Goal: Transaction & Acquisition: Book appointment/travel/reservation

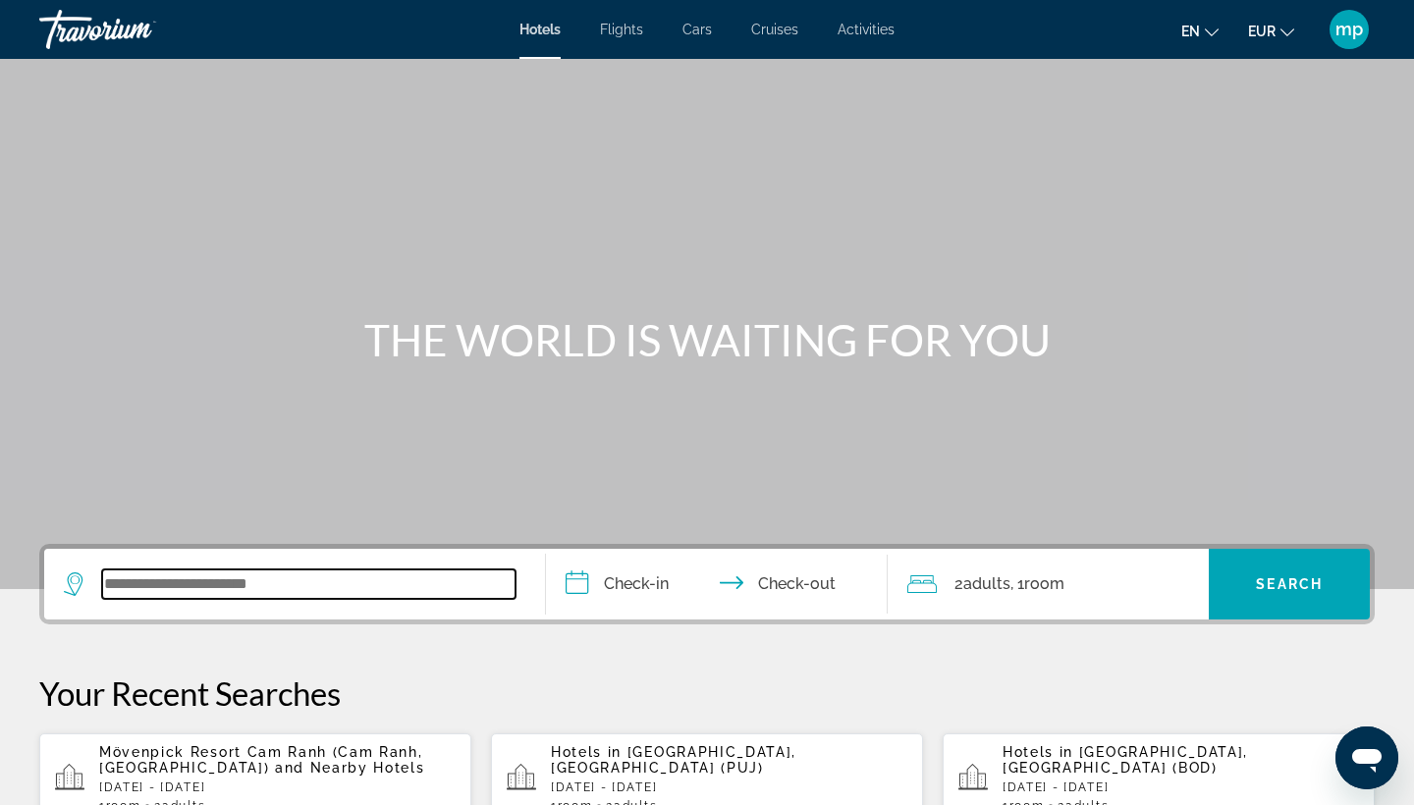
click at [132, 597] on input "Search widget" at bounding box center [308, 584] width 413 height 29
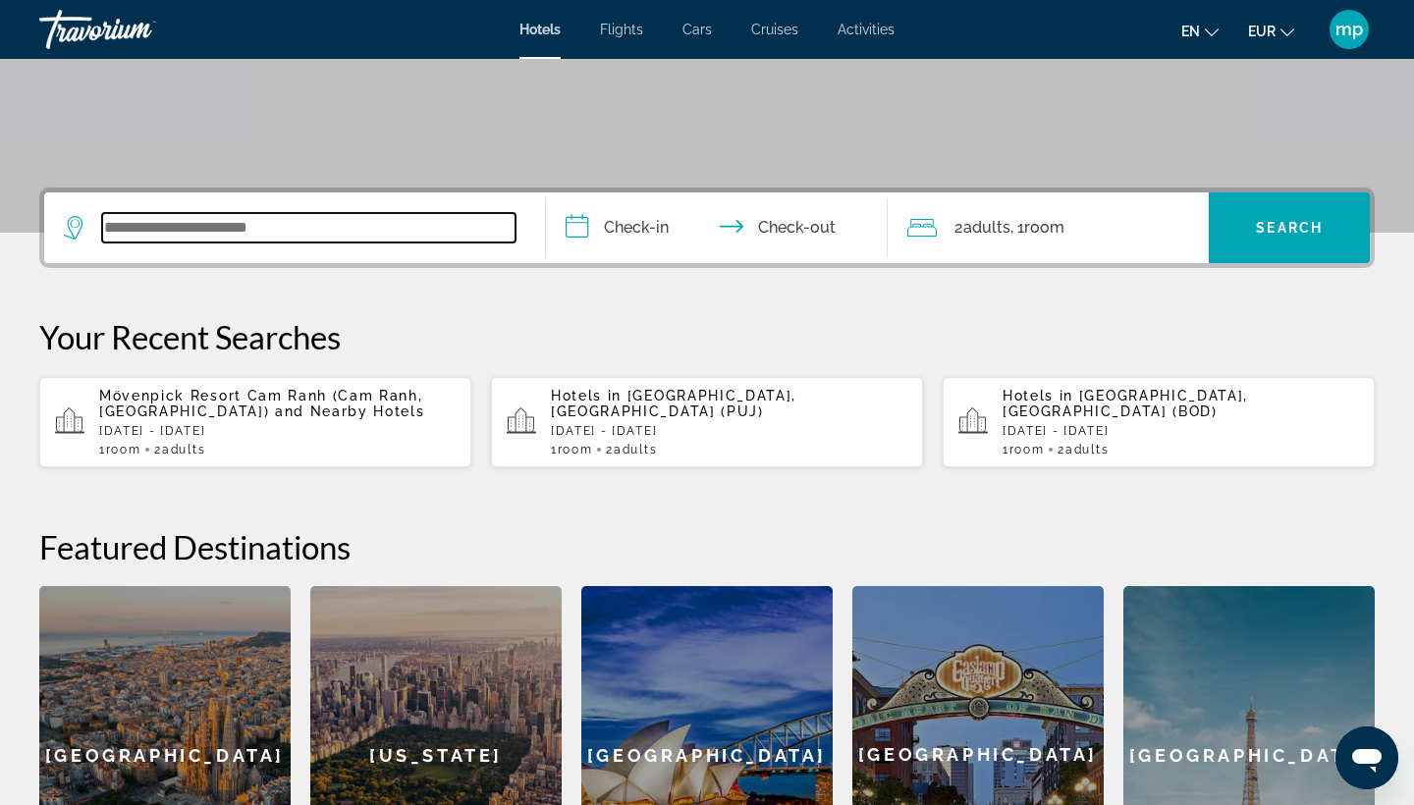
scroll to position [480, 0]
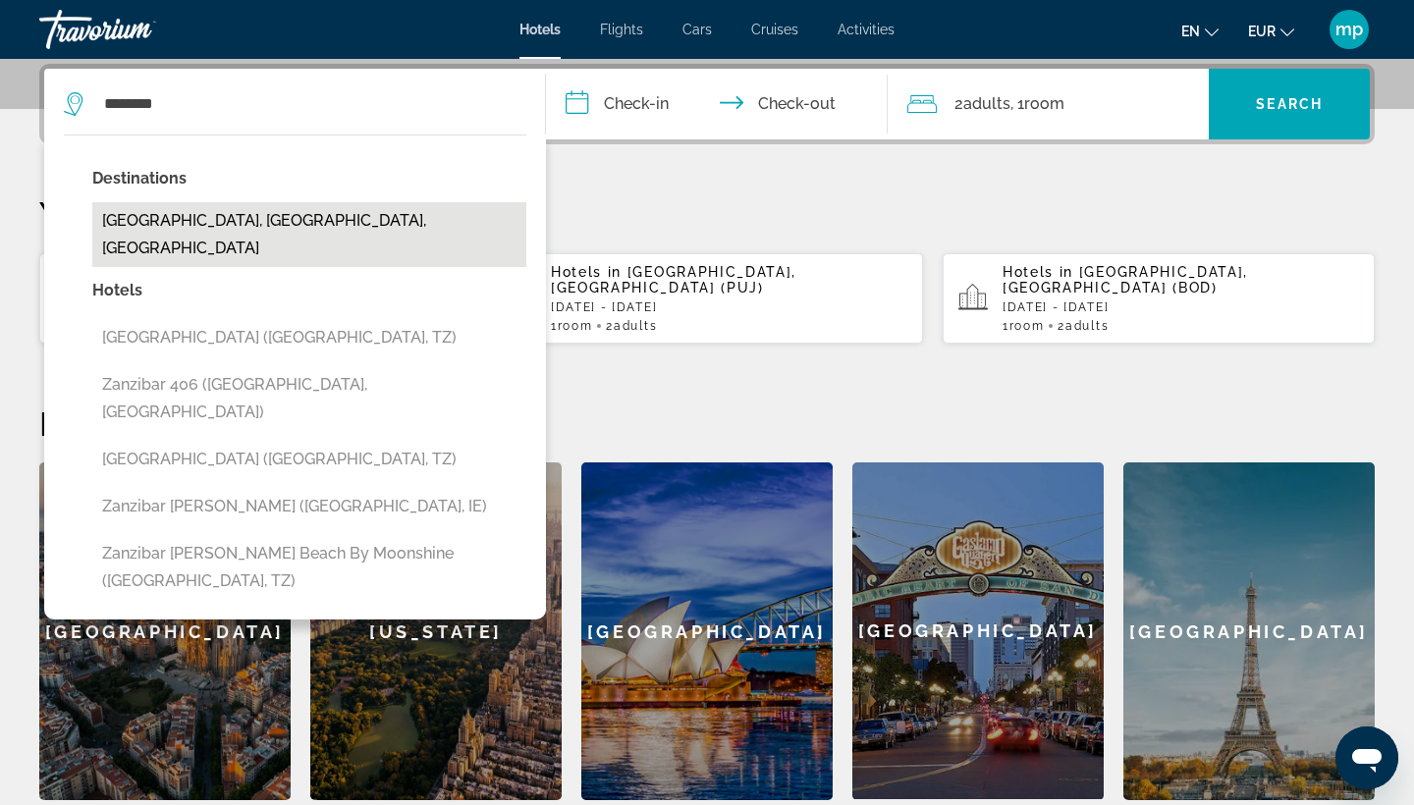
drag, startPoint x: 132, startPoint y: 597, endPoint x: 240, endPoint y: 216, distance: 396.0
click at [240, 216] on button "[GEOGRAPHIC_DATA], [GEOGRAPHIC_DATA], [GEOGRAPHIC_DATA]" at bounding box center [309, 234] width 434 height 65
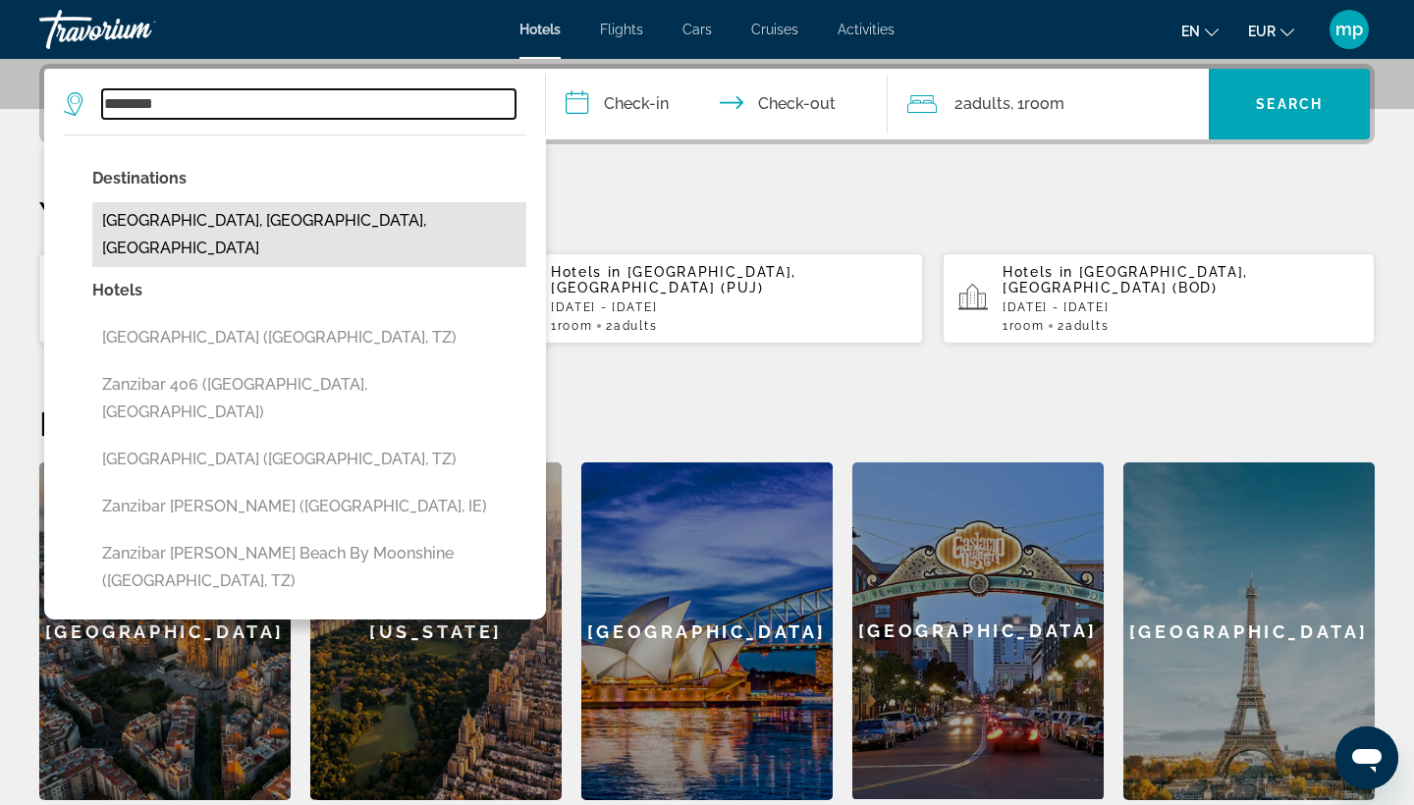
type input "**********"
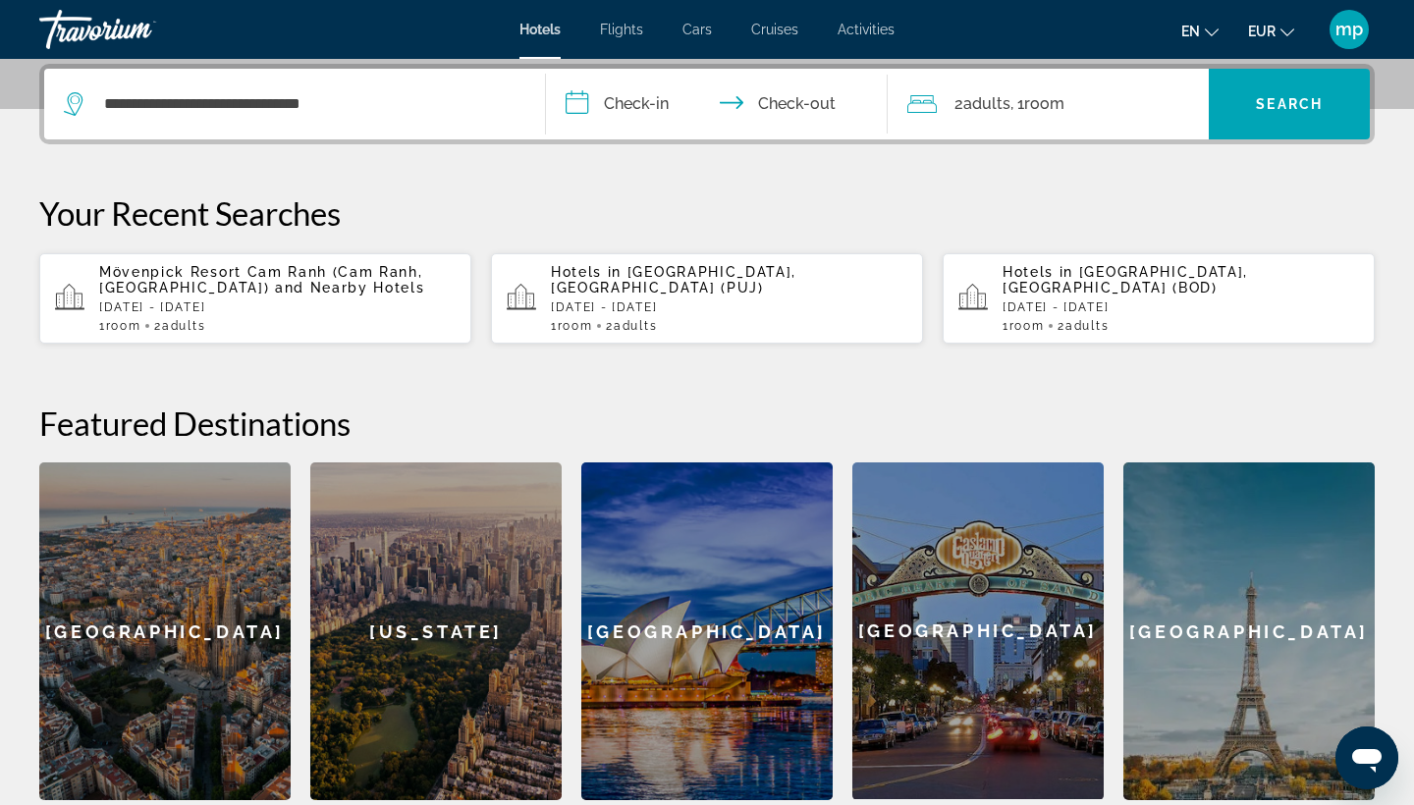
click at [641, 109] on input "**********" at bounding box center [721, 107] width 350 height 77
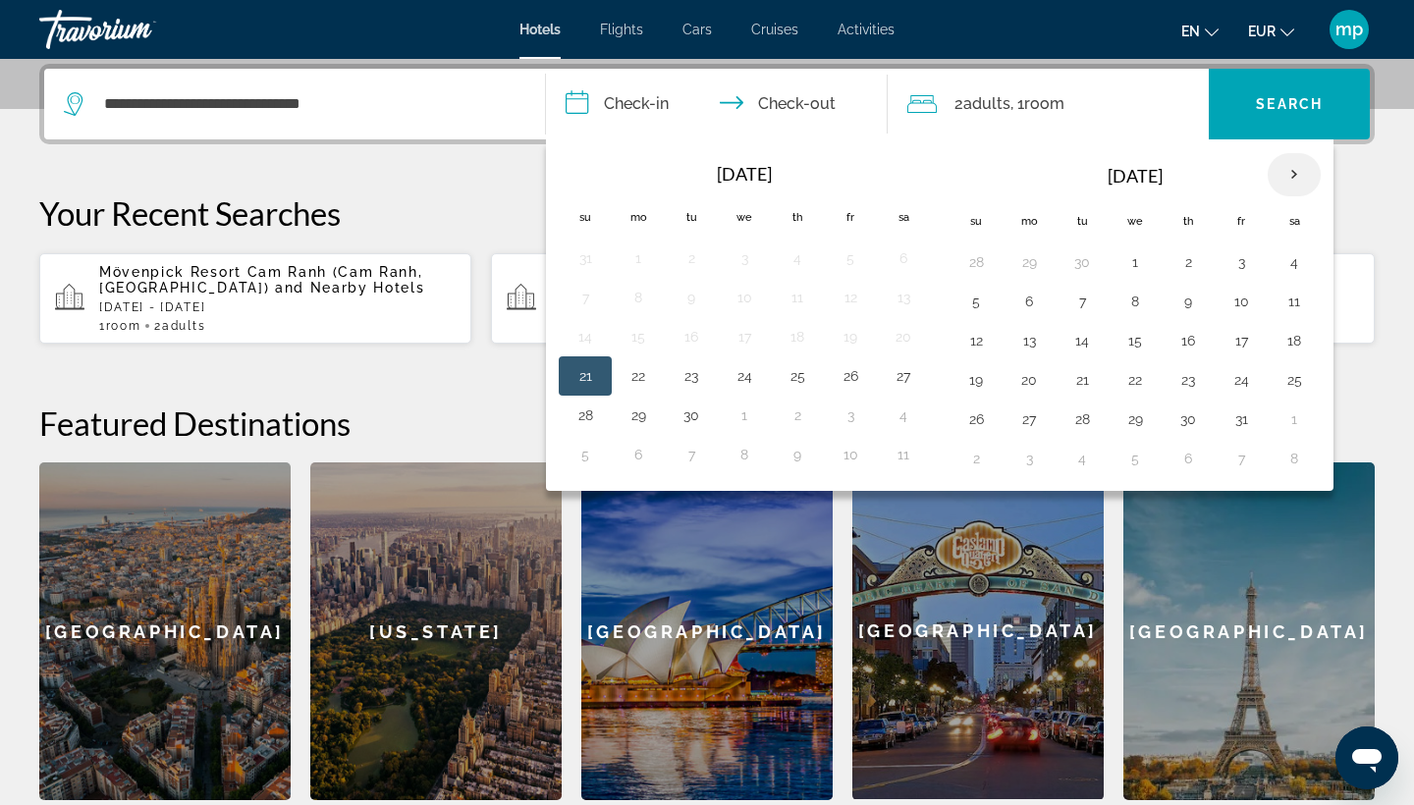
click at [1295, 183] on th "Next month" at bounding box center [1294, 174] width 53 height 43
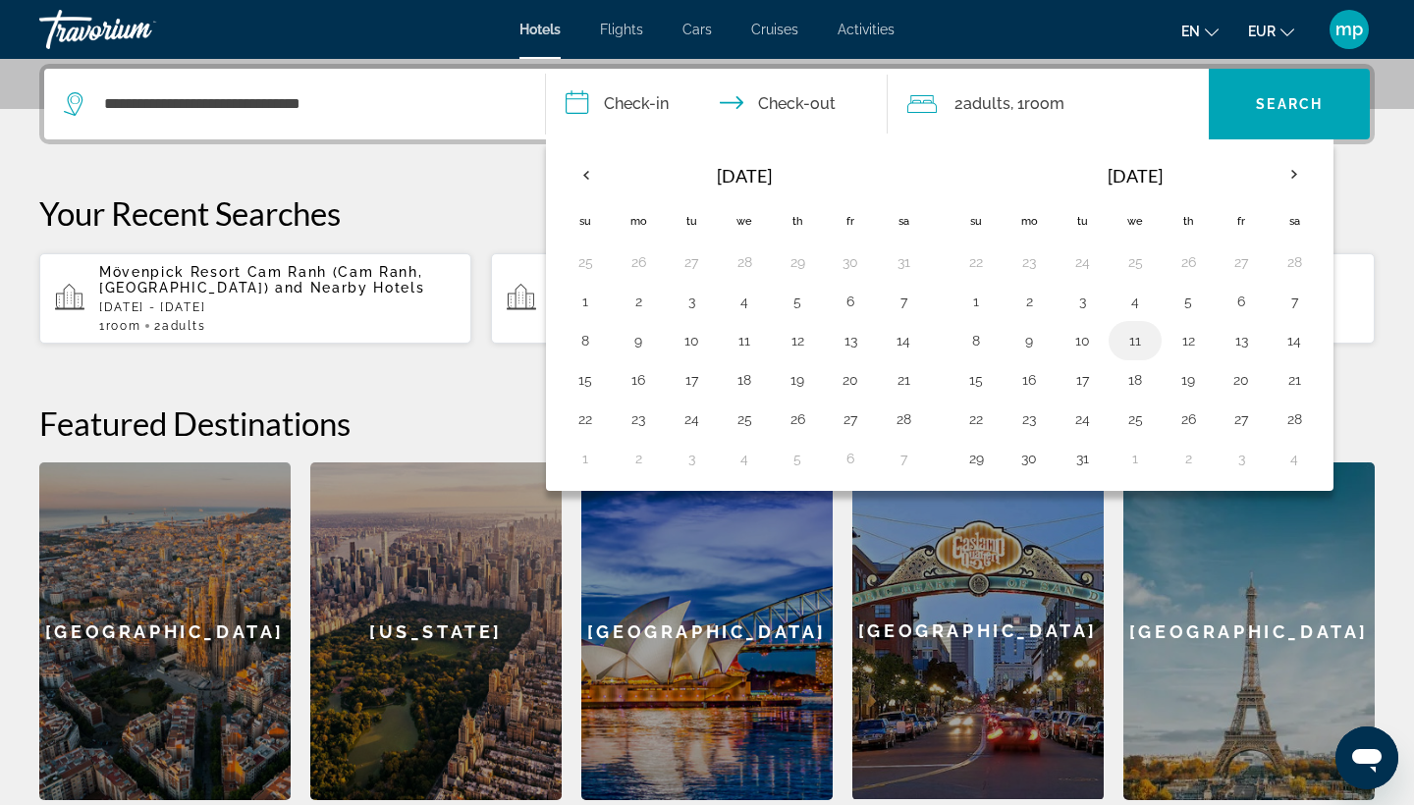
click at [1145, 350] on button "11" at bounding box center [1134, 340] width 31 height 27
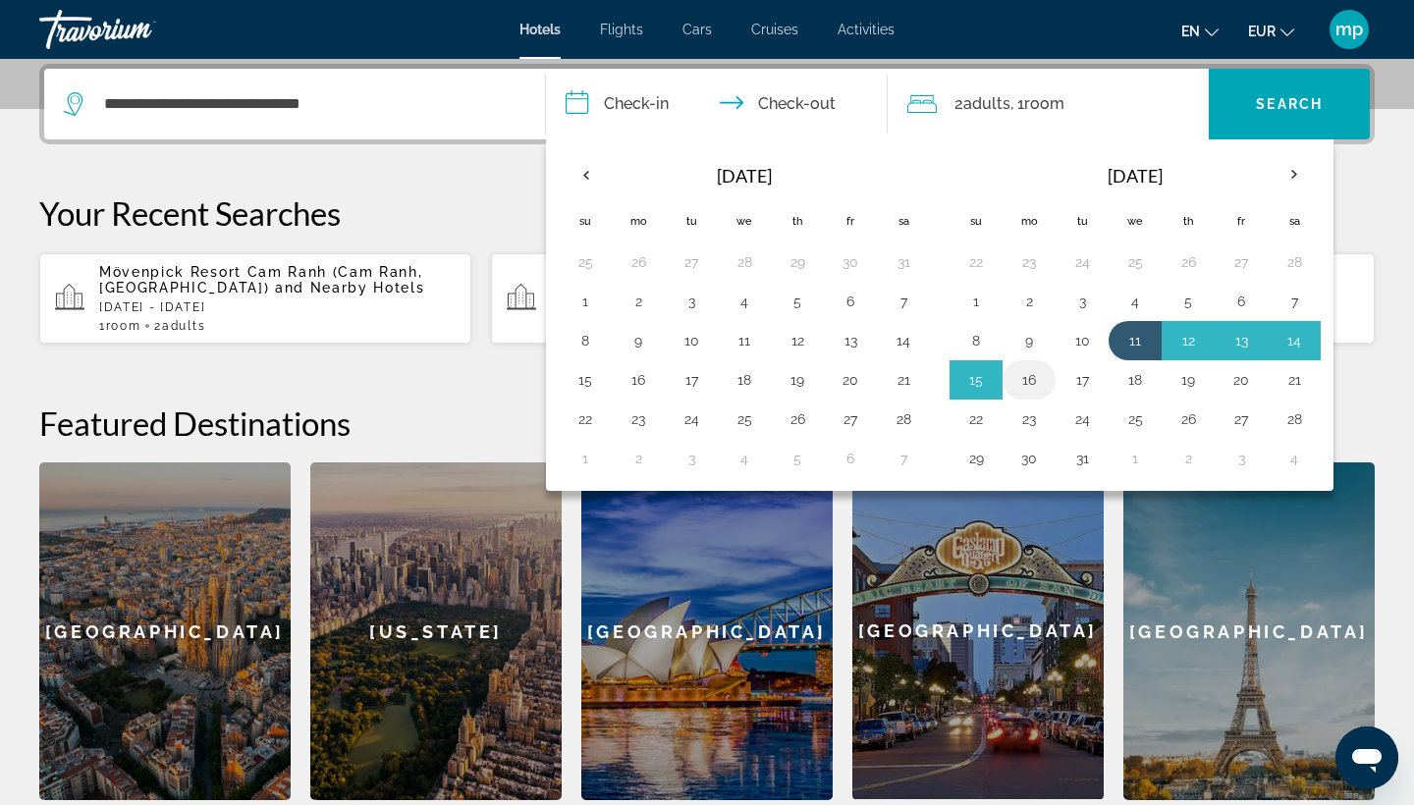
click at [1034, 390] on button "16" at bounding box center [1028, 379] width 31 height 27
type input "**********"
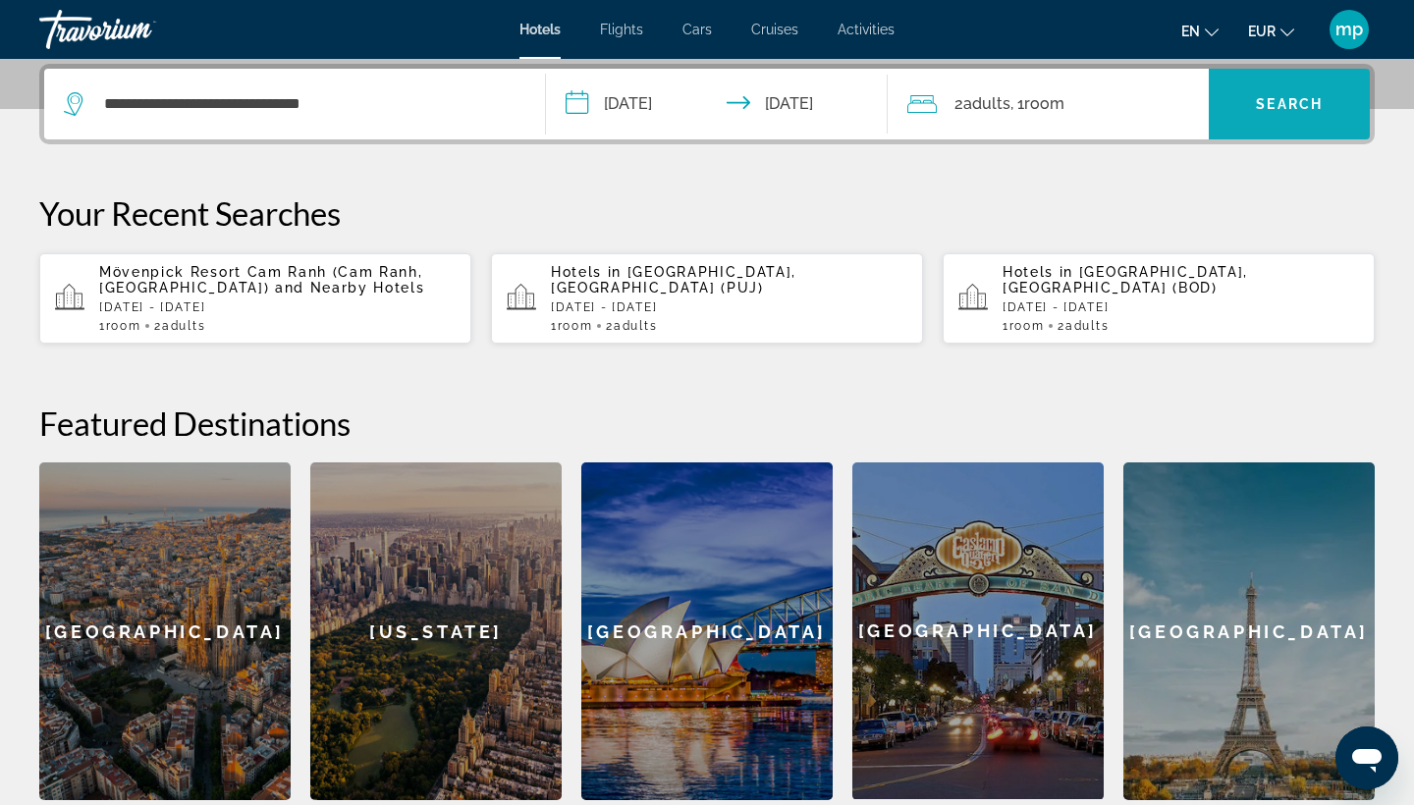
click at [1310, 115] on span "Search widget" at bounding box center [1289, 104] width 161 height 47
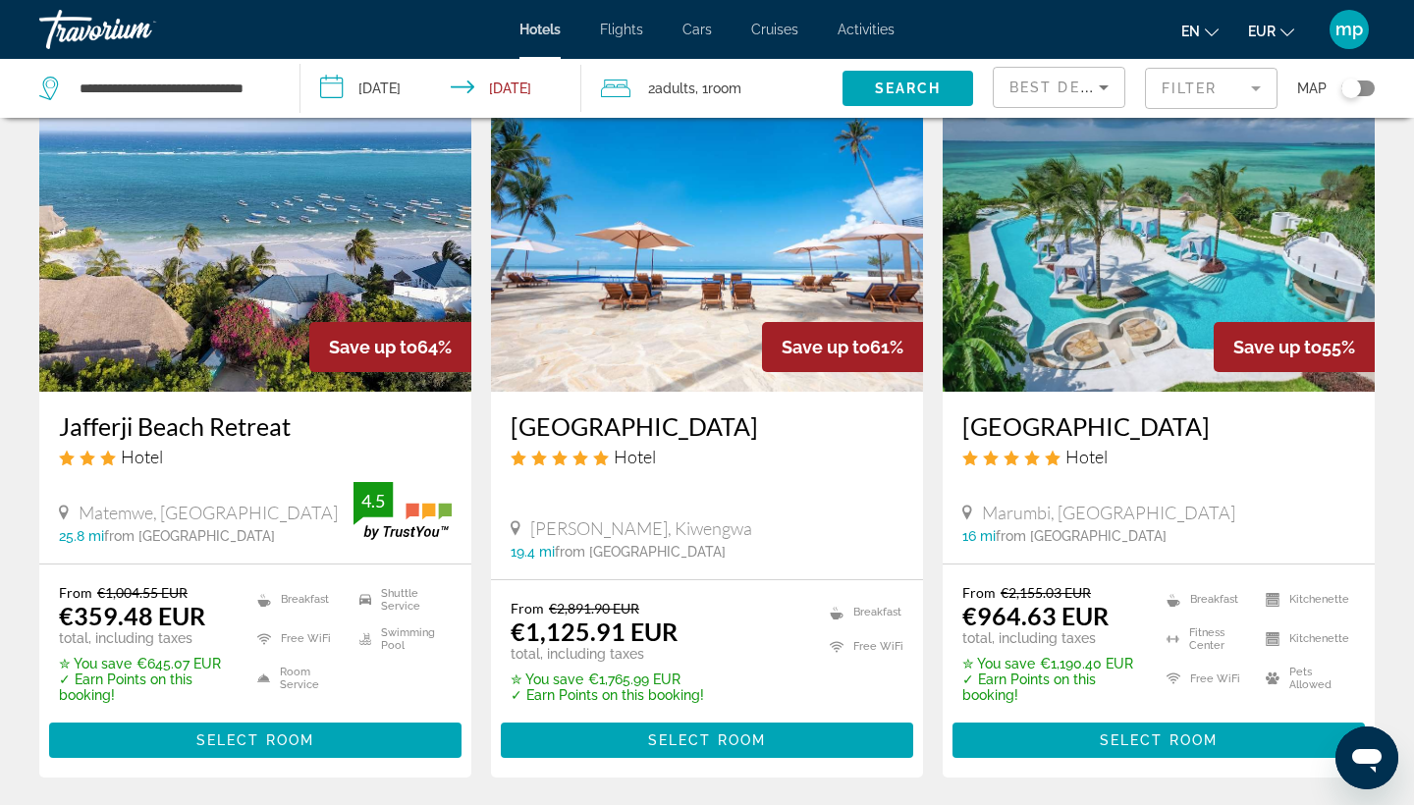
scroll to position [112, 0]
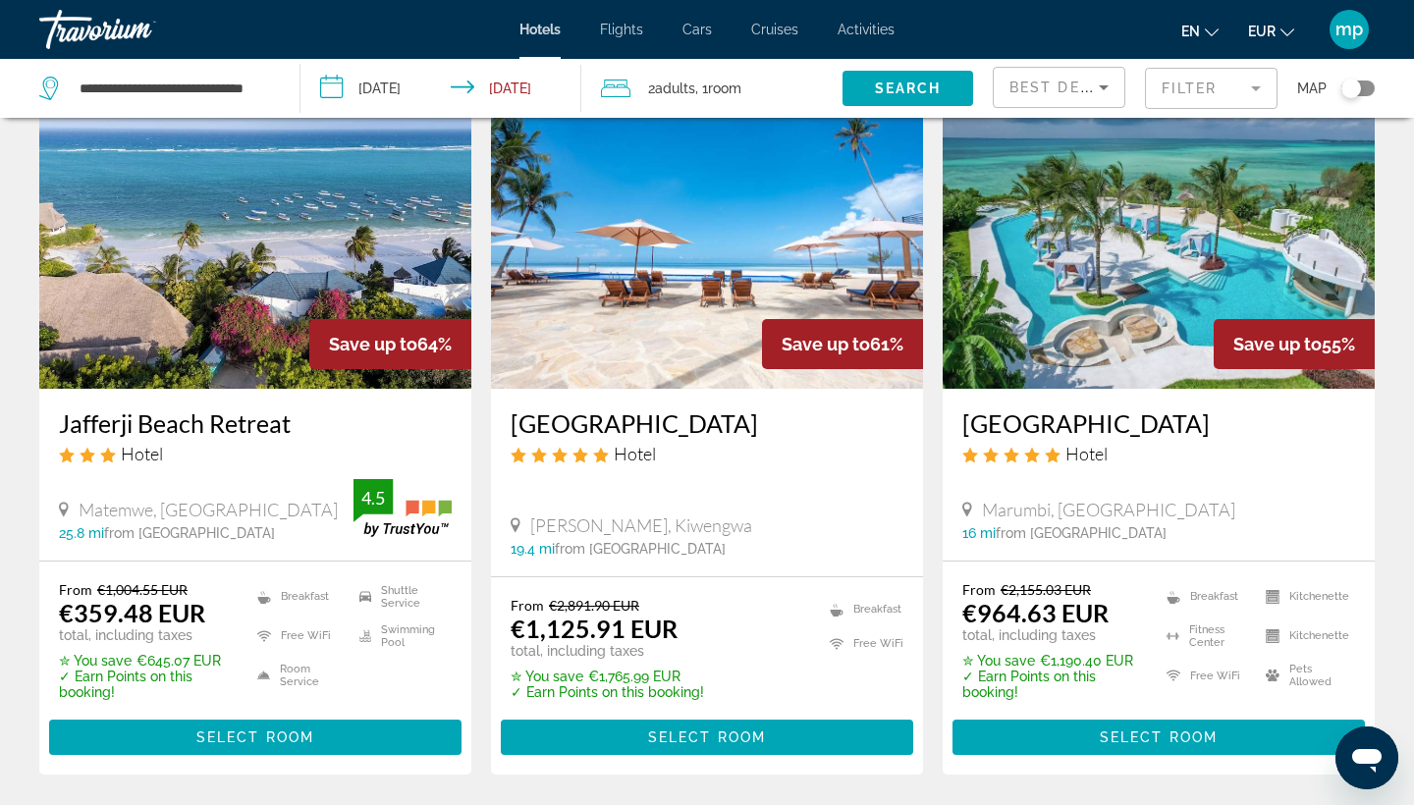
drag, startPoint x: 49, startPoint y: 428, endPoint x: 302, endPoint y: 434, distance: 253.4
click at [302, 434] on div "Jafferji Beach Retreat Hotel [GEOGRAPHIC_DATA], [GEOGRAPHIC_DATA] 25.8 mi from …" at bounding box center [255, 475] width 432 height 172
copy h3 "Jafferji Beach Retreat"
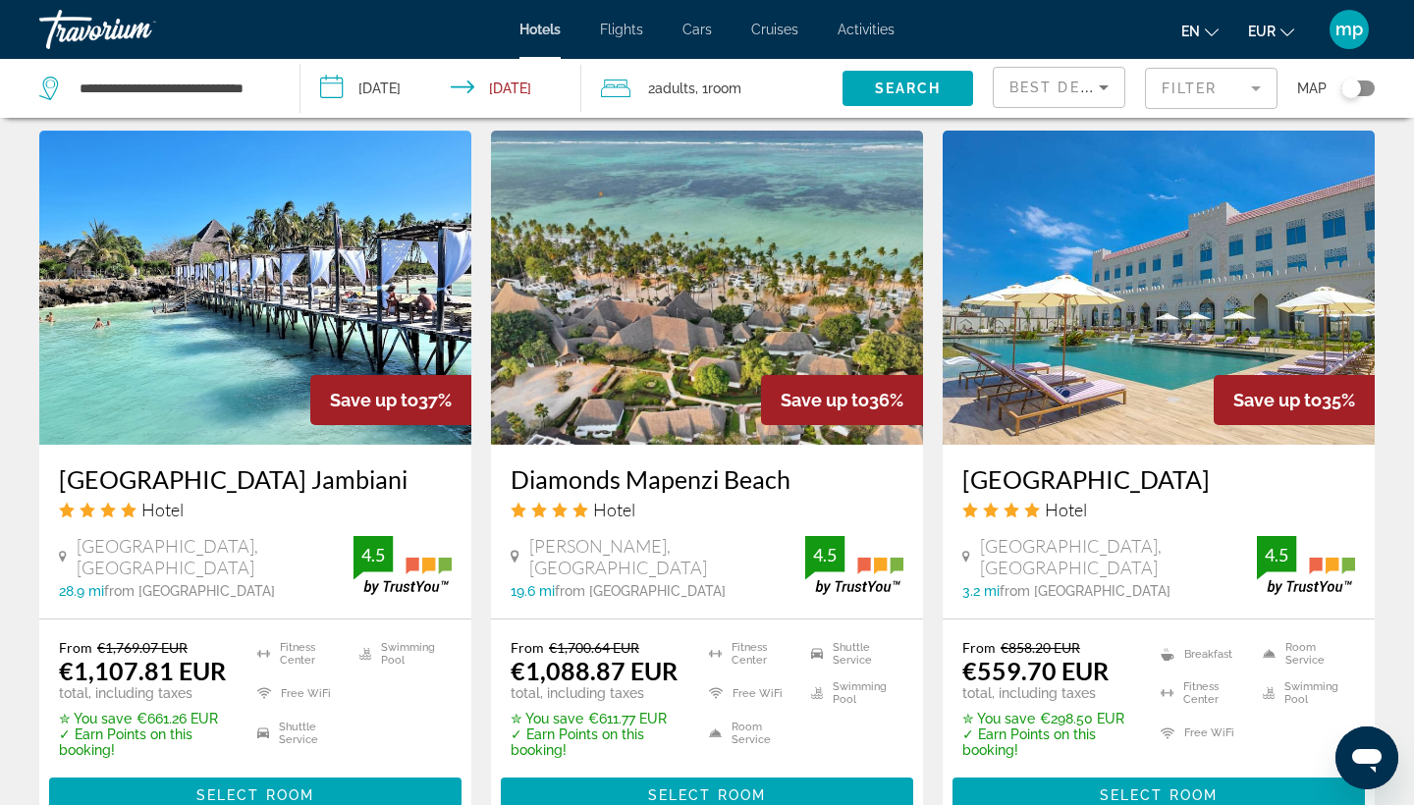
scroll to position [2328, 0]
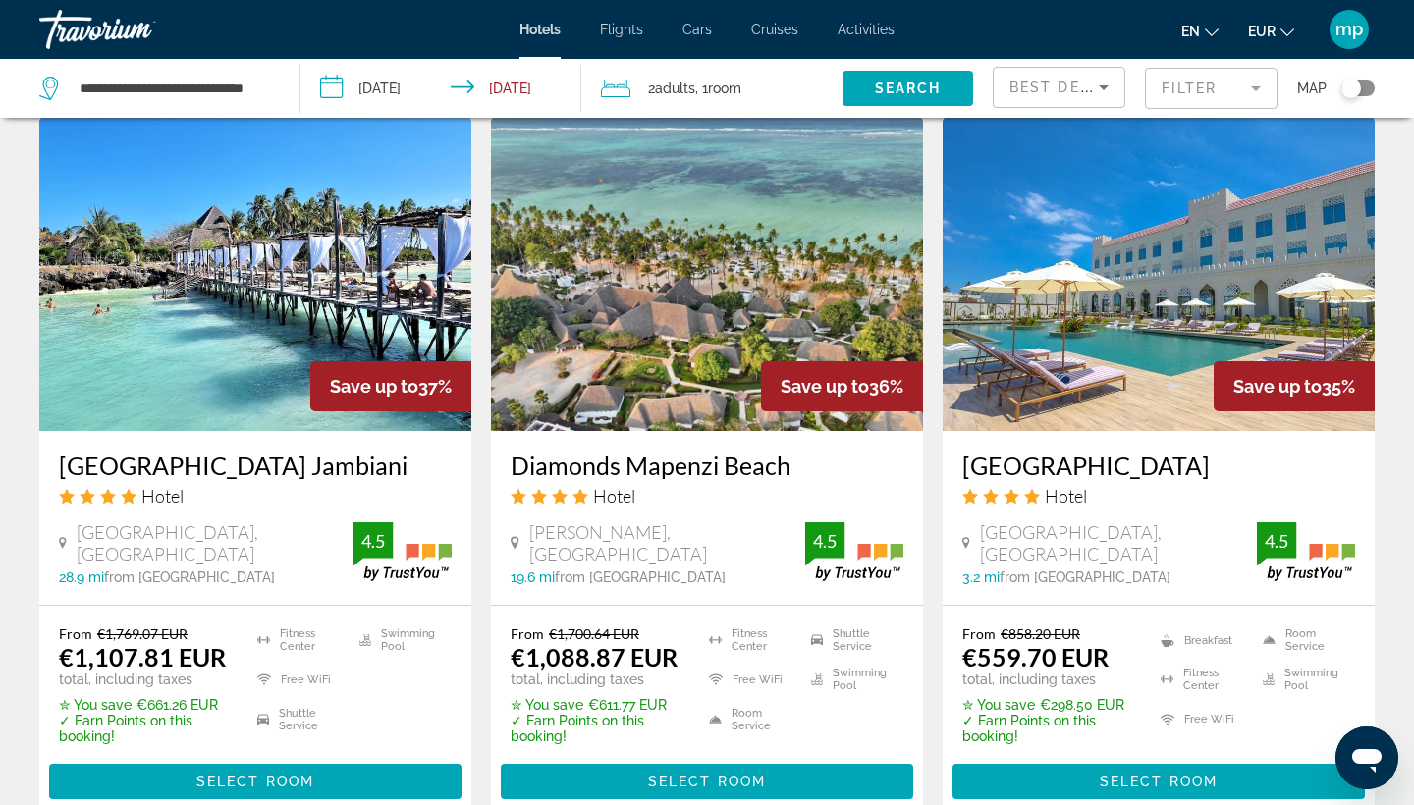
drag, startPoint x: 50, startPoint y: 467, endPoint x: 429, endPoint y: 463, distance: 379.0
click at [429, 463] on div "[GEOGRAPHIC_DATA] Jambiani Hotel [GEOGRAPHIC_DATA], [GEOGRAPHIC_DATA] 28.9 mi f…" at bounding box center [255, 518] width 432 height 174
copy h3 "[GEOGRAPHIC_DATA] Jambiani"
drag, startPoint x: 950, startPoint y: 464, endPoint x: 1284, endPoint y: 454, distance: 335.0
click at [1284, 454] on div "[GEOGRAPHIC_DATA] Hotel [GEOGRAPHIC_DATA], [GEOGRAPHIC_DATA] 3.2 mi from [GEOGR…" at bounding box center [1159, 518] width 432 height 174
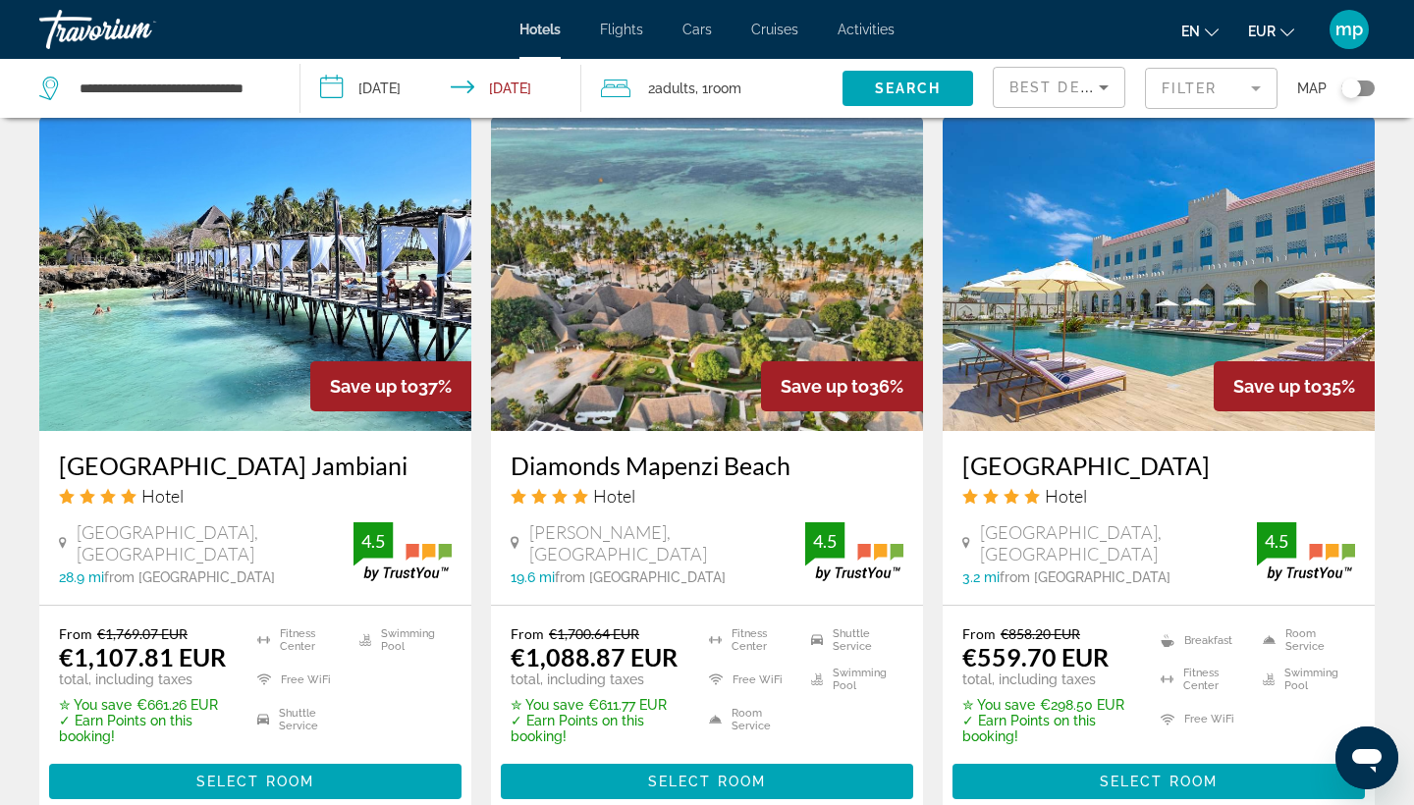
copy h3 "[GEOGRAPHIC_DATA]"
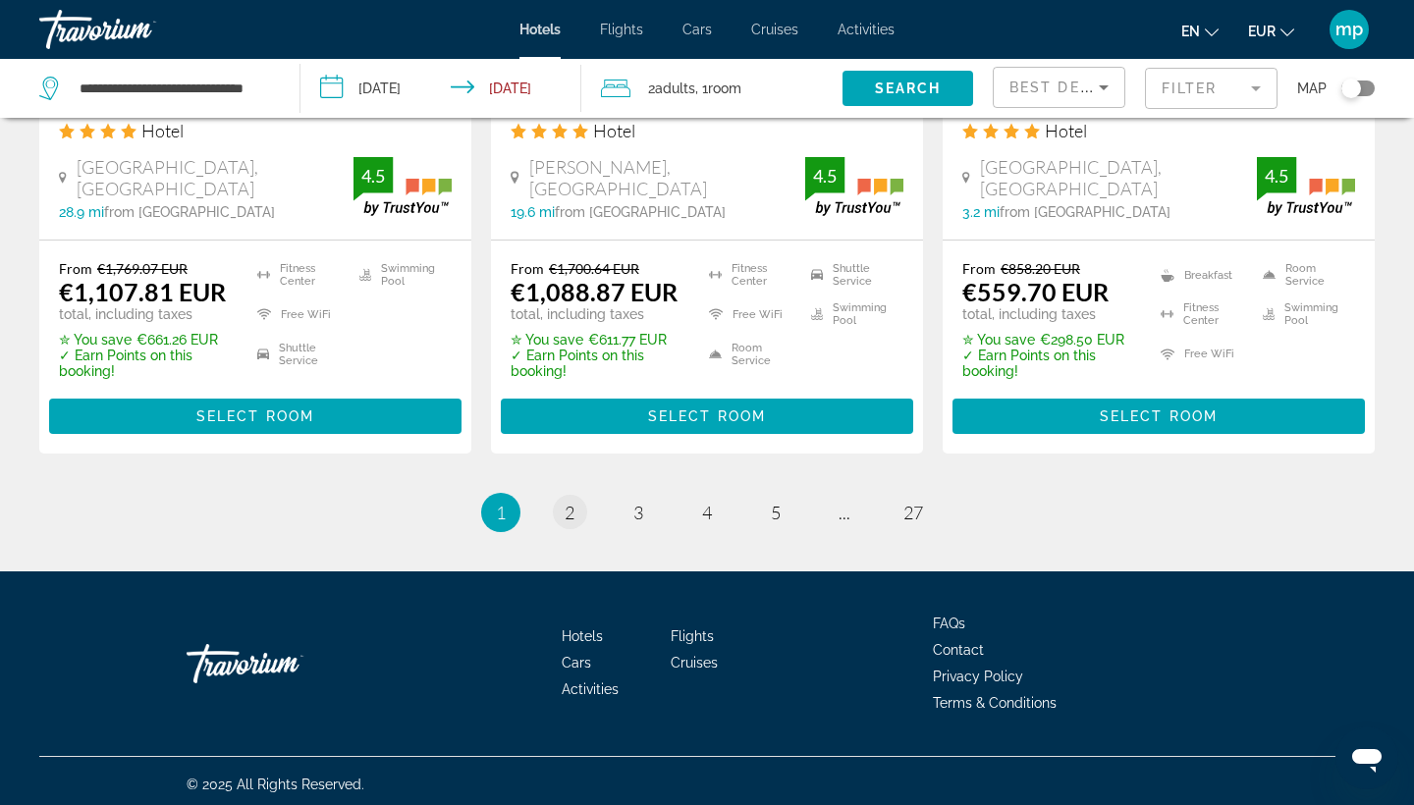
scroll to position [2692, 0]
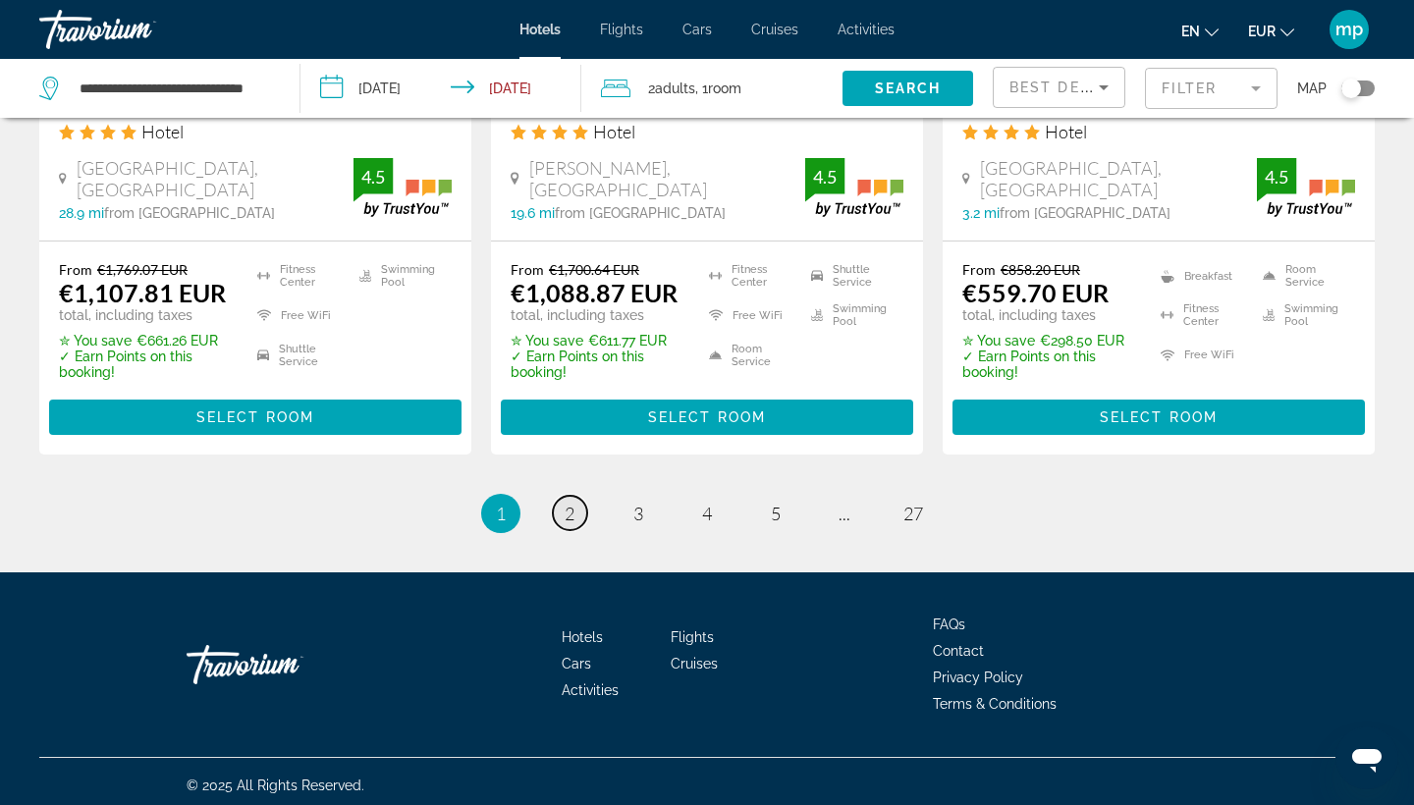
click at [566, 510] on span "2" at bounding box center [570, 514] width 10 height 22
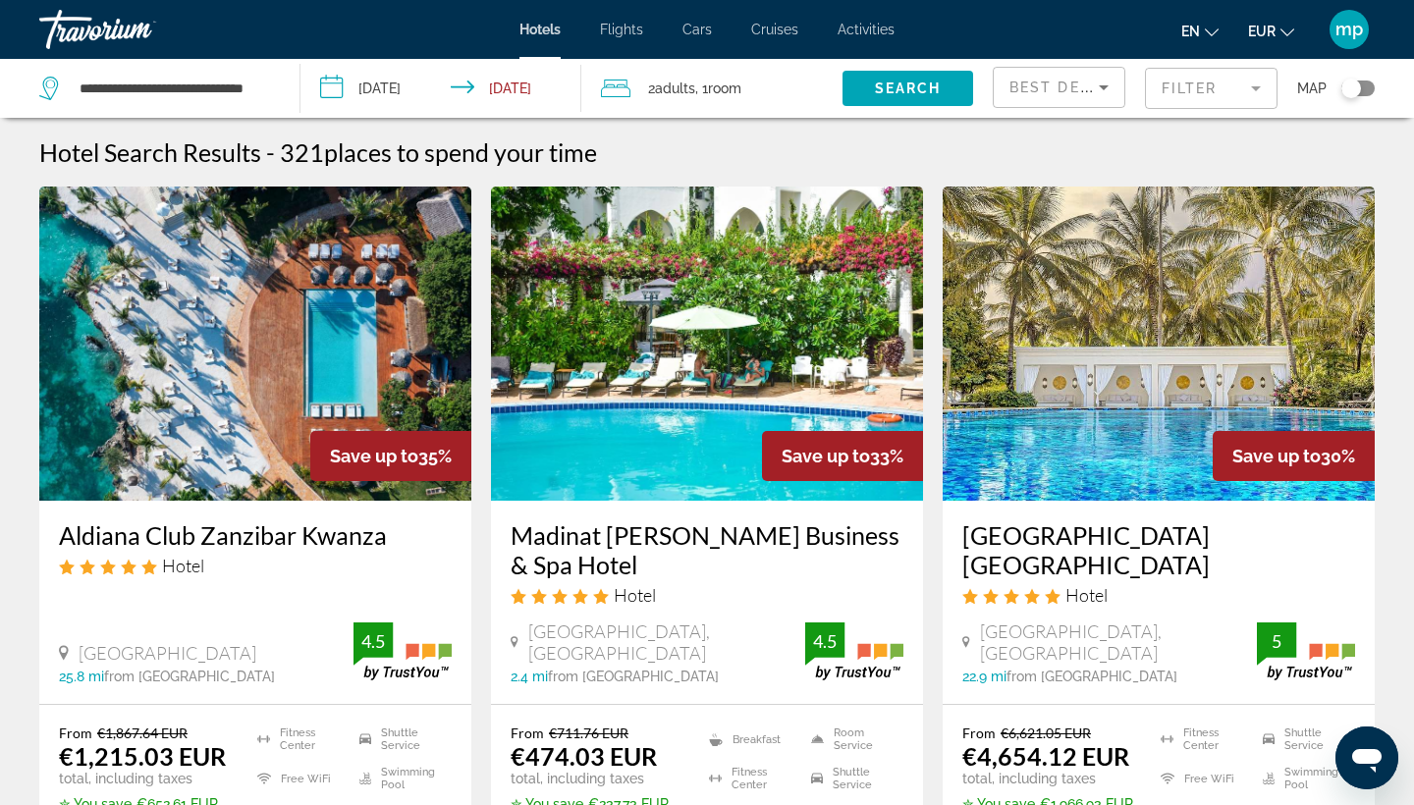
drag, startPoint x: 51, startPoint y: 534, endPoint x: 401, endPoint y: 540, distance: 349.6
click at [401, 540] on div "Aldiana Club Zanzibar Kwanza Hotel [GEOGRAPHIC_DATA] 25.8 mi from [GEOGRAPHIC_D…" at bounding box center [255, 602] width 432 height 203
copy h3 "Aldiana Club Zanzibar Kwanza"
click at [279, 533] on h3 "Aldiana Club Zanzibar Kwanza" at bounding box center [255, 534] width 393 height 29
click at [194, 86] on input "**********" at bounding box center [174, 88] width 192 height 29
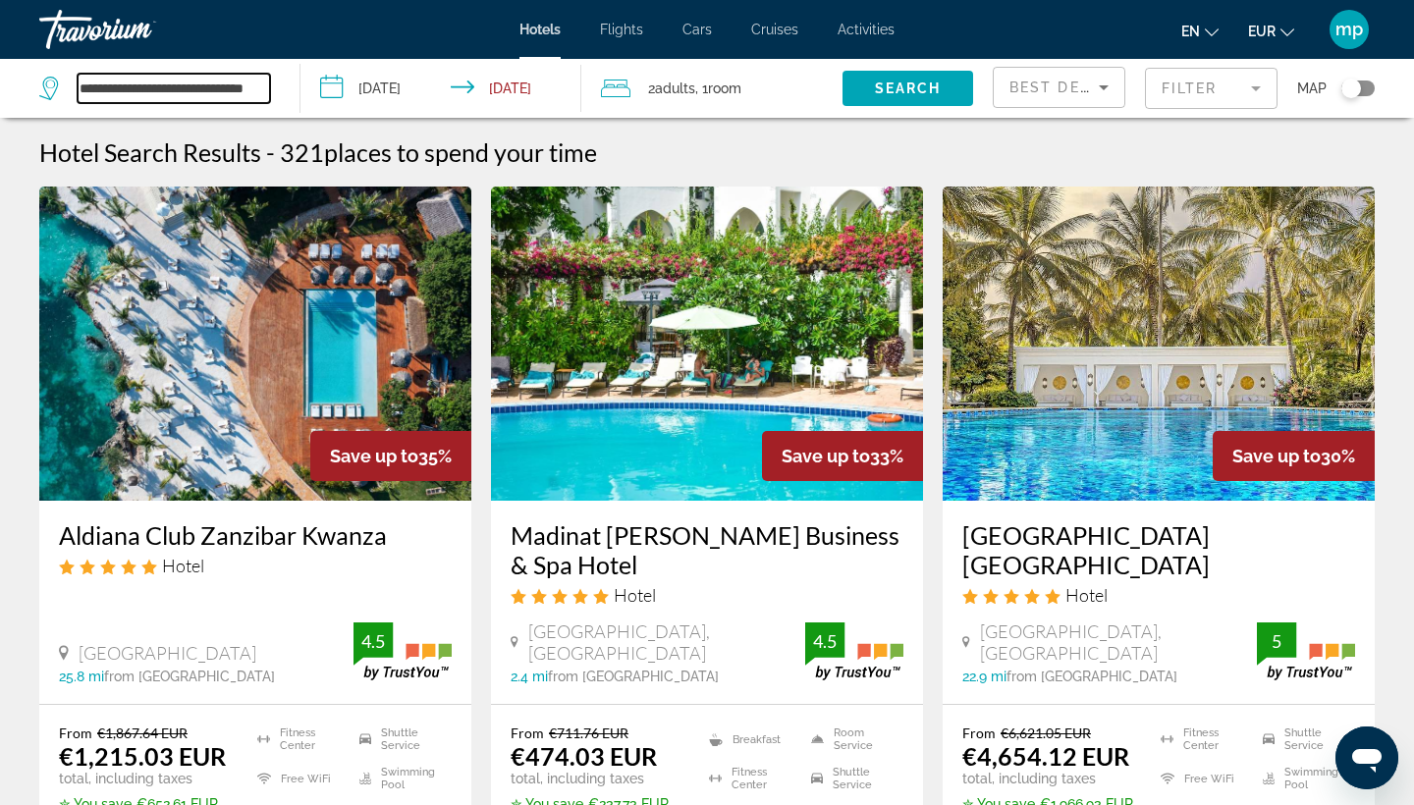
click at [194, 86] on input "**********" at bounding box center [174, 88] width 192 height 29
click at [1212, 64] on div "Filter" at bounding box center [1211, 88] width 133 height 59
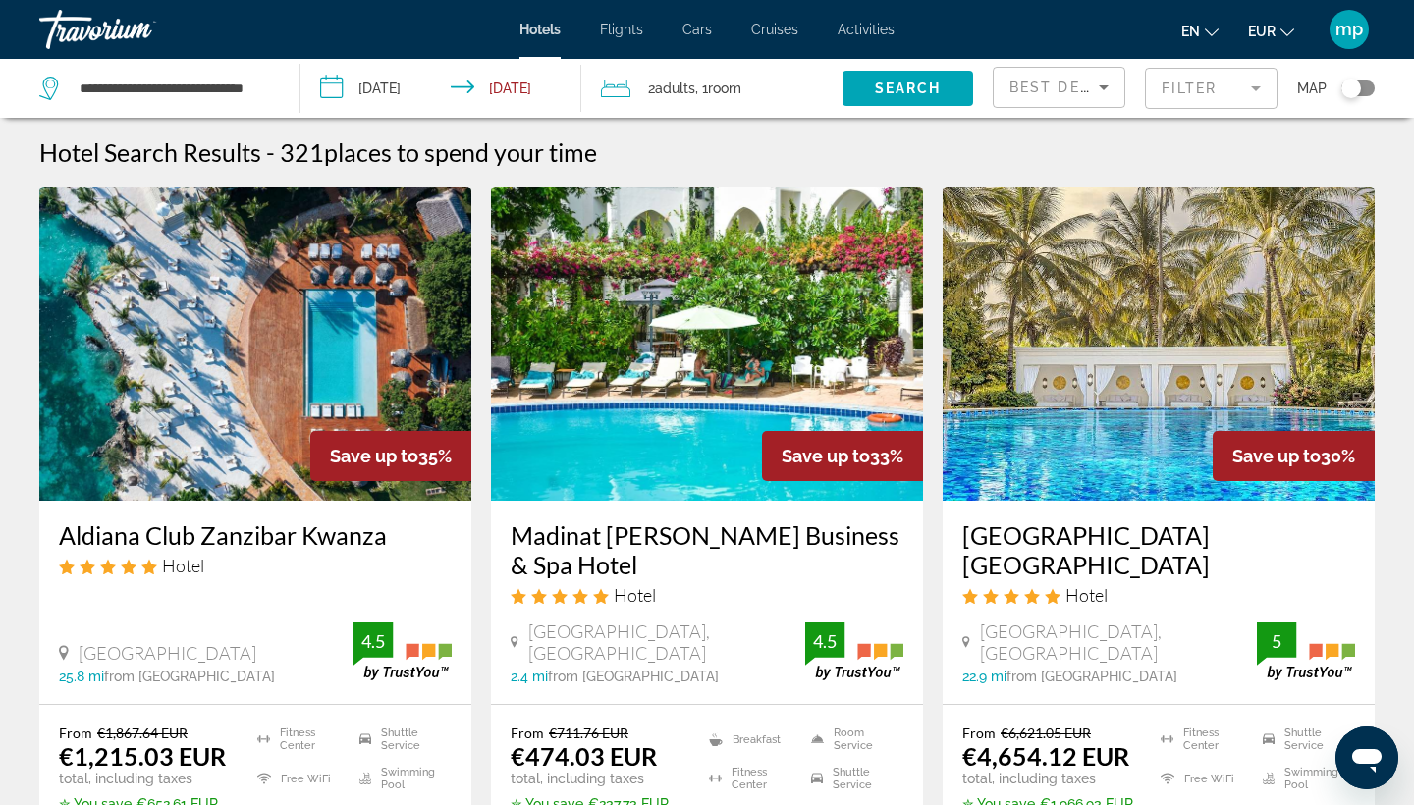
click at [1212, 93] on mat-form-field "Filter" at bounding box center [1211, 88] width 133 height 41
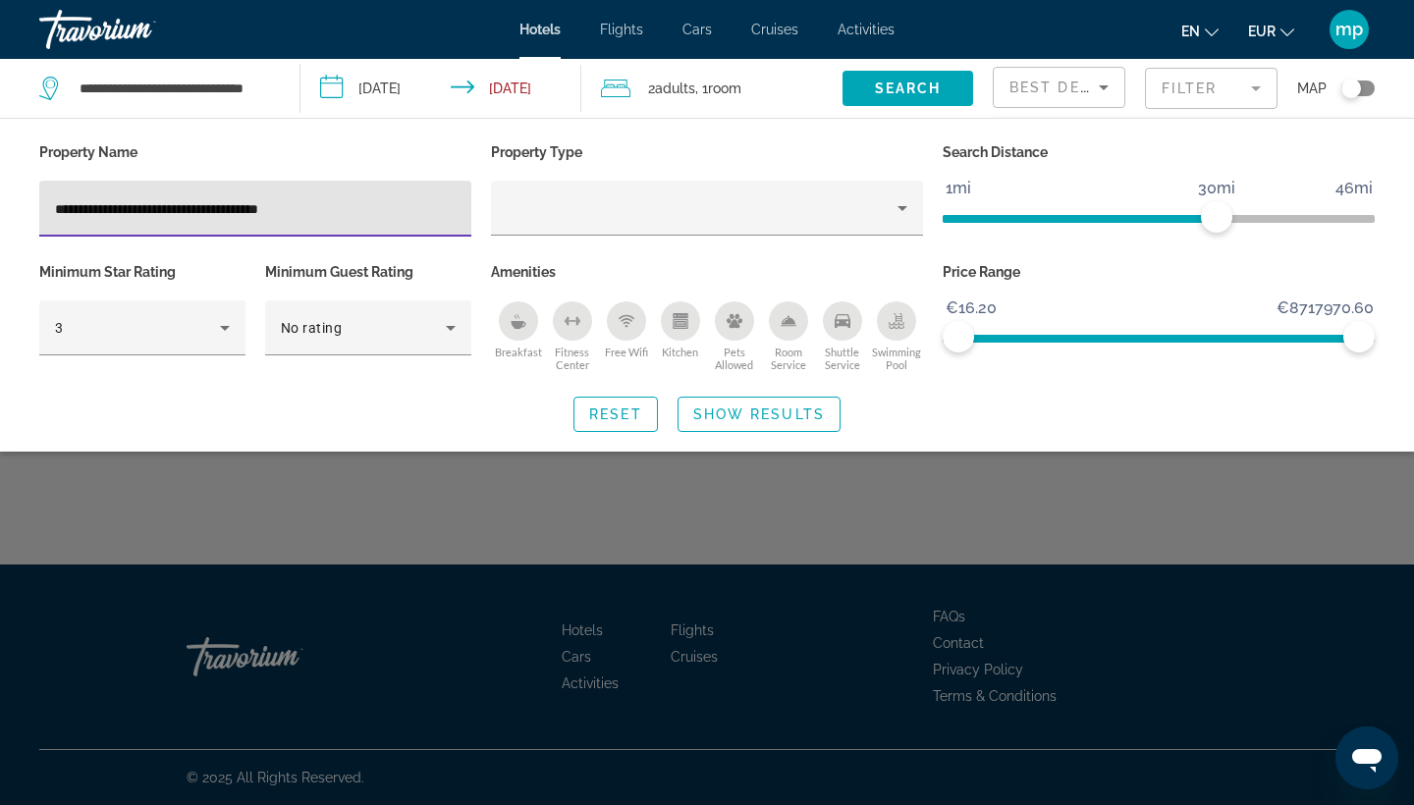
drag, startPoint x: 340, startPoint y: 210, endPoint x: 178, endPoint y: 209, distance: 162.0
click at [178, 209] on input "**********" at bounding box center [255, 209] width 401 height 24
click at [89, 207] on input "********" at bounding box center [255, 209] width 401 height 24
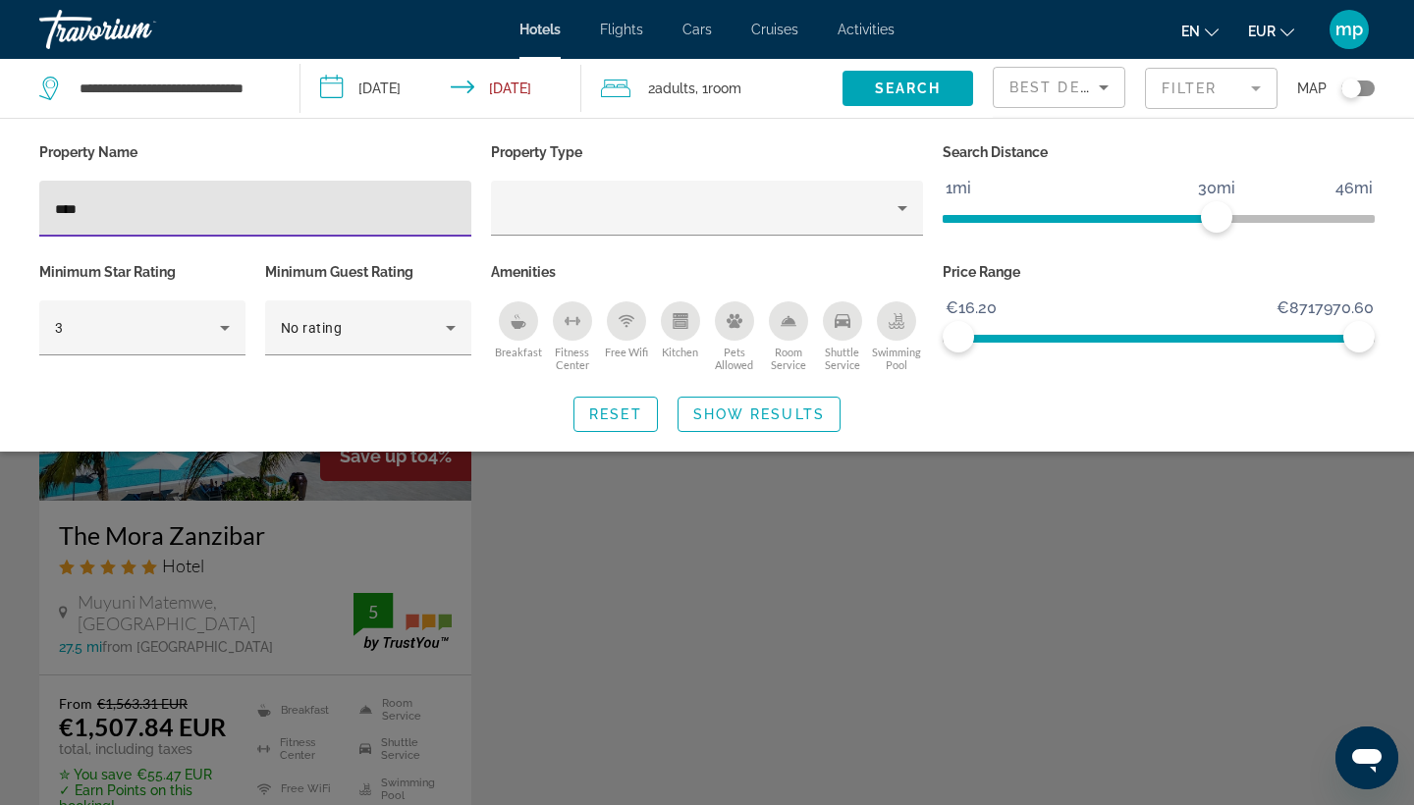
type input "****"
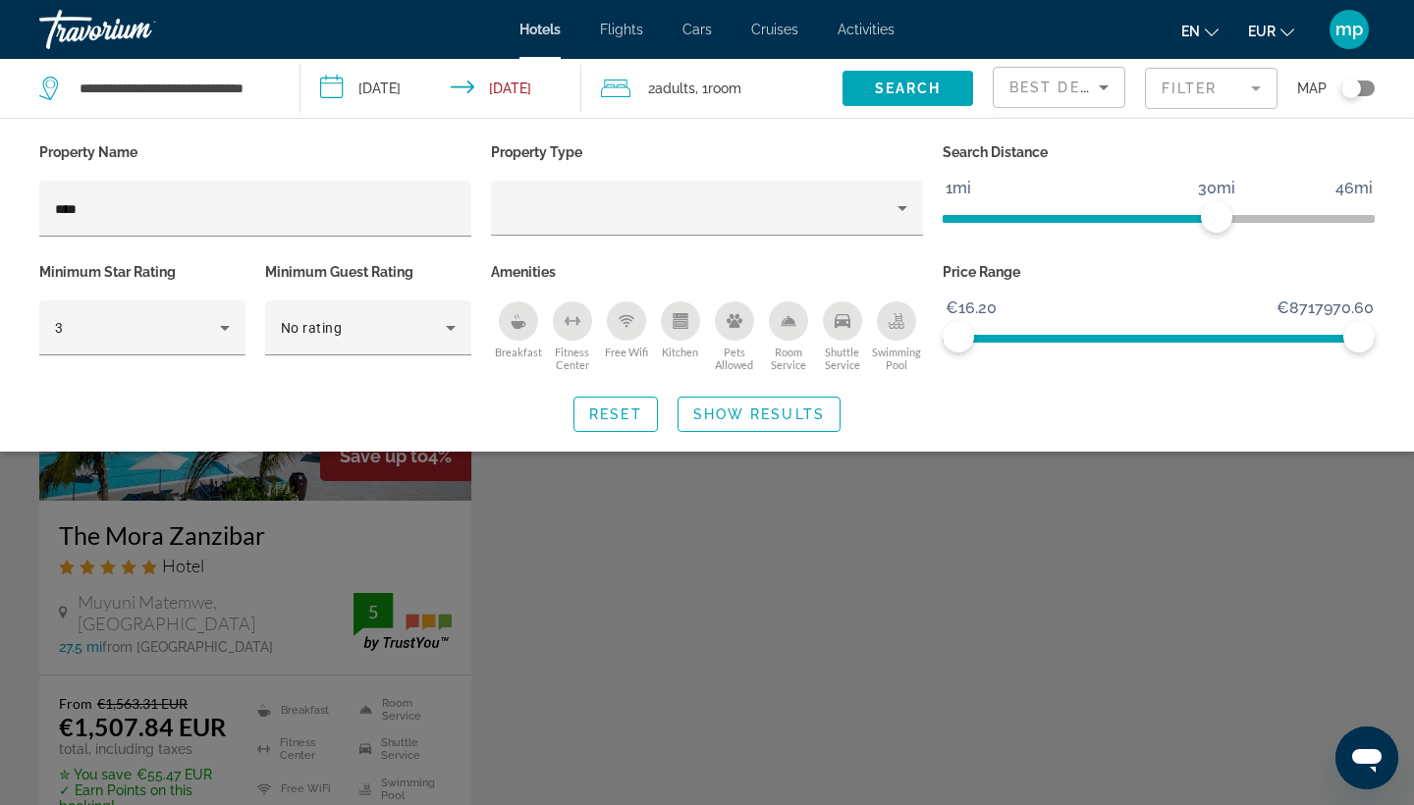
click at [356, 530] on div "Search widget" at bounding box center [707, 550] width 1414 height 511
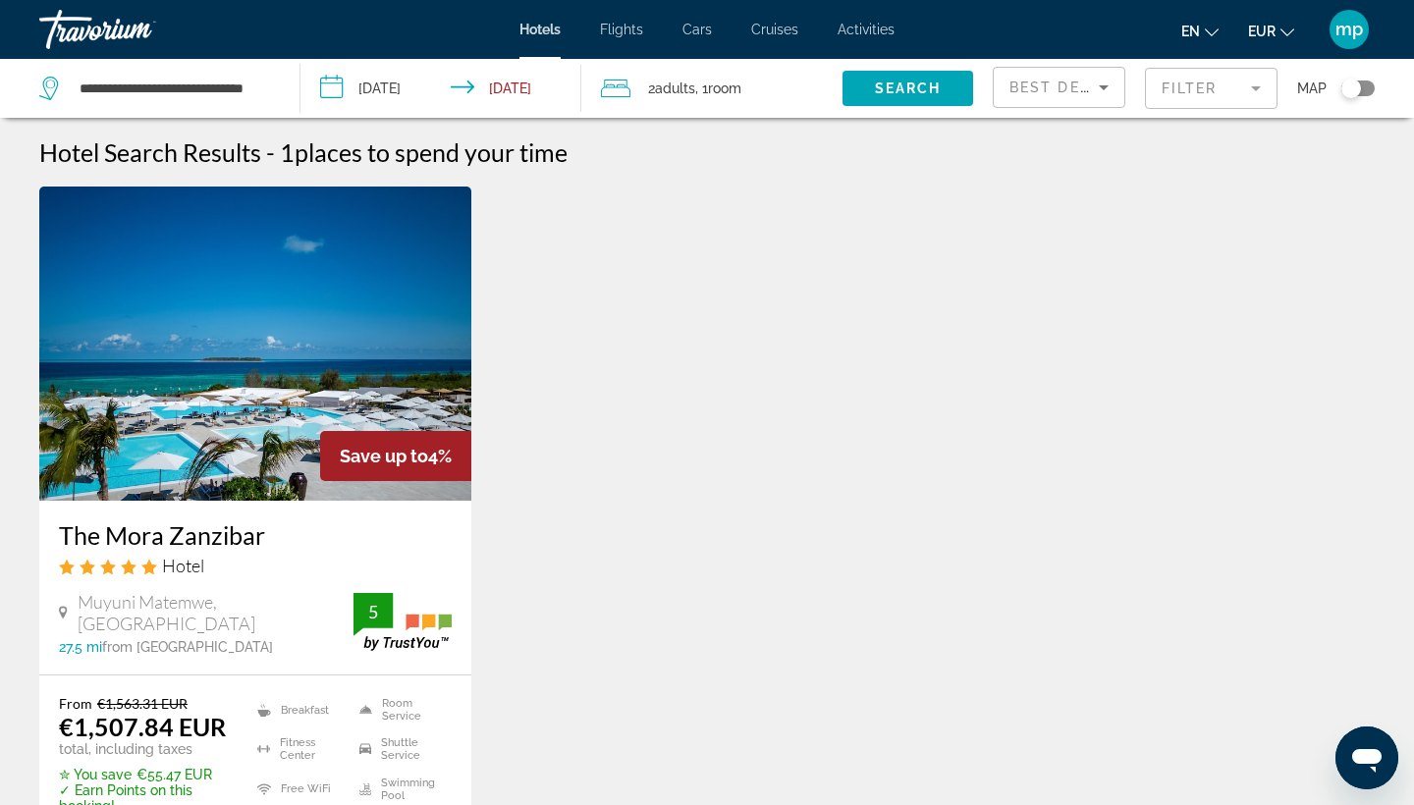
click at [237, 545] on h3 "The Mora Zanzibar" at bounding box center [255, 534] width 393 height 29
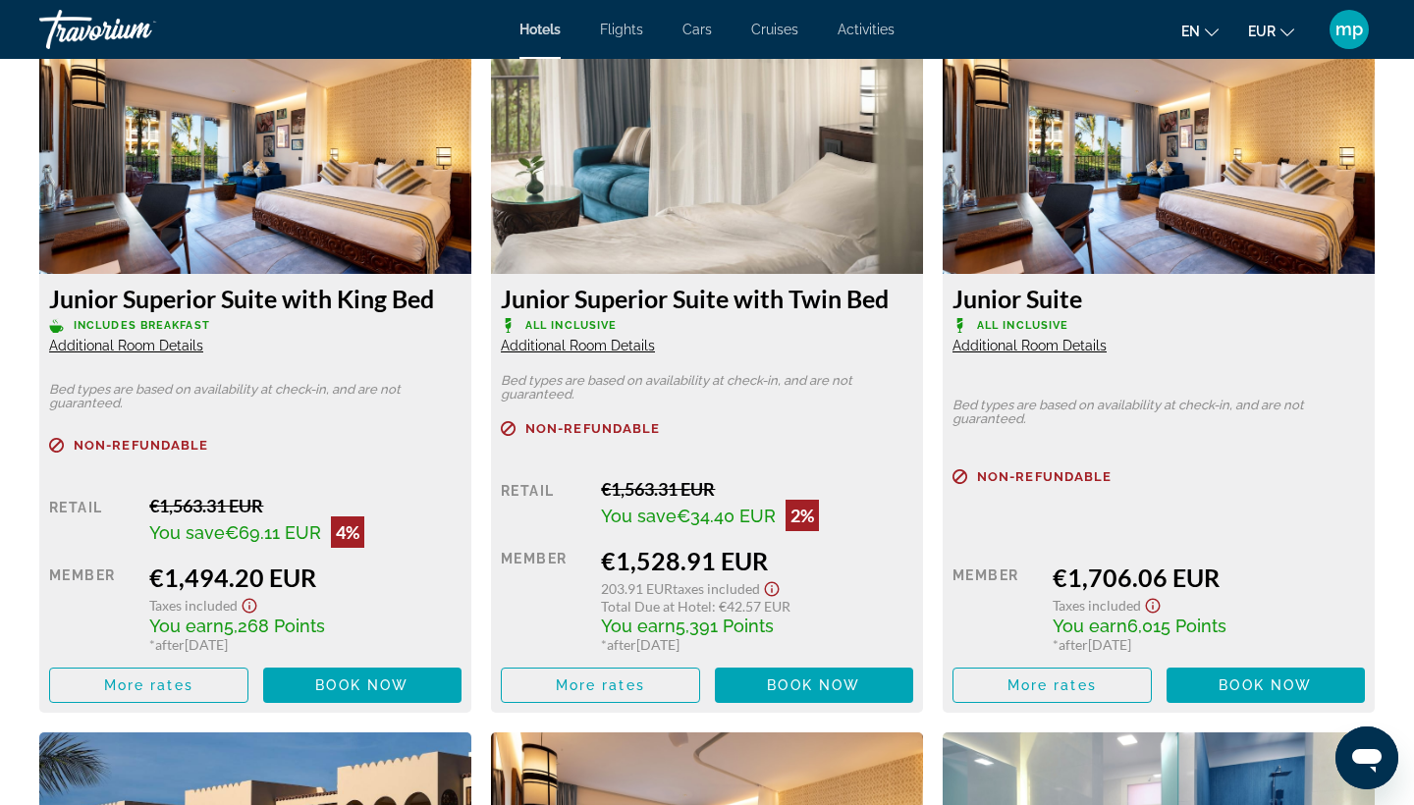
scroll to position [2708, 0]
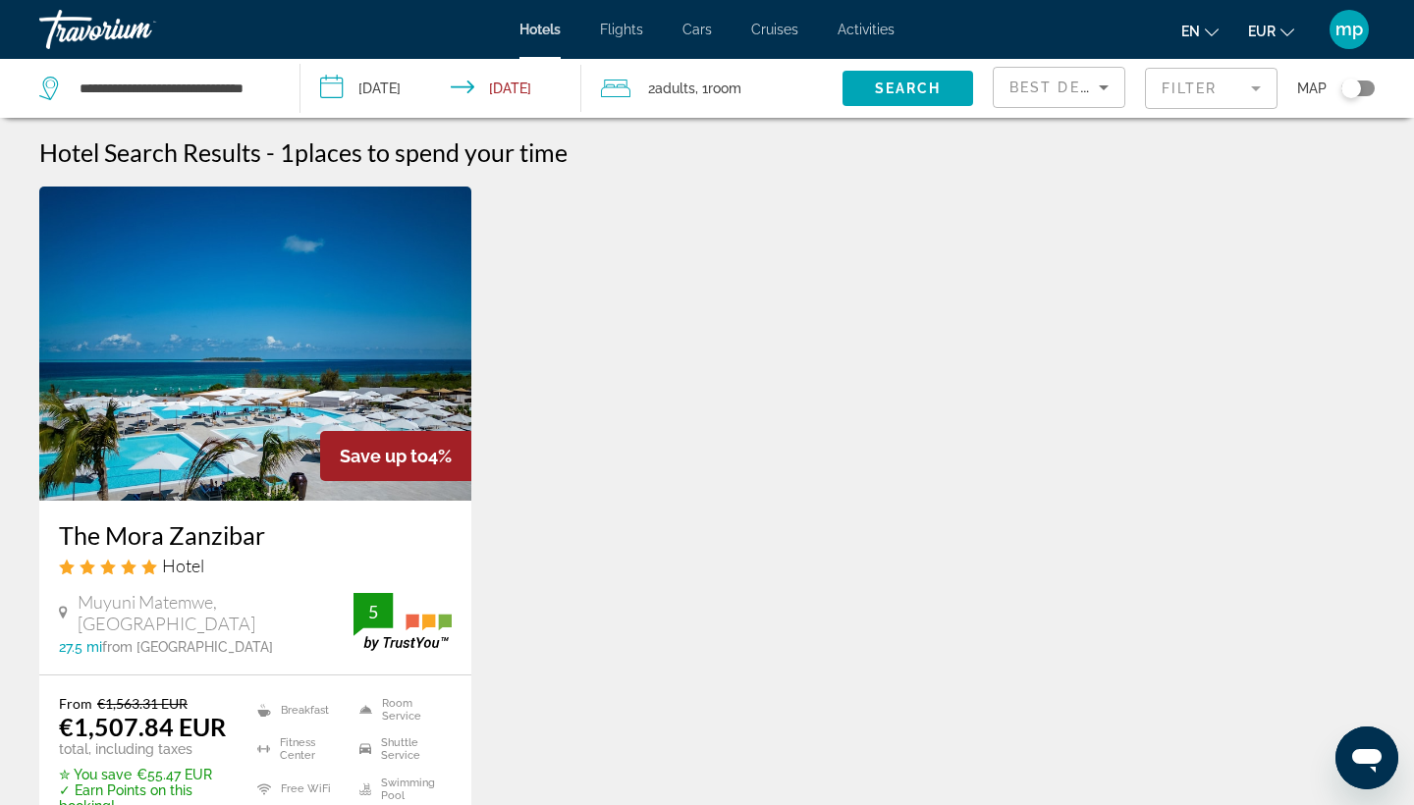
click at [1198, 101] on mat-form-field "Filter" at bounding box center [1211, 88] width 133 height 41
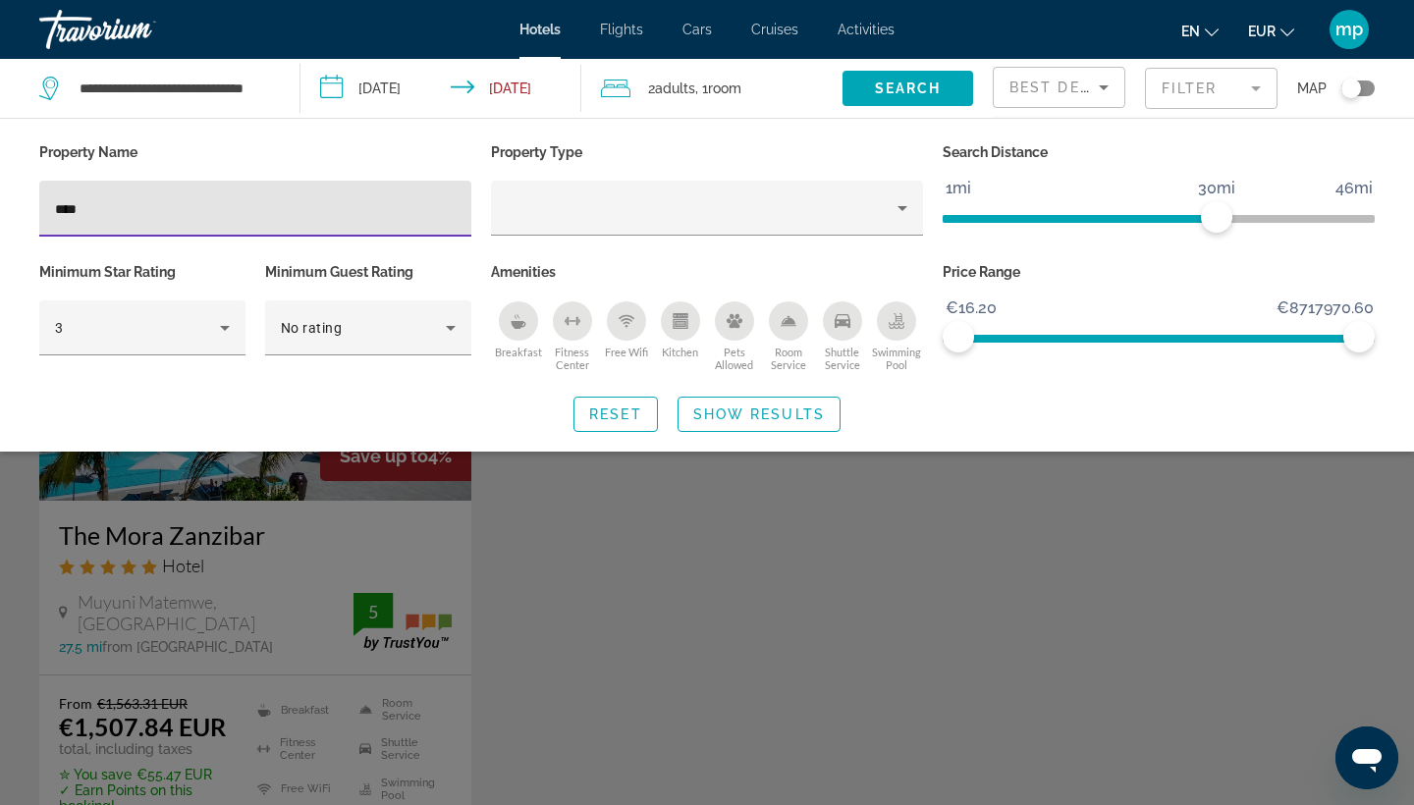
click at [419, 193] on div "****" at bounding box center [255, 209] width 401 height 56
click at [410, 208] on input "****" at bounding box center [255, 209] width 401 height 24
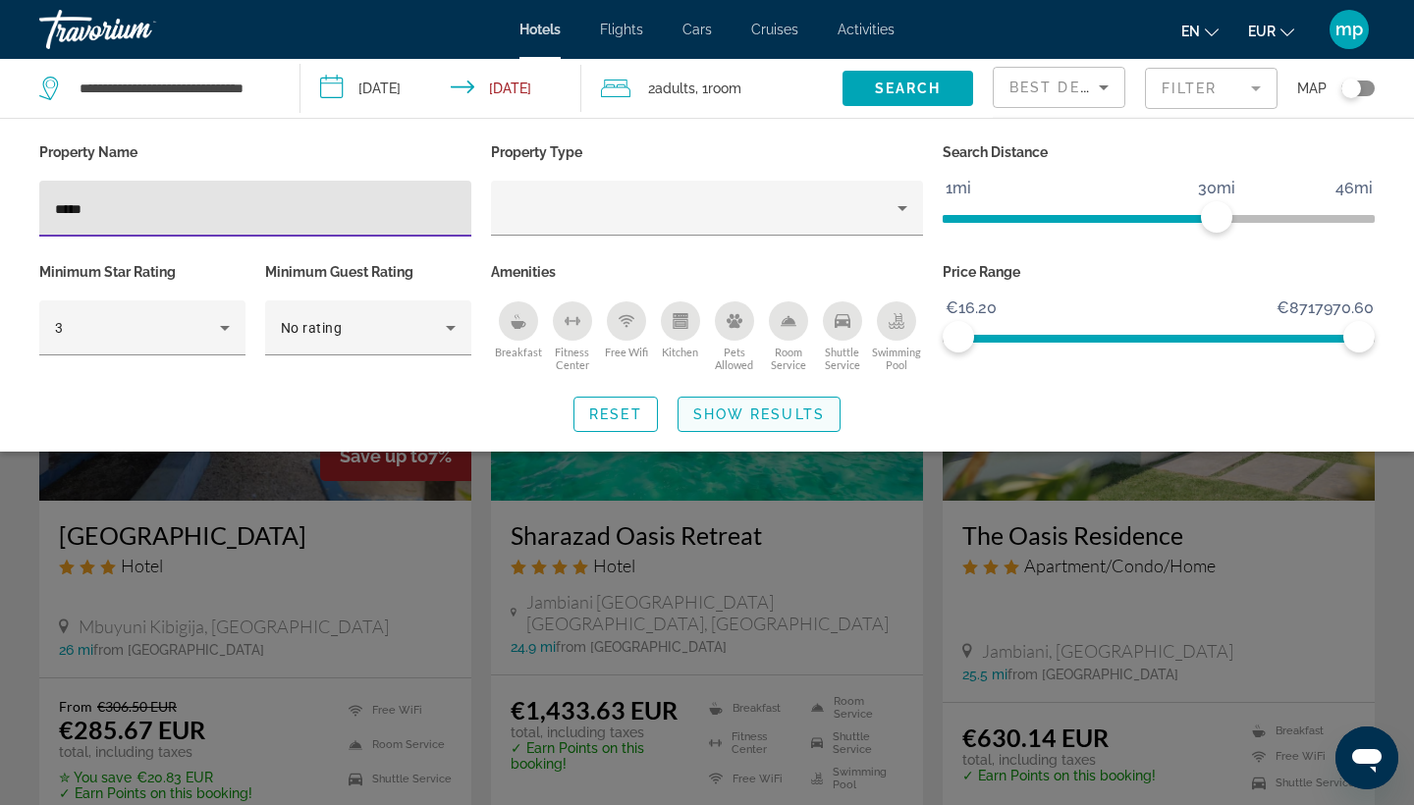
type input "*****"
click at [734, 411] on span "Show Results" at bounding box center [759, 415] width 132 height 16
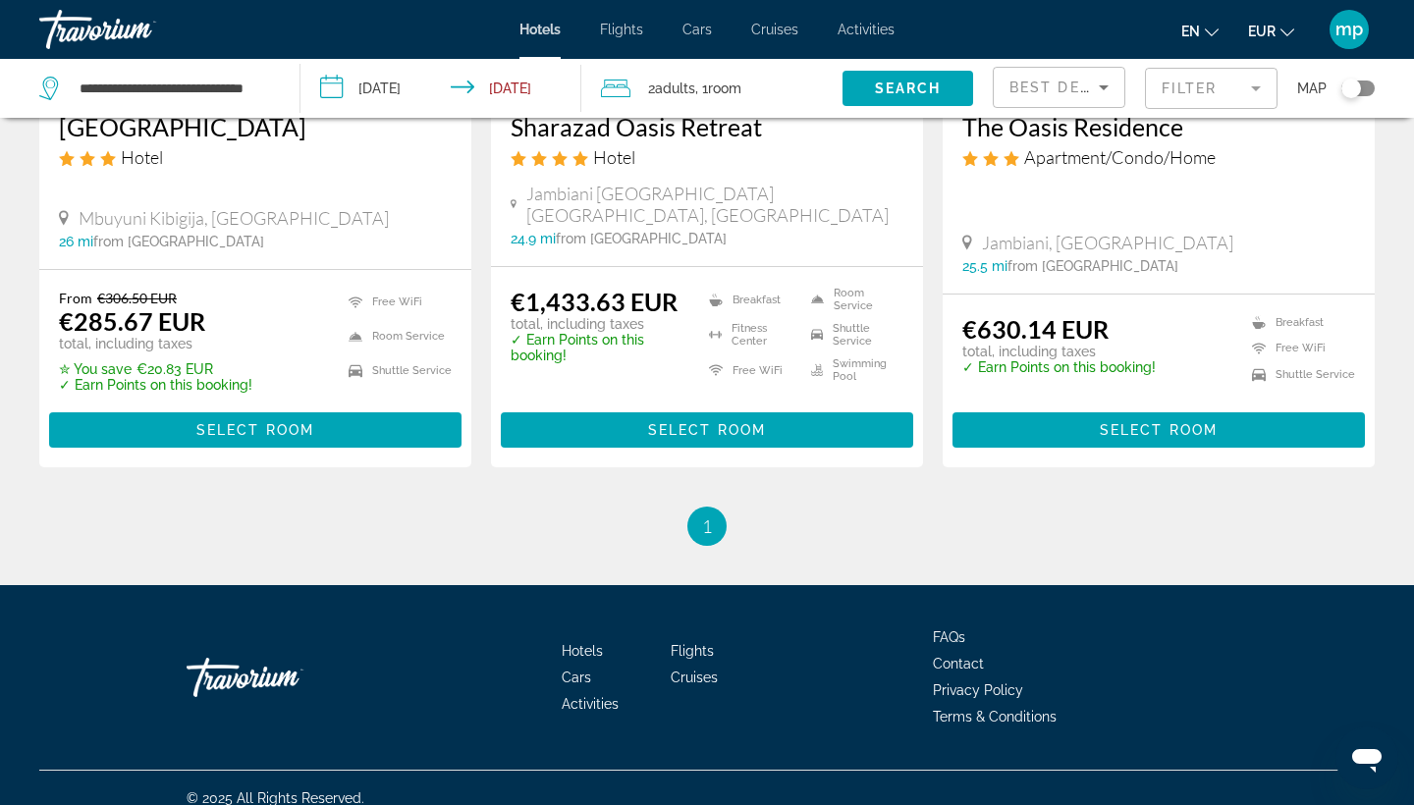
scroll to position [18, 0]
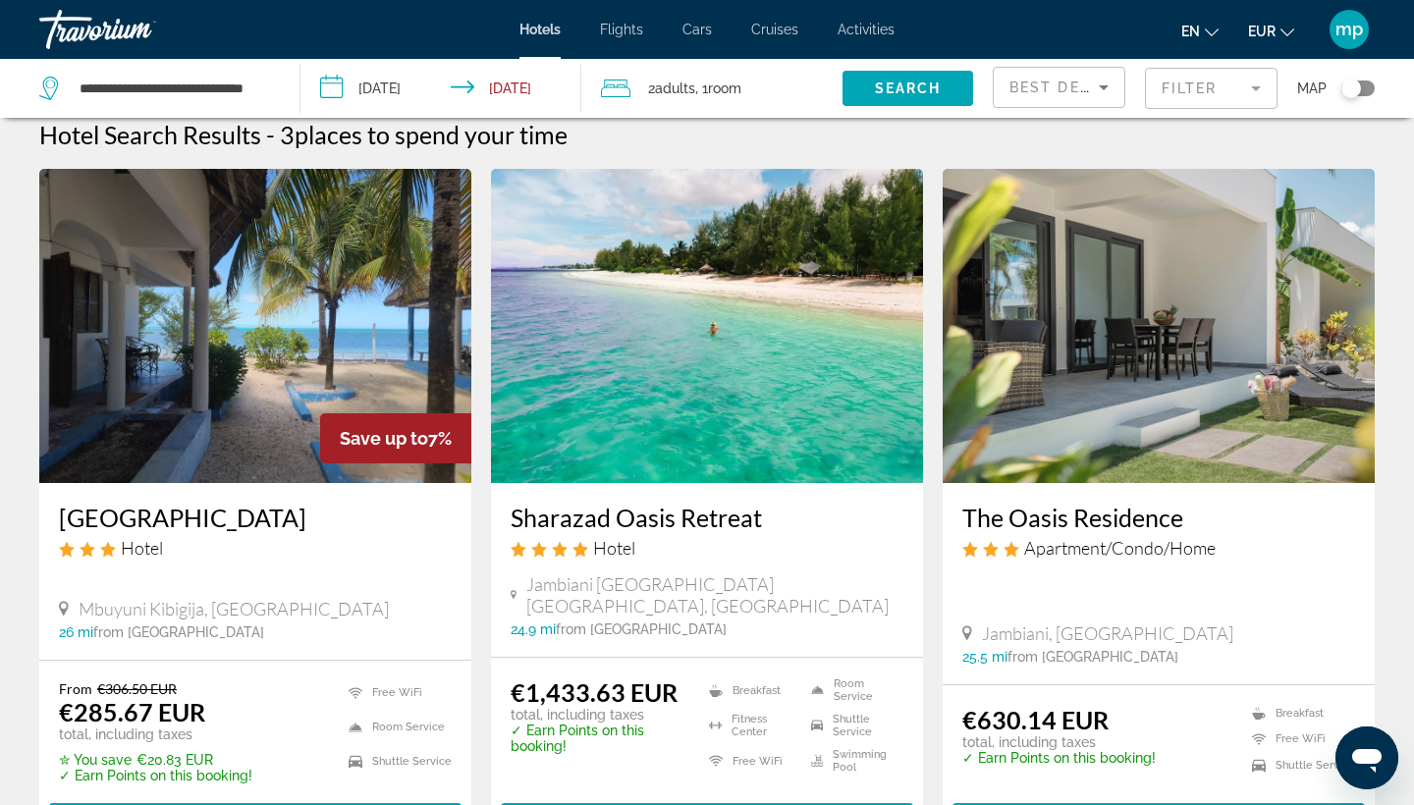
click at [1228, 91] on mat-form-field "Filter" at bounding box center [1211, 88] width 133 height 41
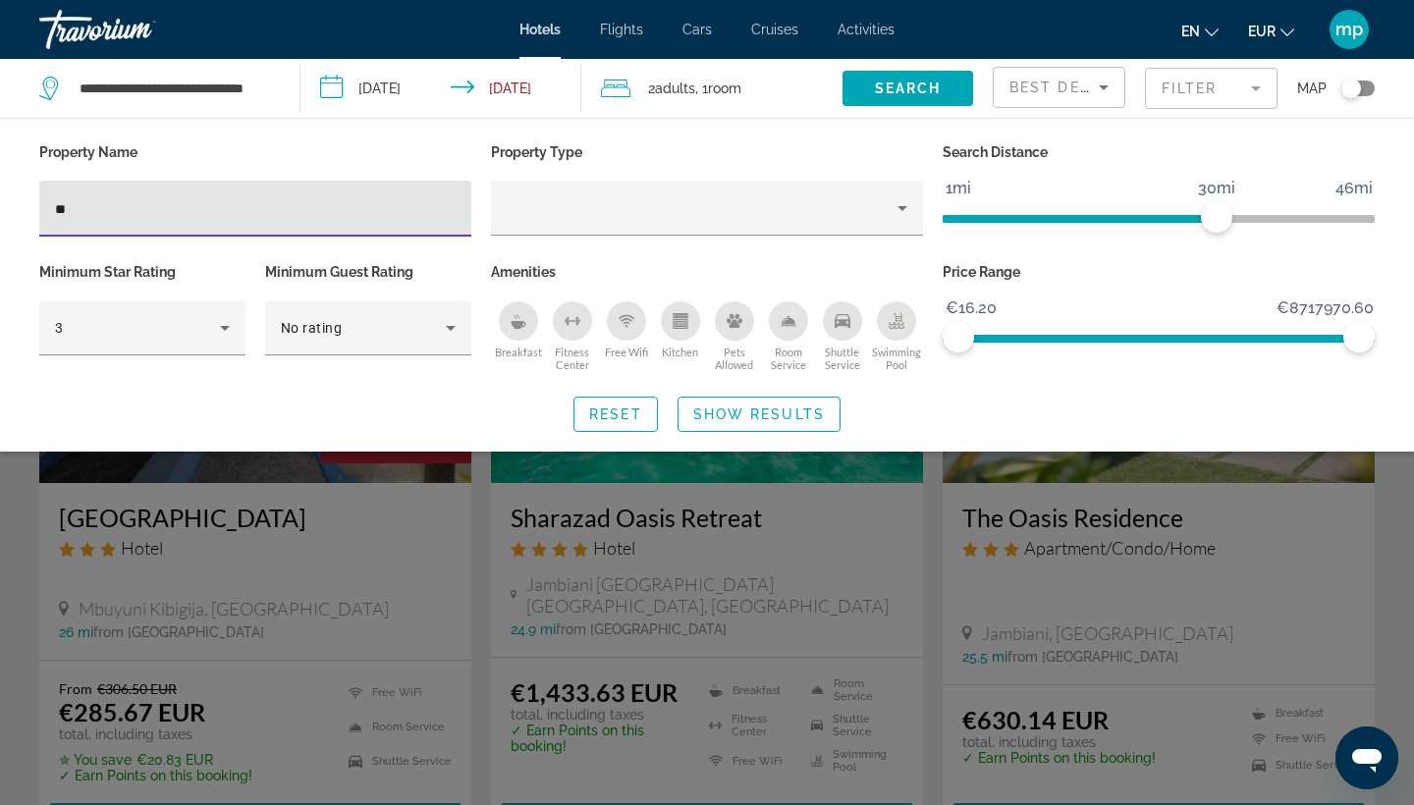
type input "*"
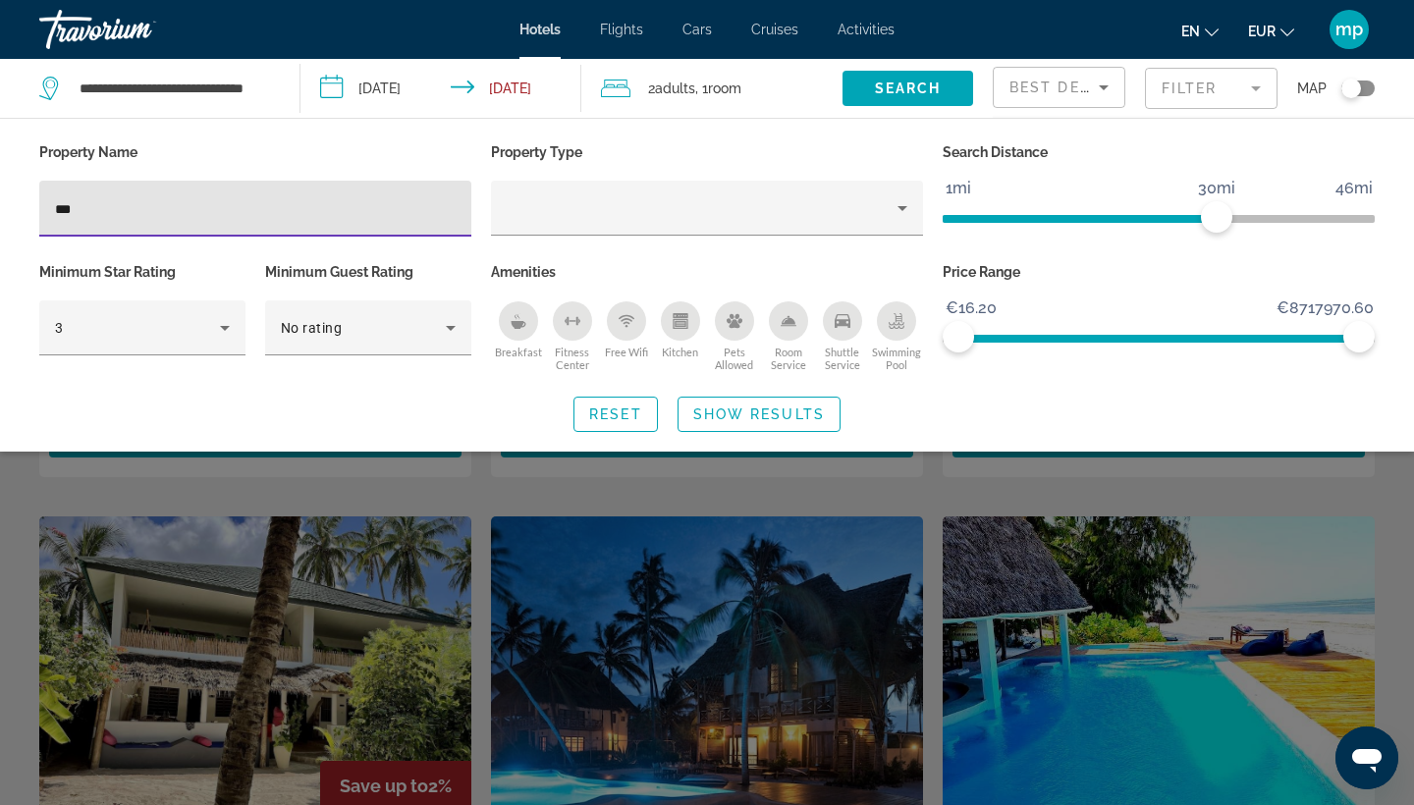
scroll to position [1187, 0]
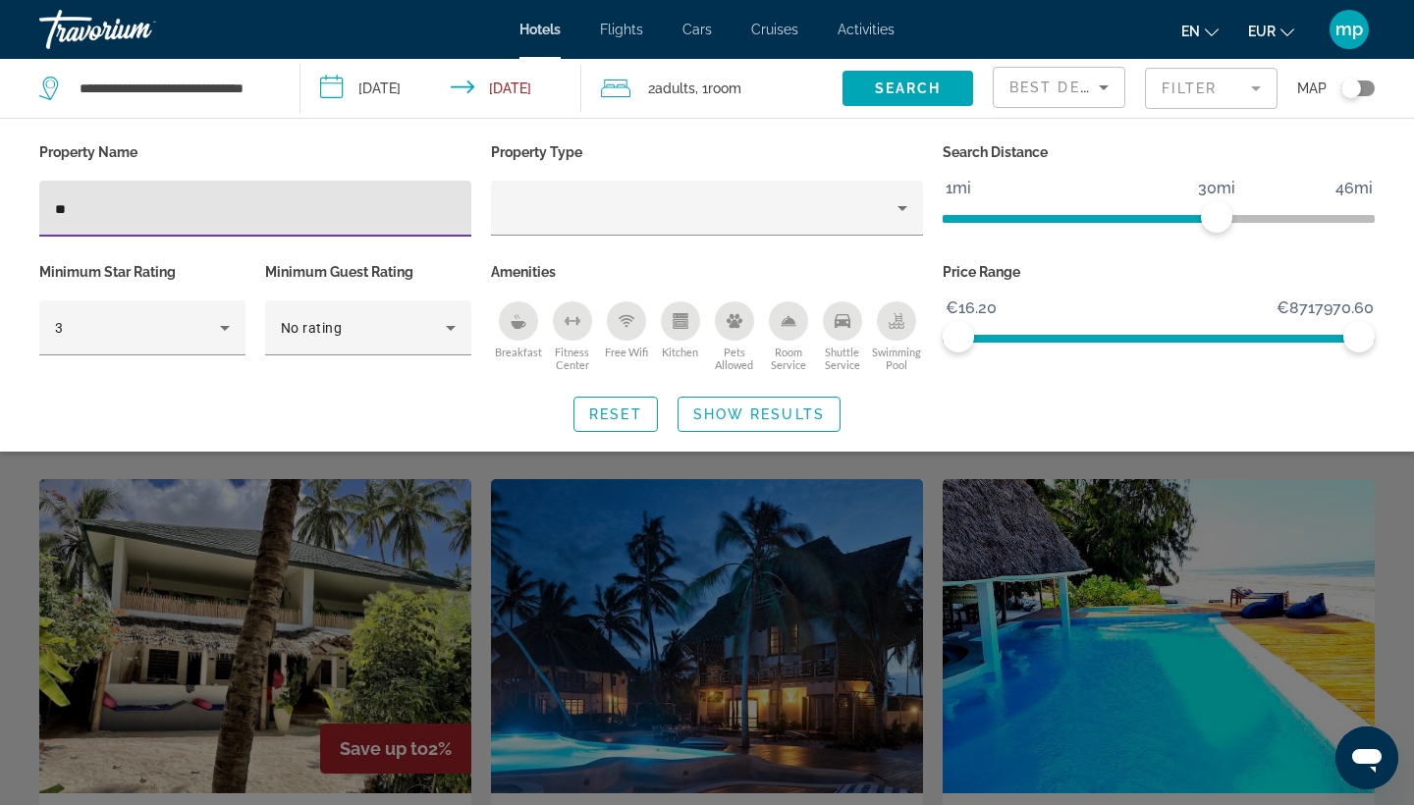
type input "*"
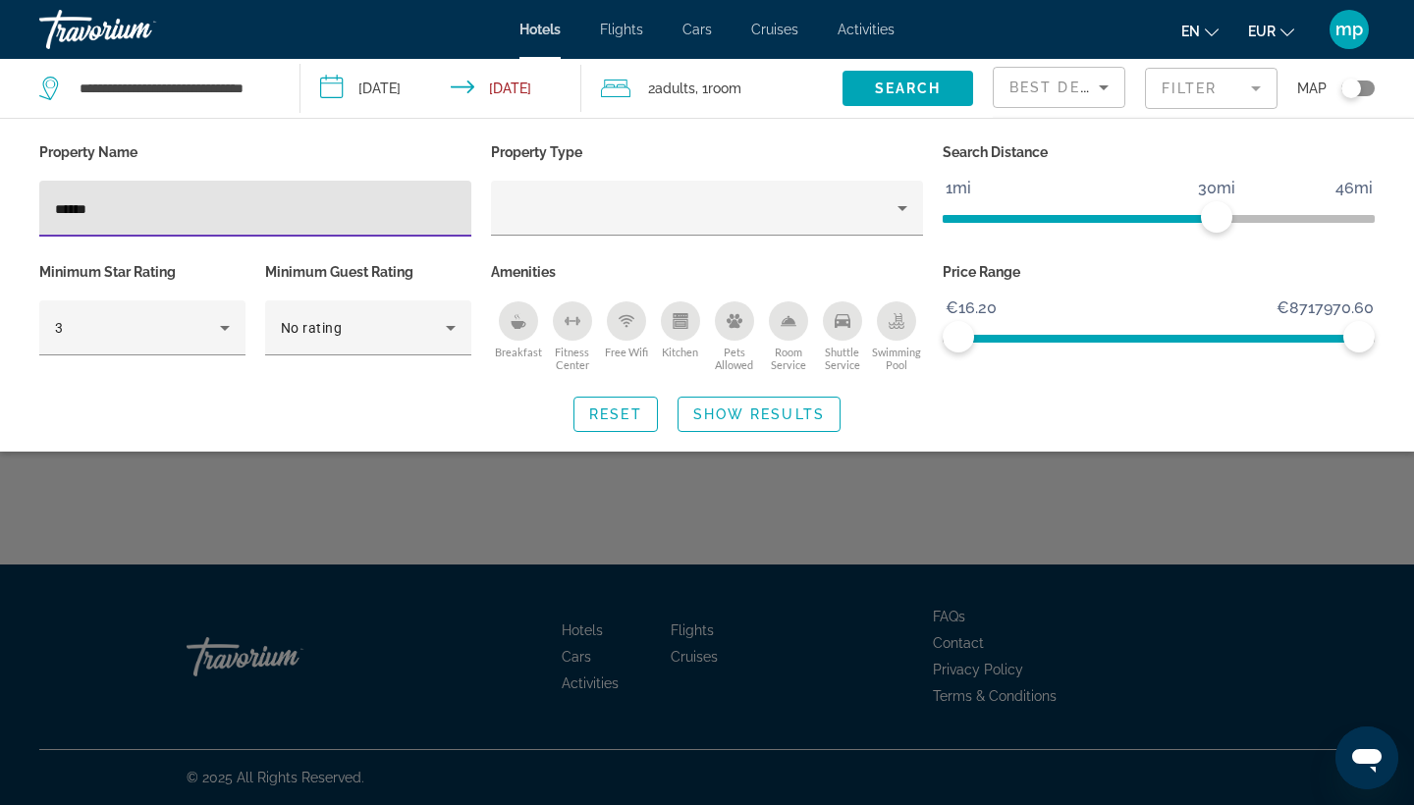
click at [340, 194] on div "******" at bounding box center [255, 209] width 401 height 56
type input "*"
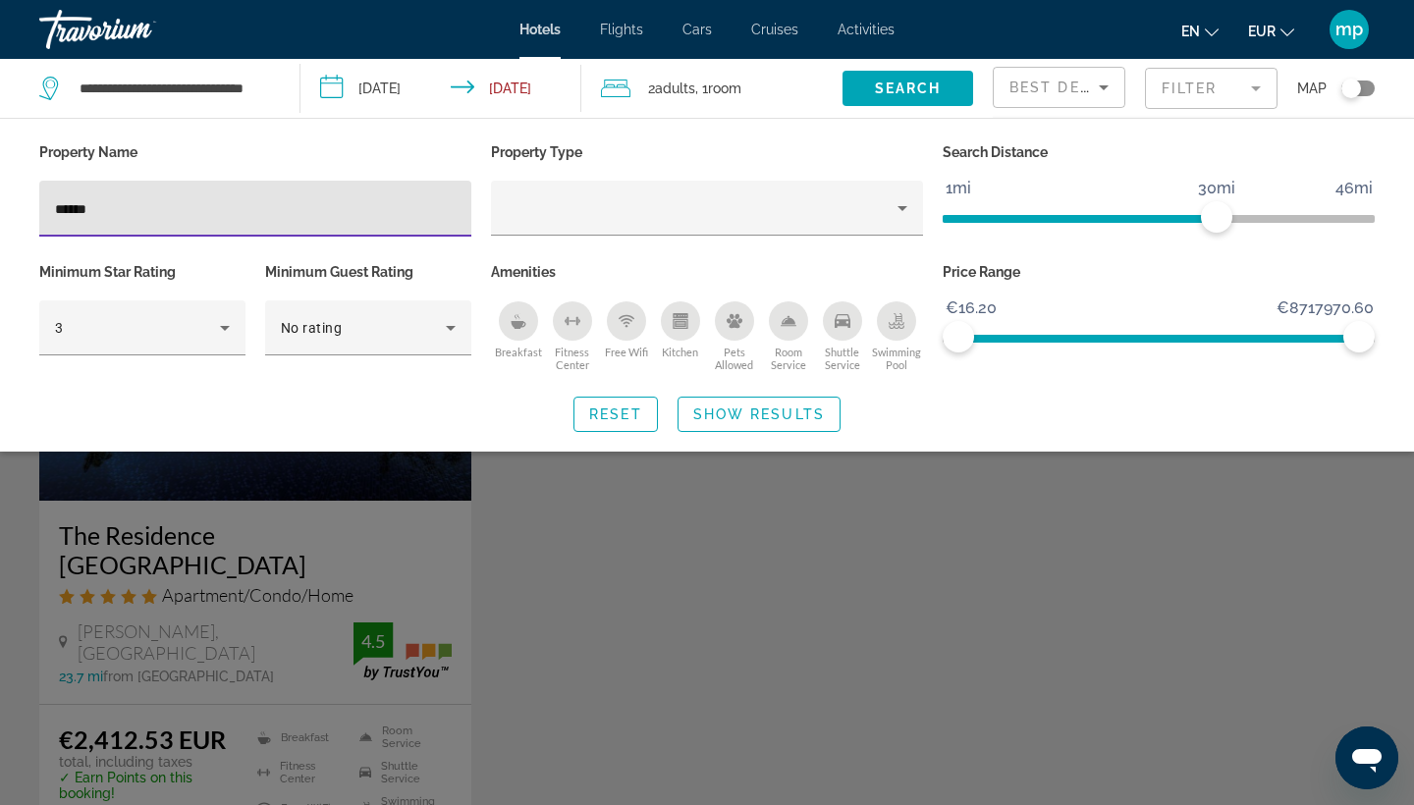
type input "******"
click at [309, 551] on div "Search widget" at bounding box center [707, 550] width 1414 height 511
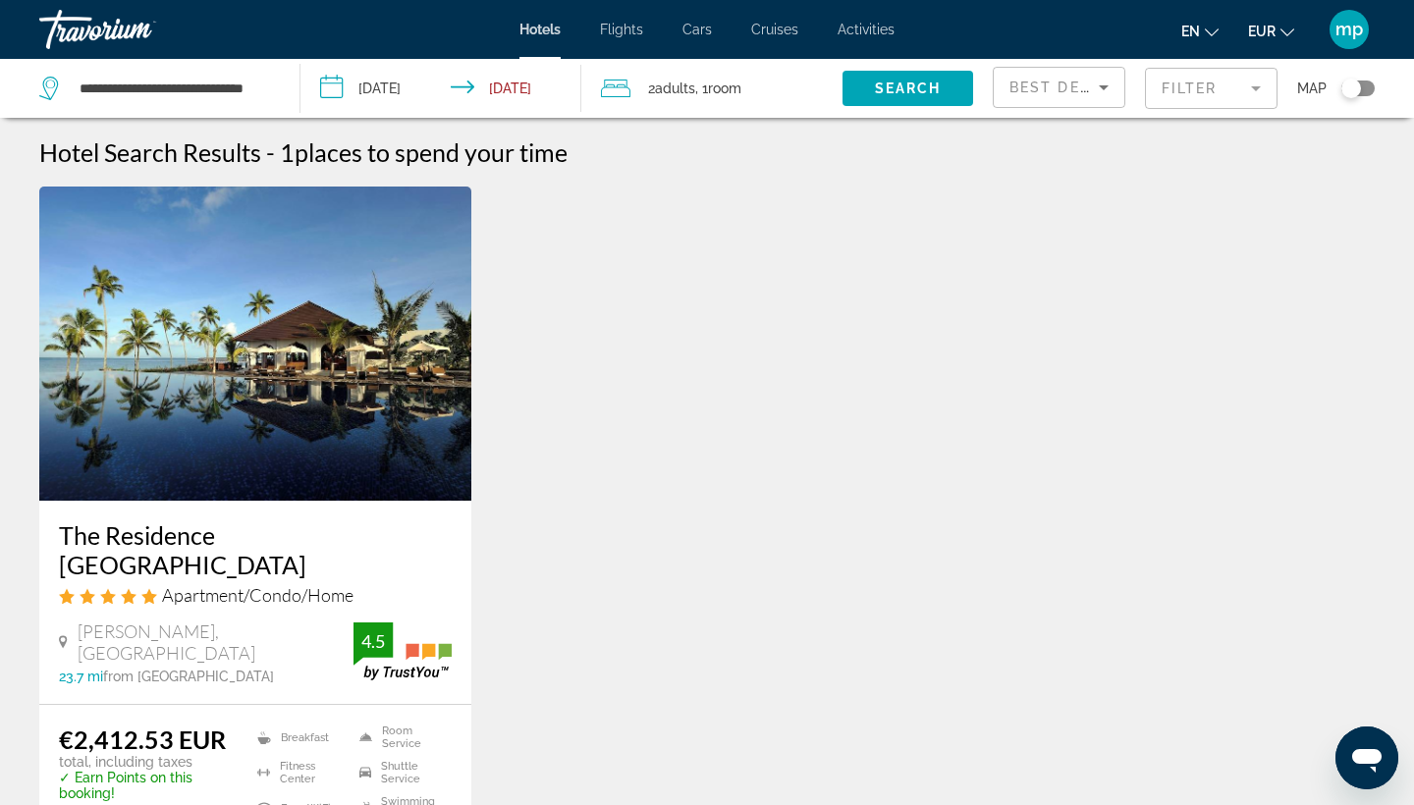
click at [1243, 81] on mat-form-field "Filter" at bounding box center [1211, 88] width 133 height 41
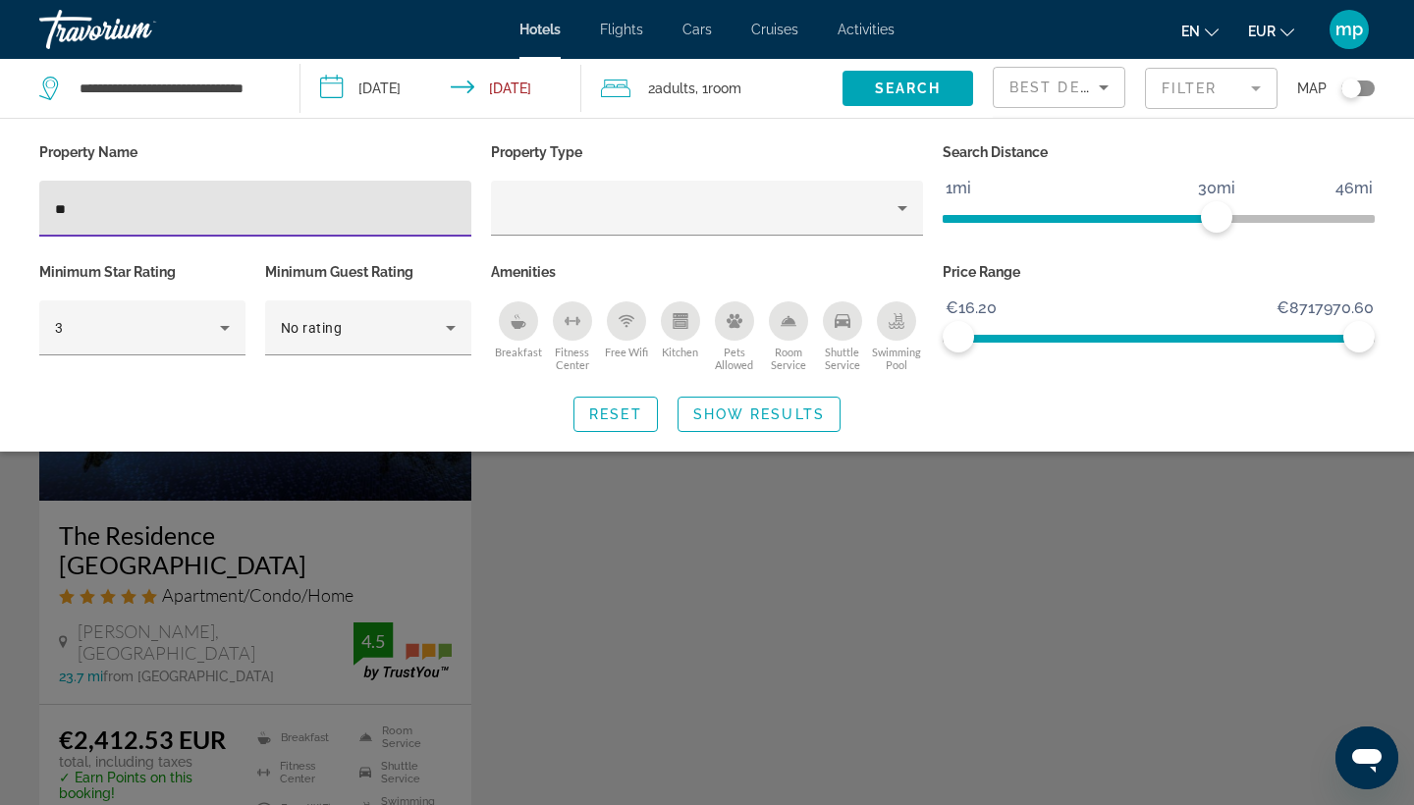
type input "*"
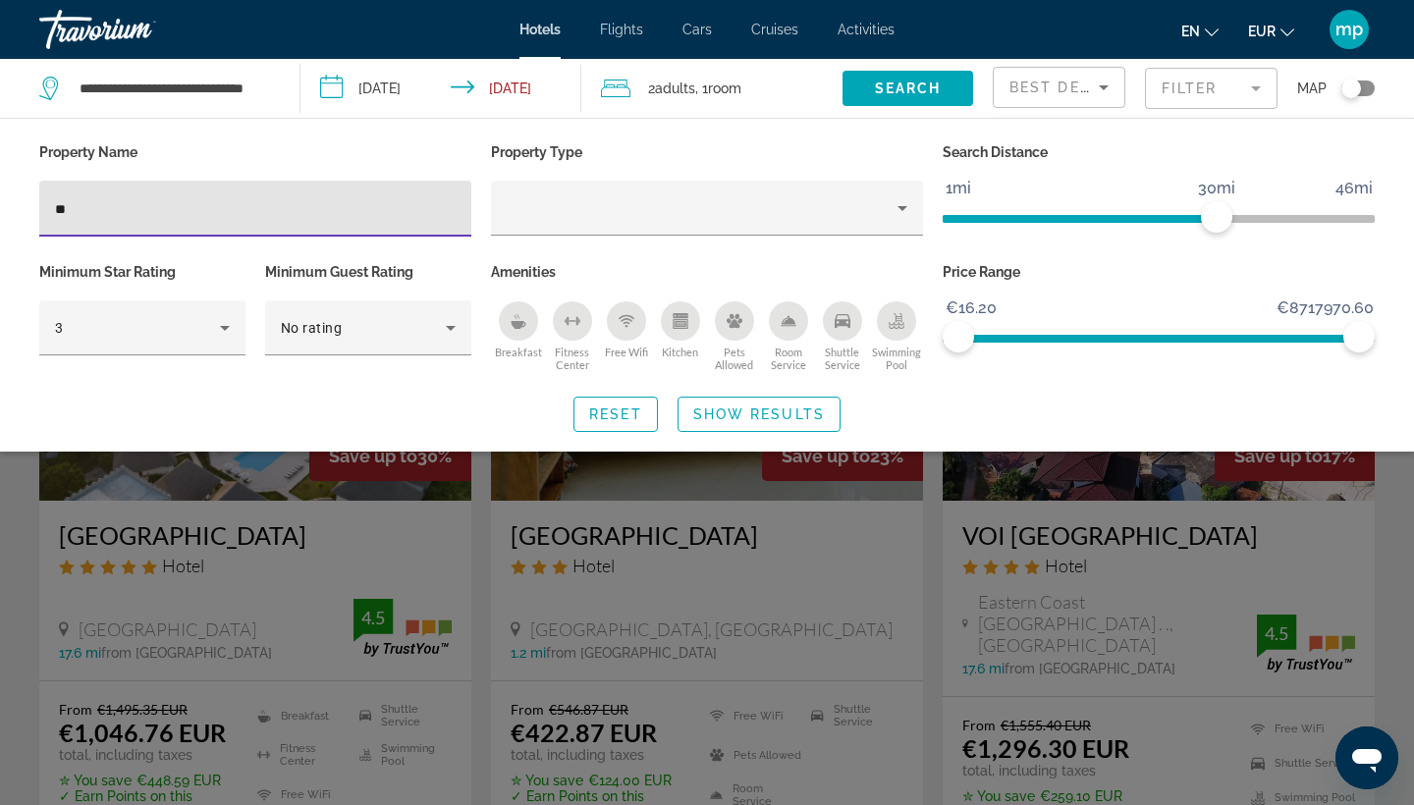
type input "***"
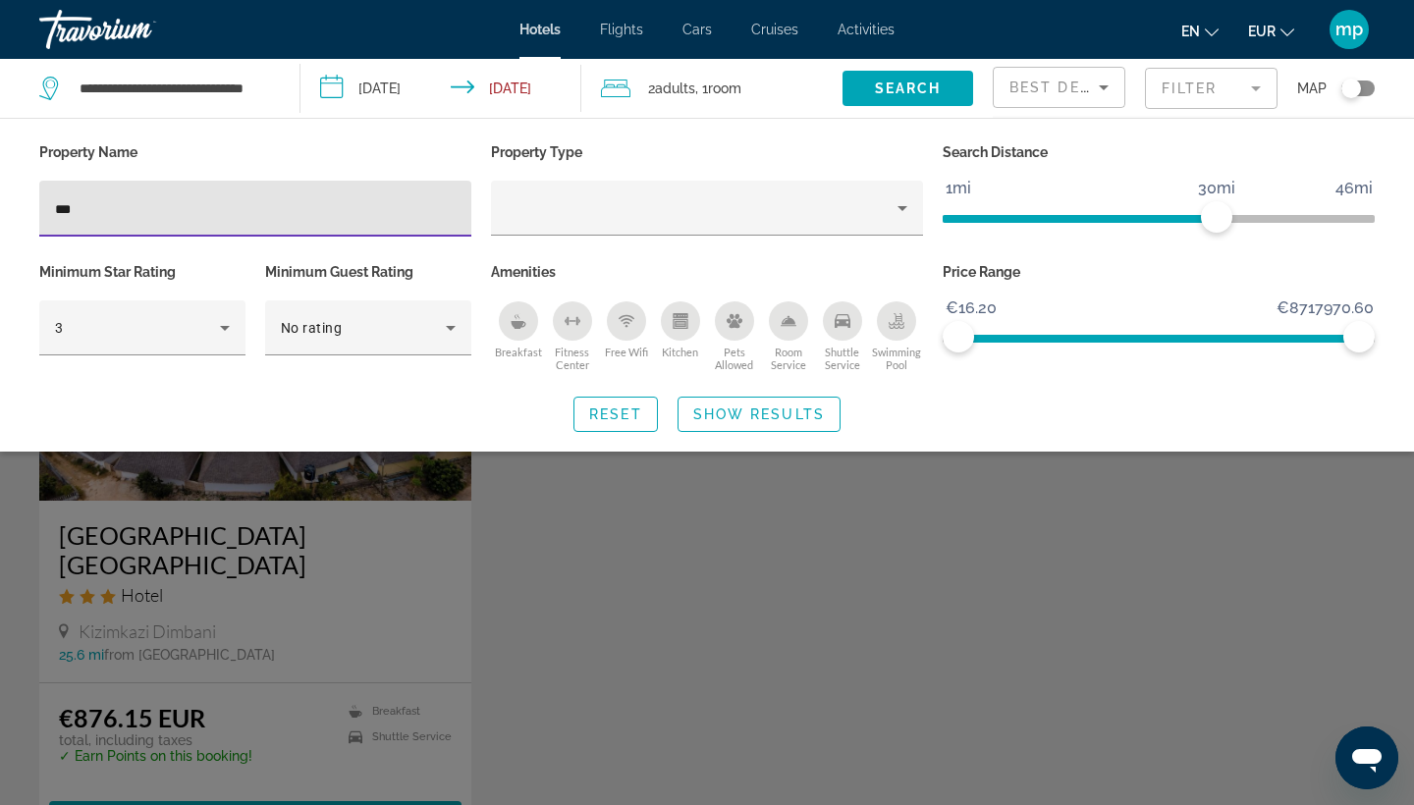
drag, startPoint x: 391, startPoint y: 230, endPoint x: 476, endPoint y: 575, distance: 356.0
click at [476, 575] on div "Search widget" at bounding box center [707, 550] width 1414 height 511
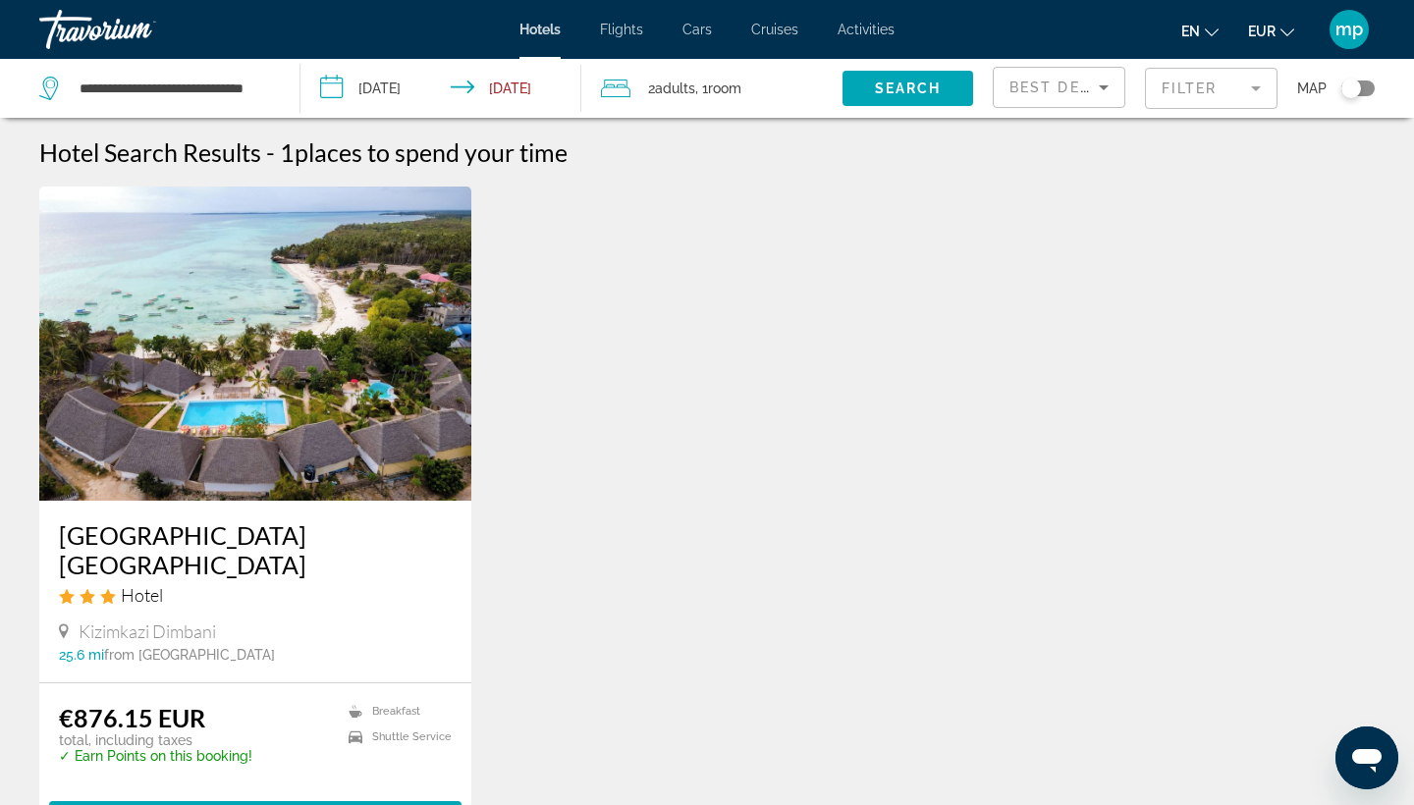
click at [1194, 93] on mat-form-field "Filter" at bounding box center [1211, 88] width 133 height 41
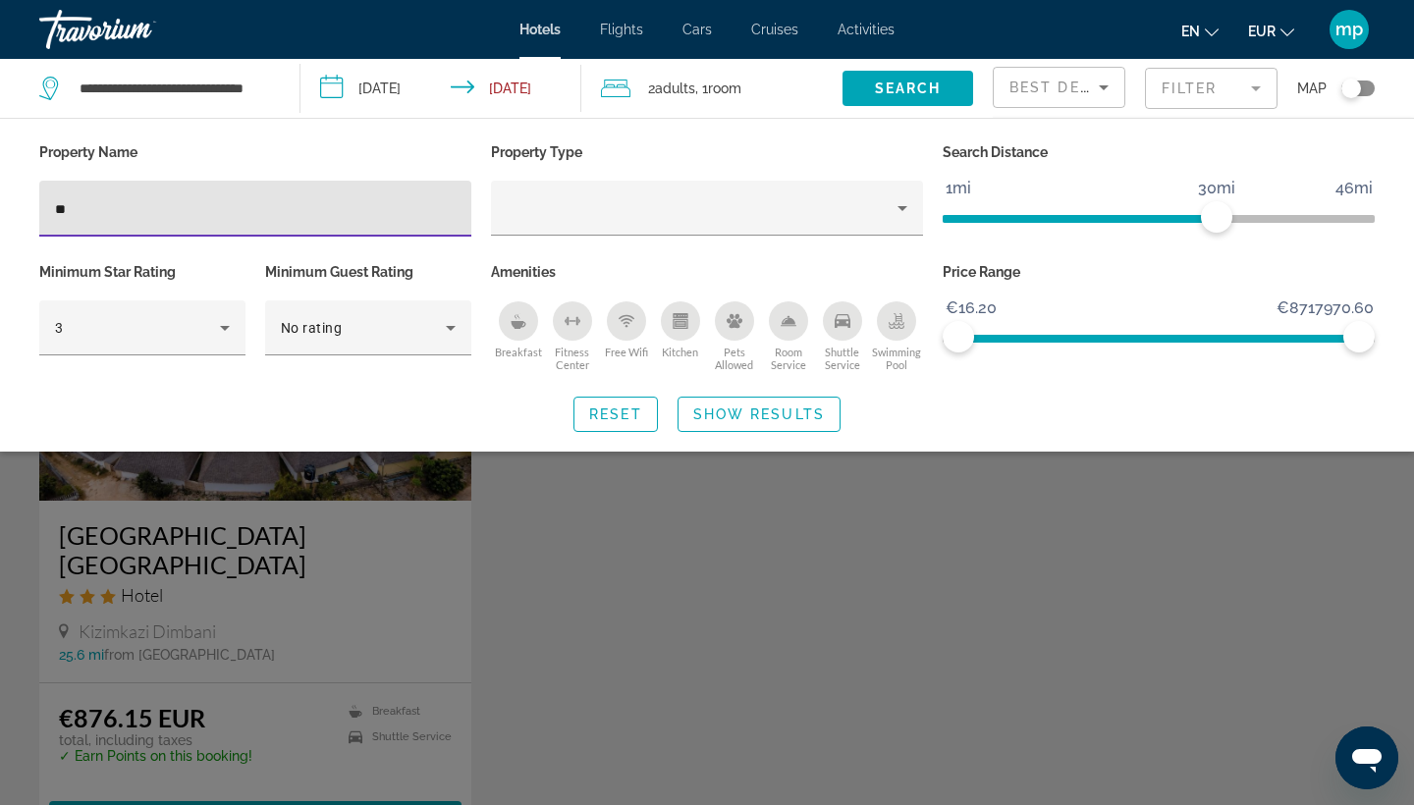
type input "*"
type input "****"
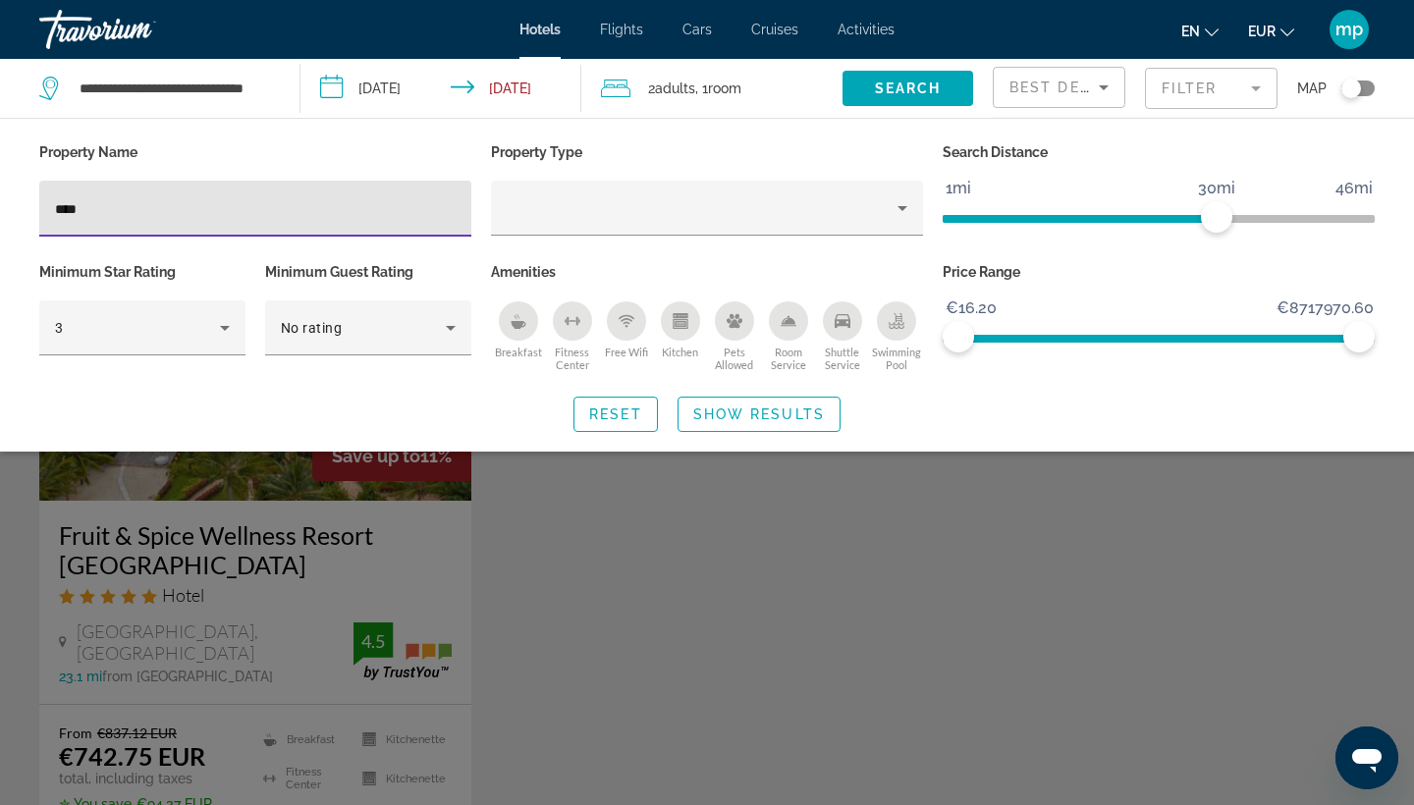
click at [502, 570] on div "Search widget" at bounding box center [707, 550] width 1414 height 511
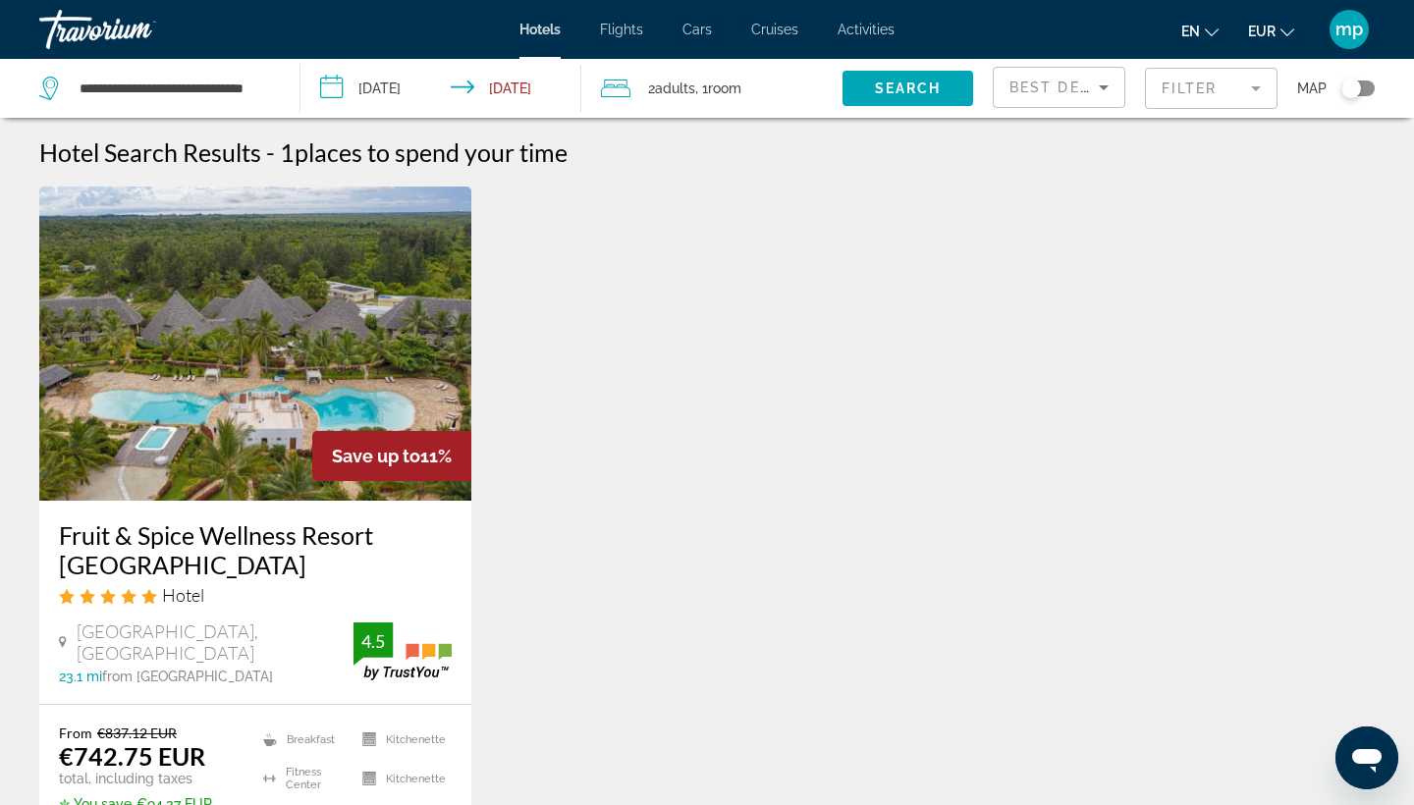
click at [285, 549] on h3 "Fruit & Spice Wellness Resort [GEOGRAPHIC_DATA]" at bounding box center [255, 549] width 393 height 59
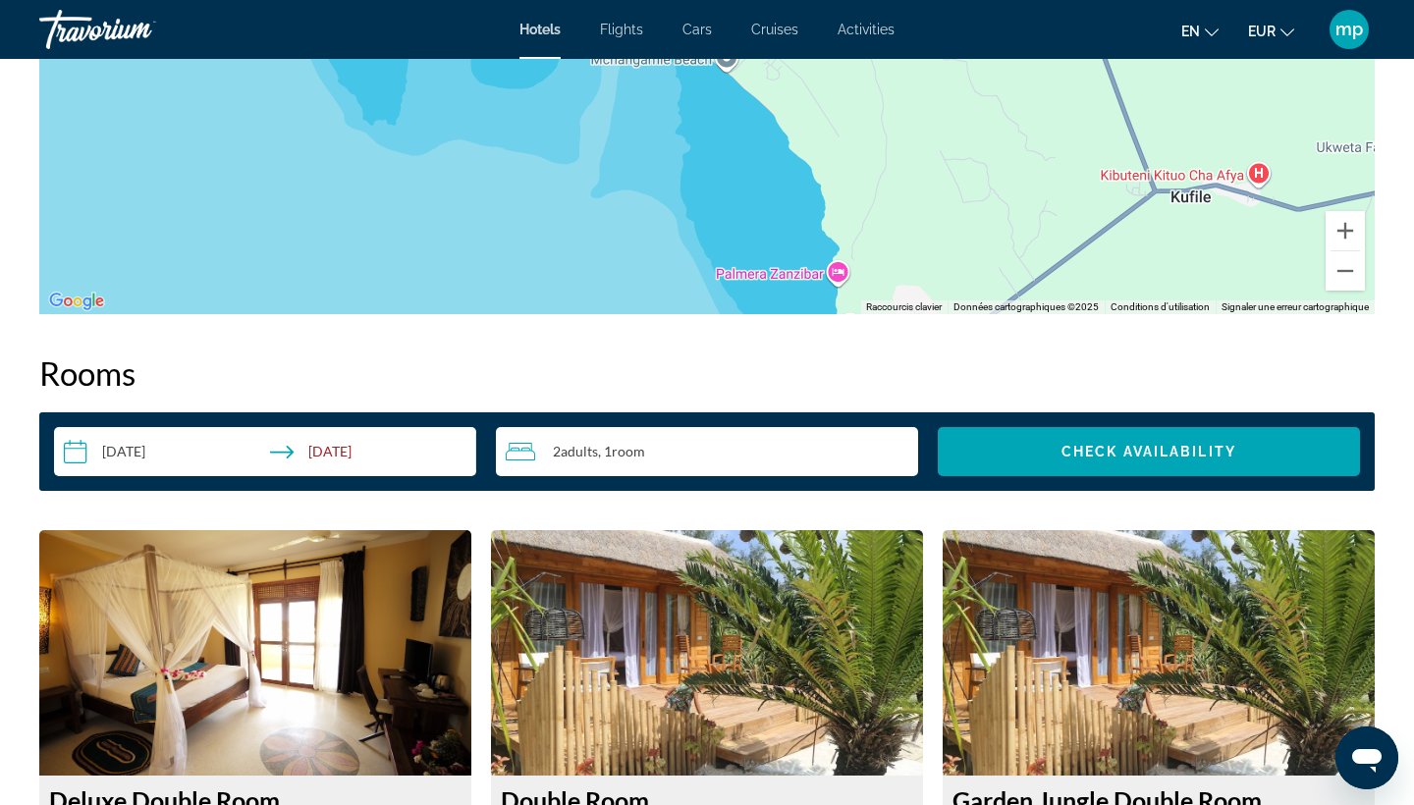
scroll to position [2204, 0]
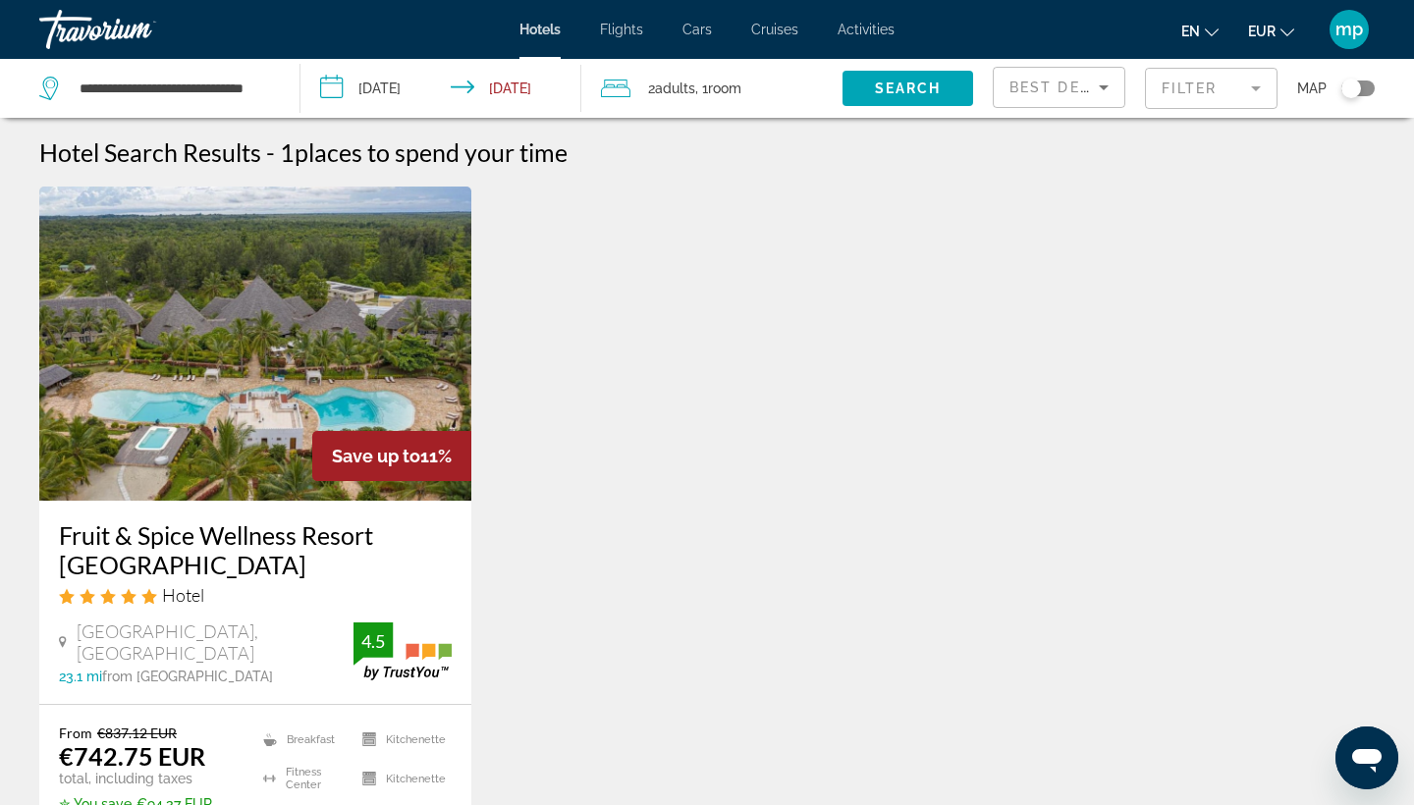
click at [1188, 94] on mat-form-field "Filter" at bounding box center [1211, 88] width 133 height 41
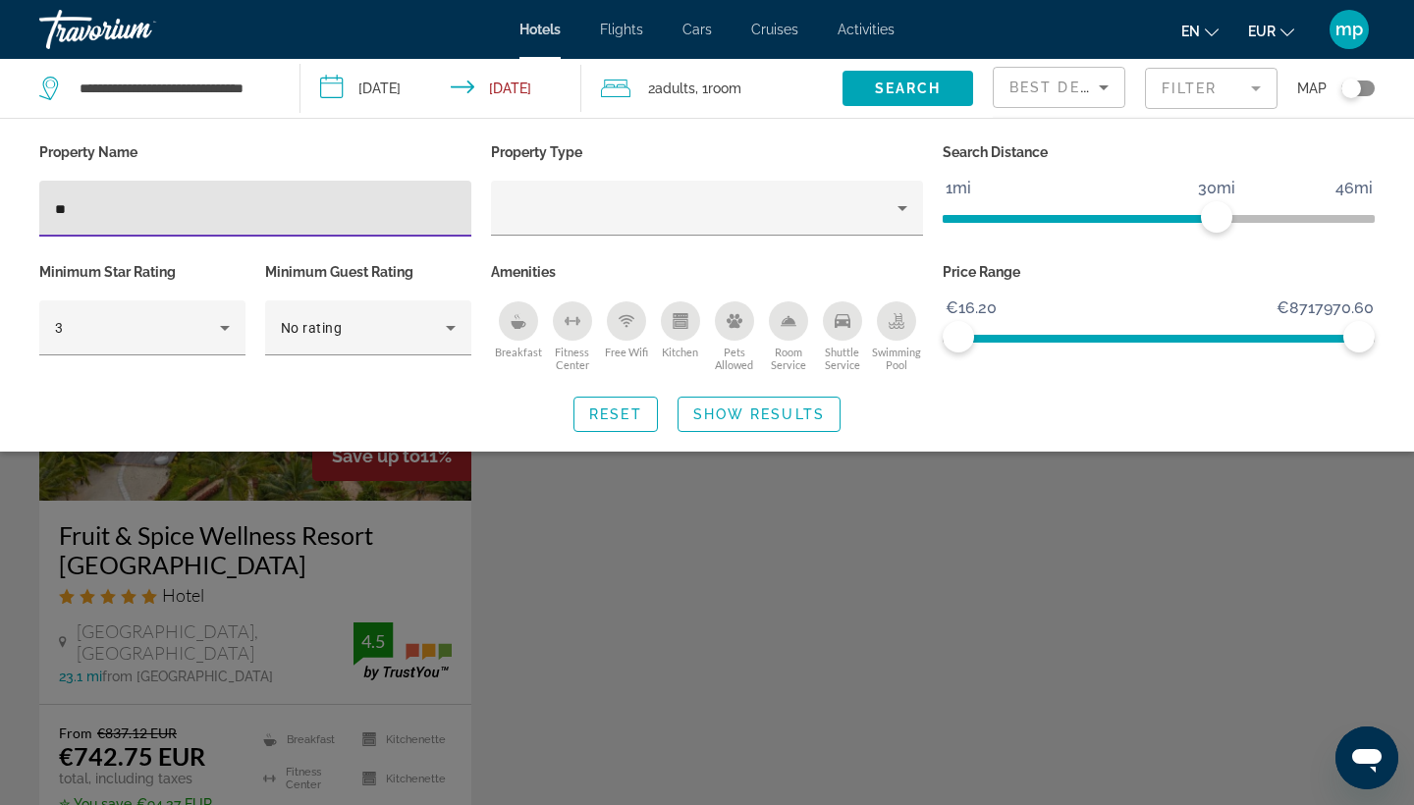
type input "*"
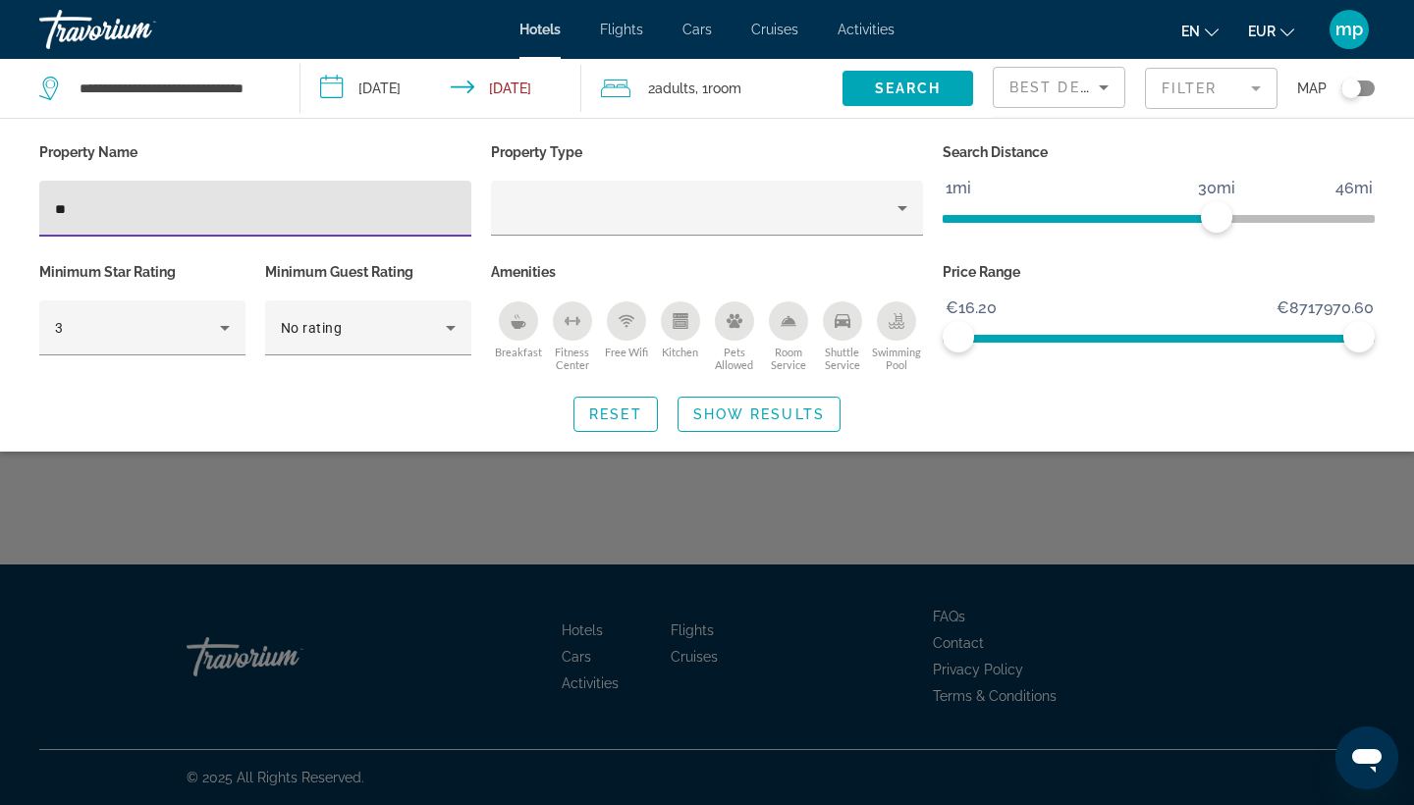
type input "*"
type input "*****"
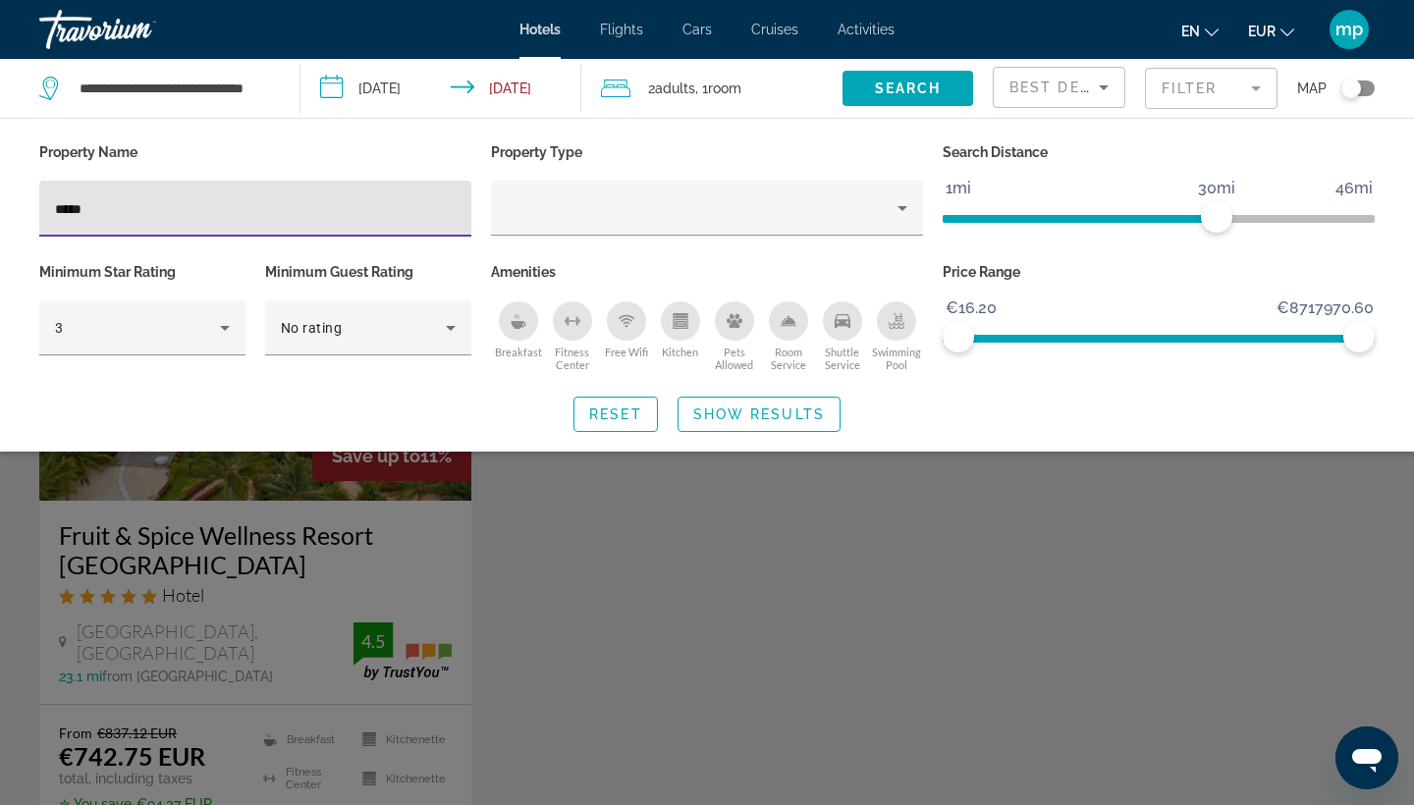
click at [609, 574] on div "Search widget" at bounding box center [707, 550] width 1414 height 511
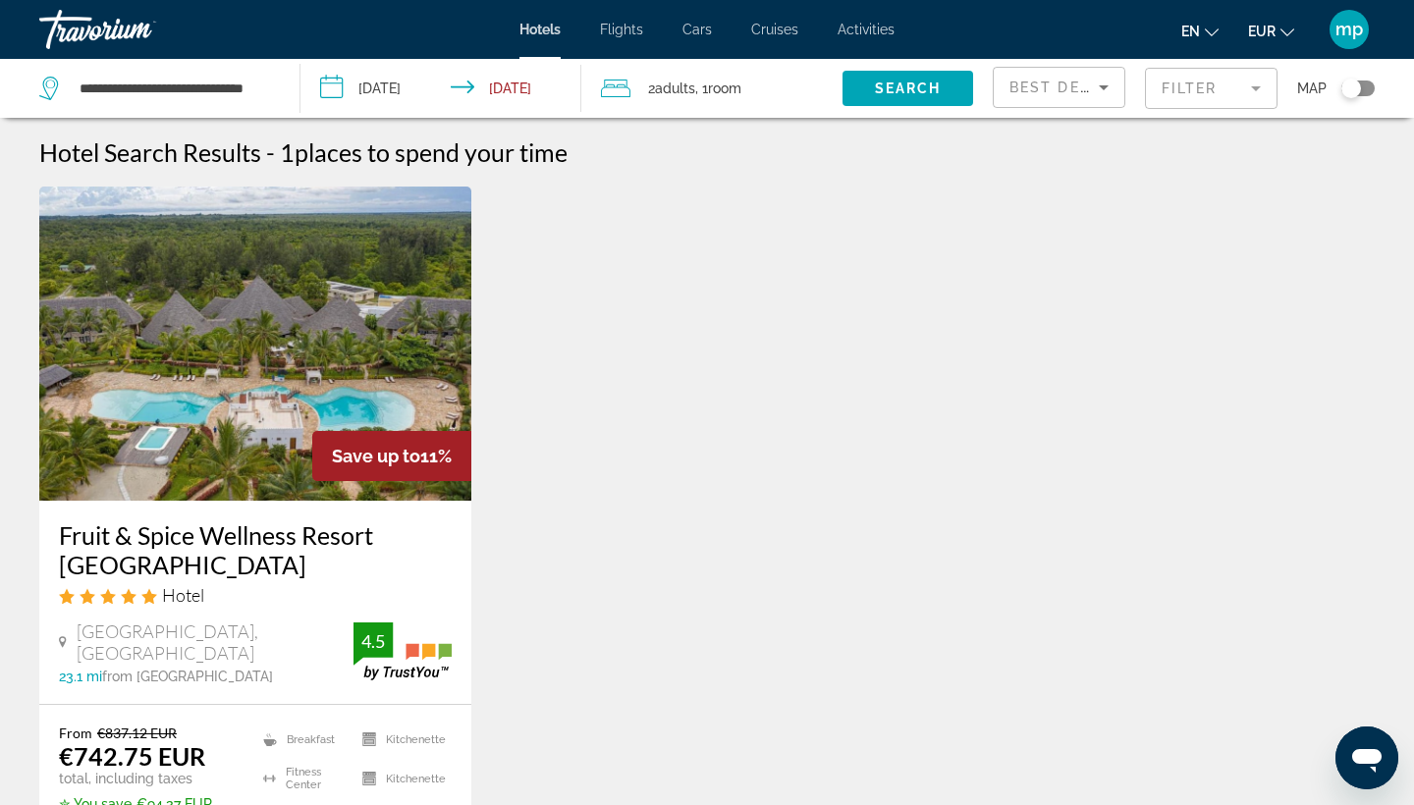
click at [265, 518] on div "Fruit & Spice Wellness Resort [GEOGRAPHIC_DATA] Hotel [GEOGRAPHIC_DATA], [GEOGR…" at bounding box center [255, 602] width 432 height 203
click at [272, 534] on h3 "Fruit & Spice Wellness Resort [GEOGRAPHIC_DATA]" at bounding box center [255, 549] width 393 height 59
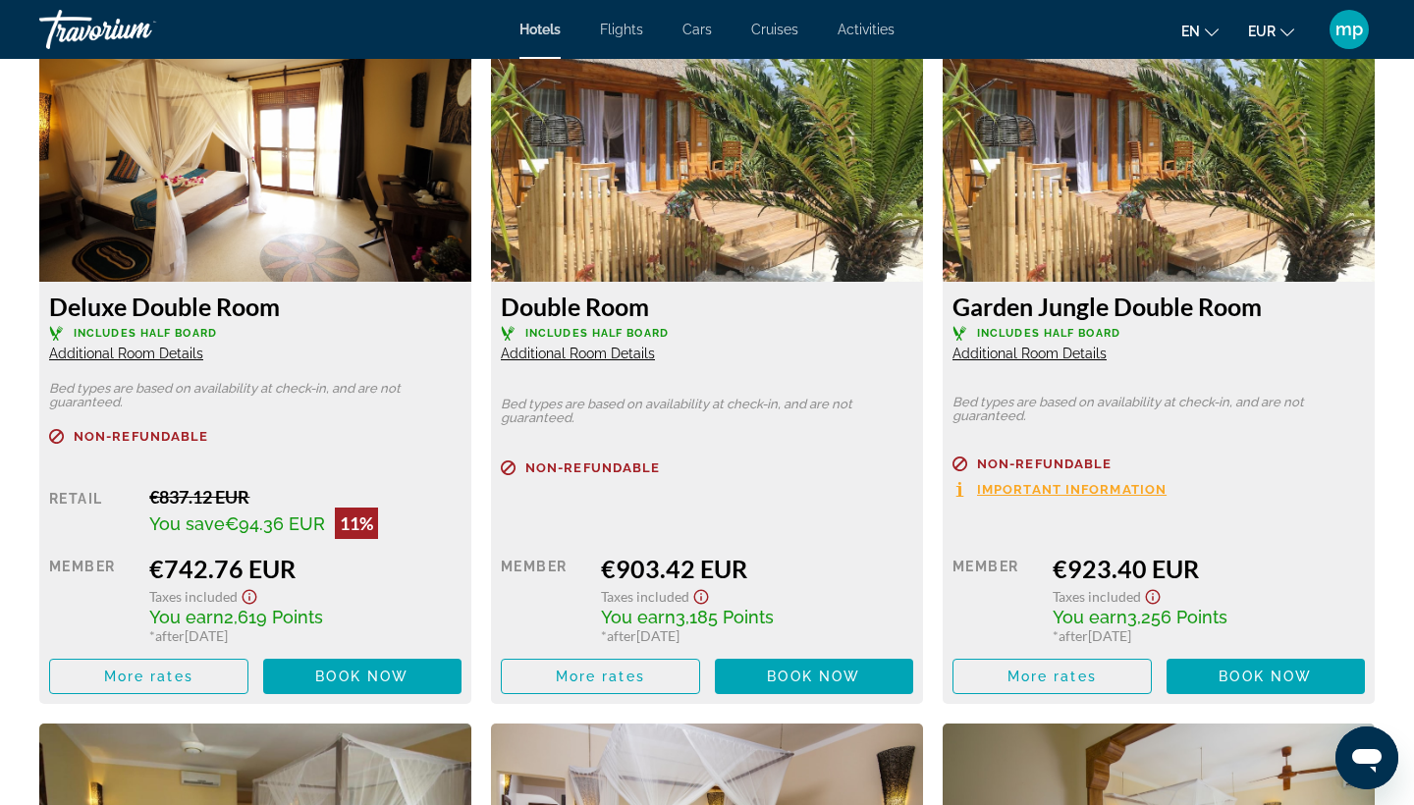
scroll to position [2414, 0]
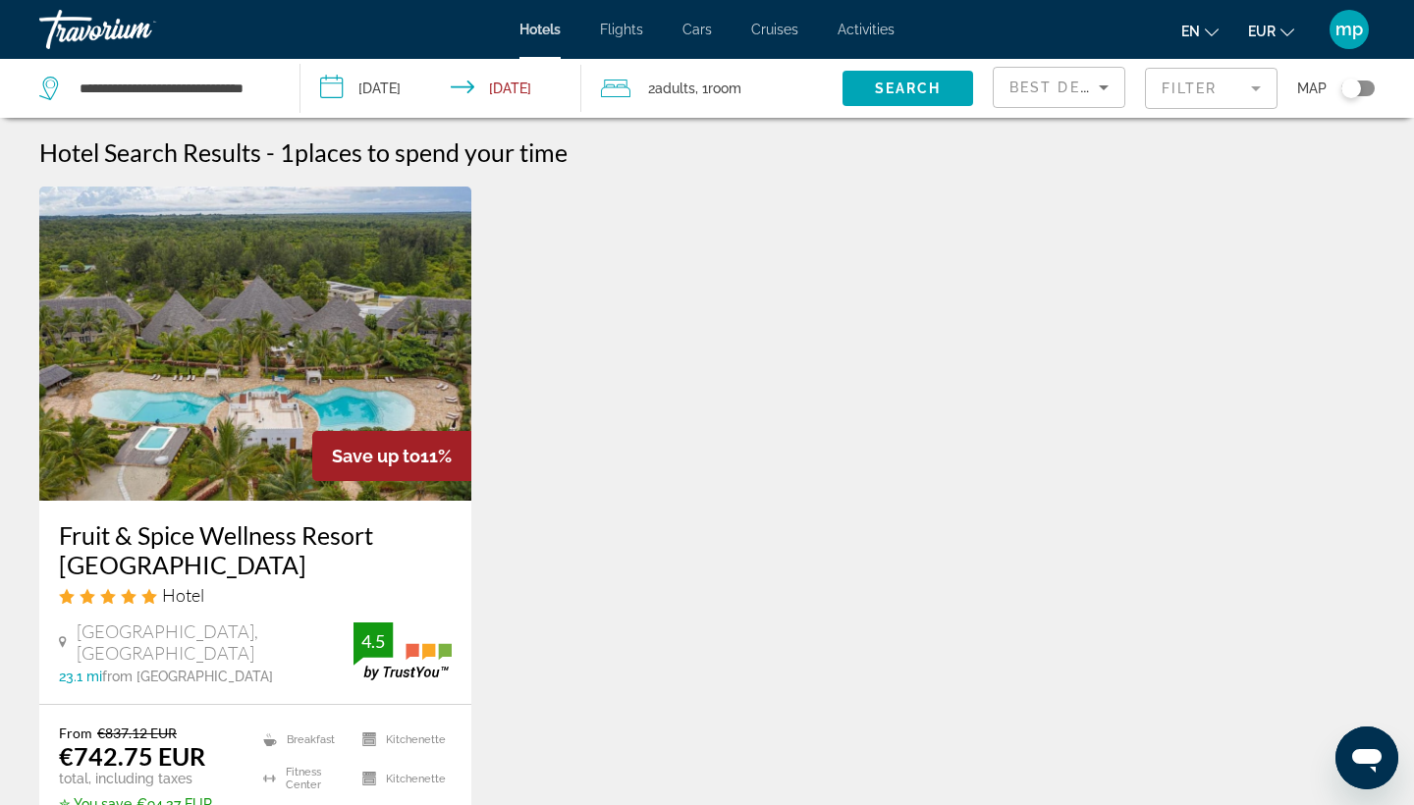
click at [1192, 117] on div "Filter" at bounding box center [1211, 88] width 133 height 59
click at [1193, 94] on mat-form-field "Filter" at bounding box center [1211, 88] width 133 height 41
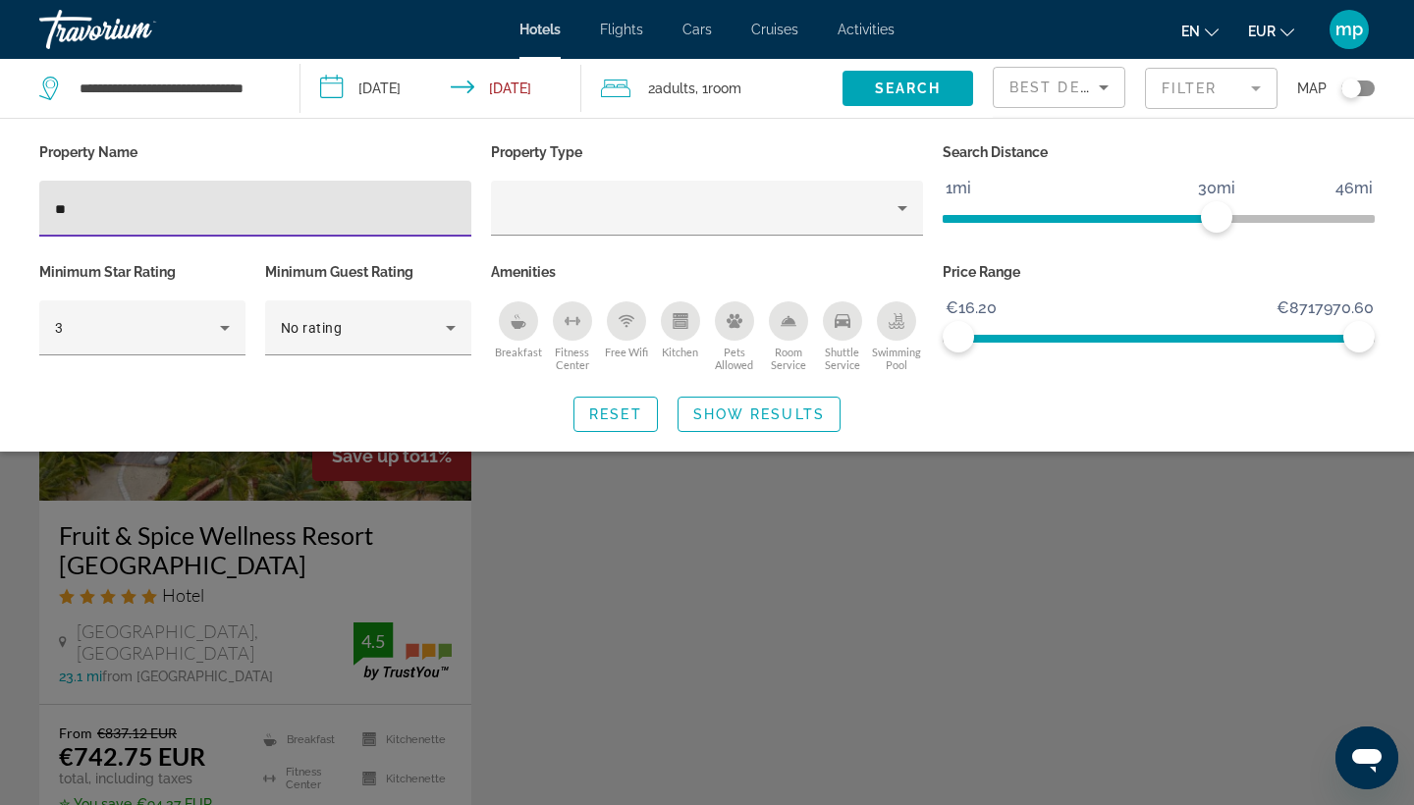
type input "*"
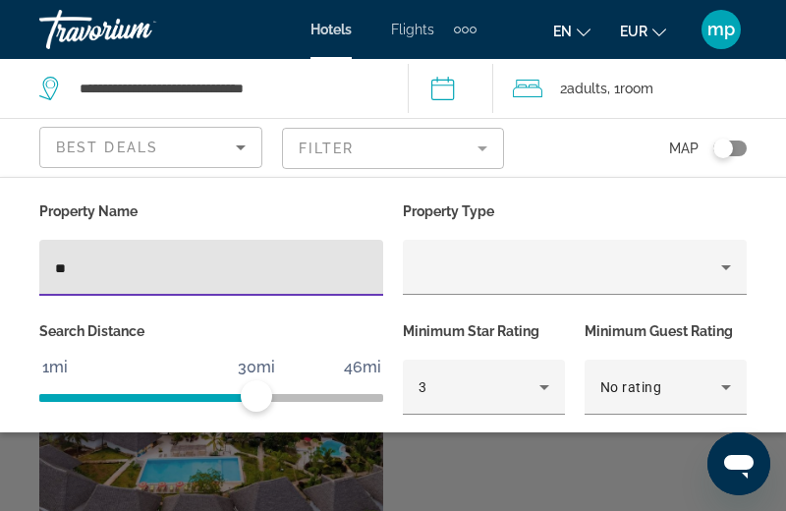
type input "*"
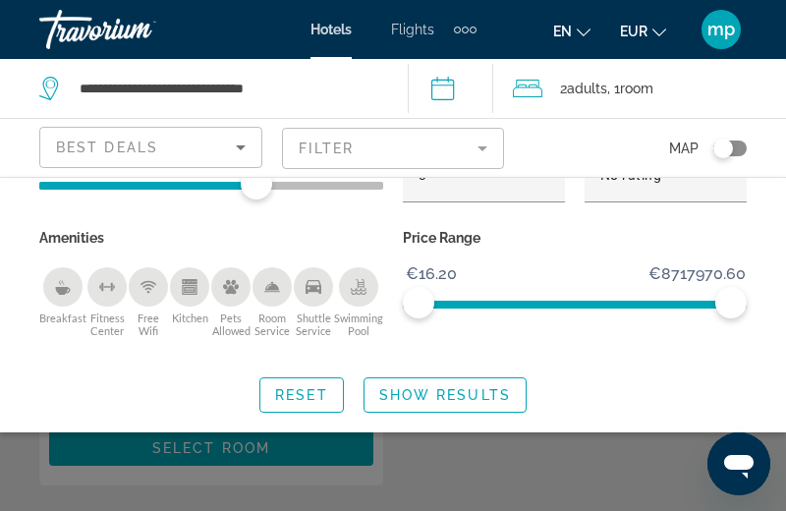
scroll to position [499, 0]
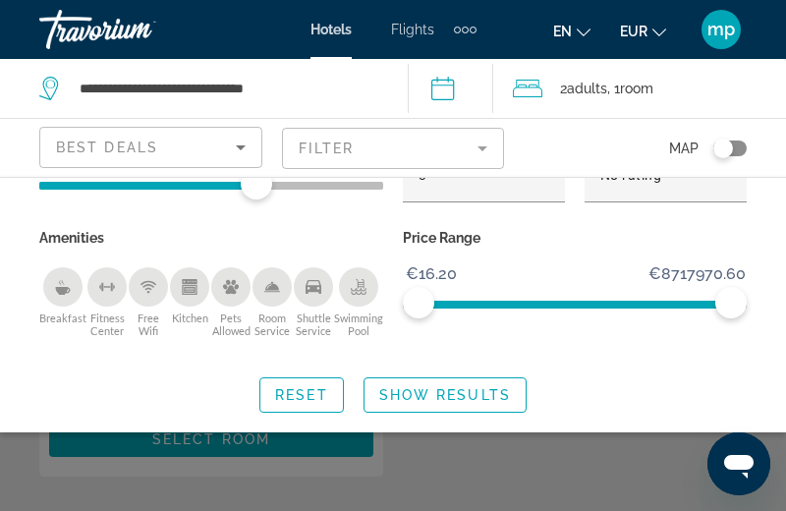
type input "***"
click at [269, 438] on div "Search widget" at bounding box center [393, 403] width 786 height 216
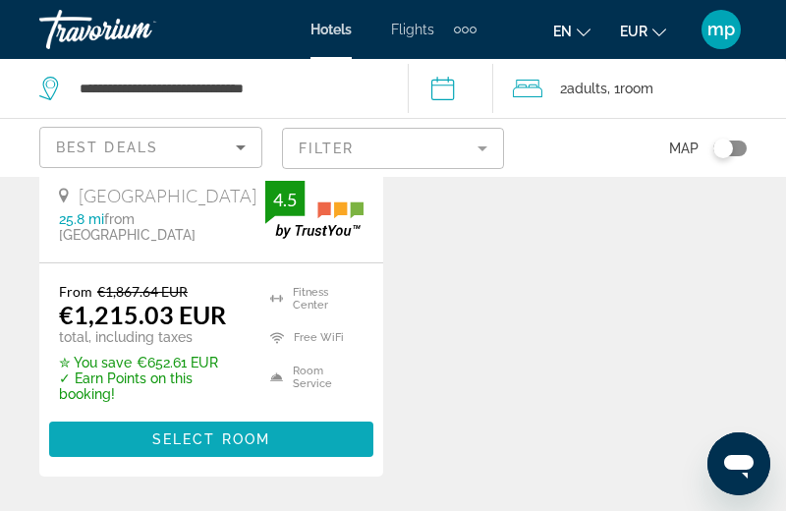
click at [268, 439] on span "Select Room" at bounding box center [211, 439] width 118 height 16
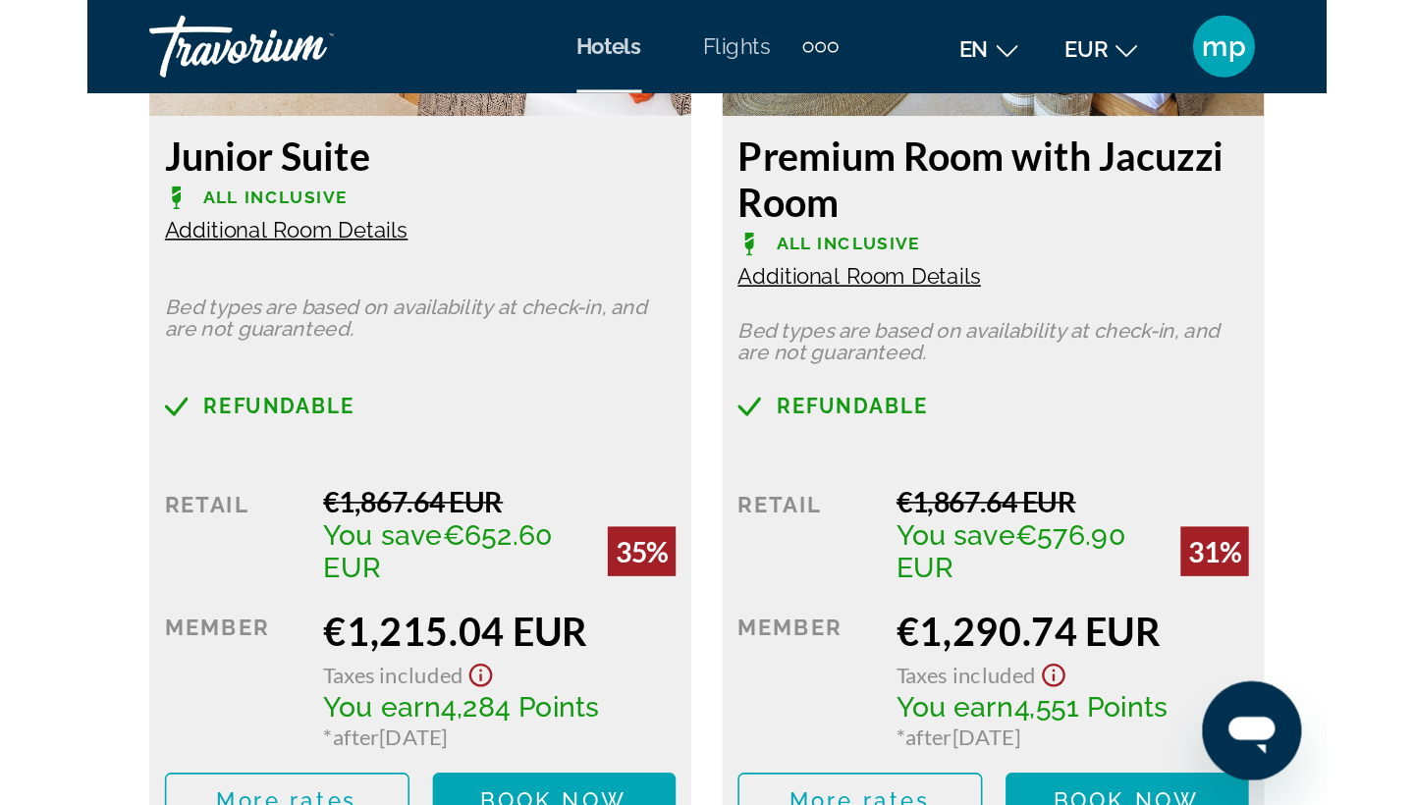
scroll to position [3674, 0]
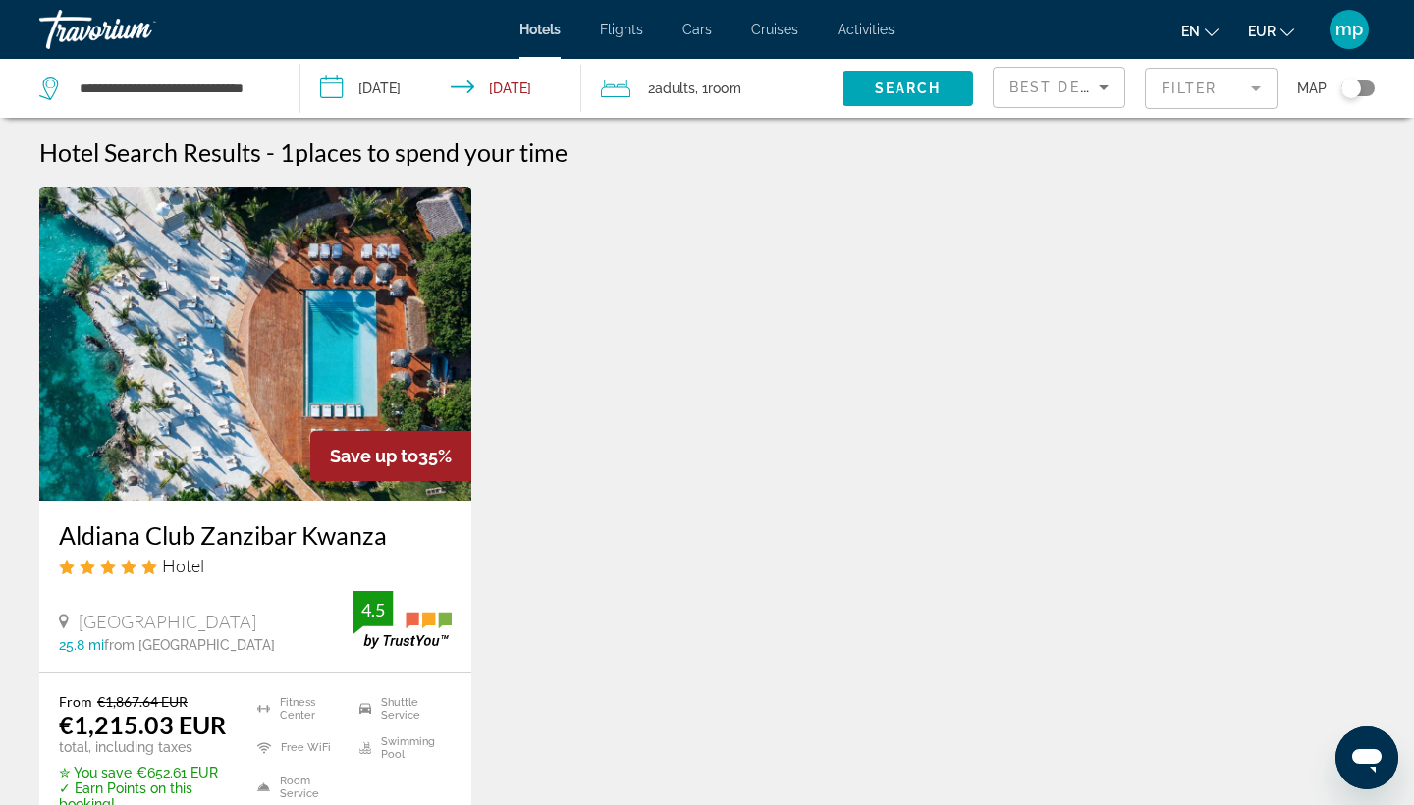
click at [1181, 97] on mat-form-field "Filter" at bounding box center [1211, 88] width 133 height 41
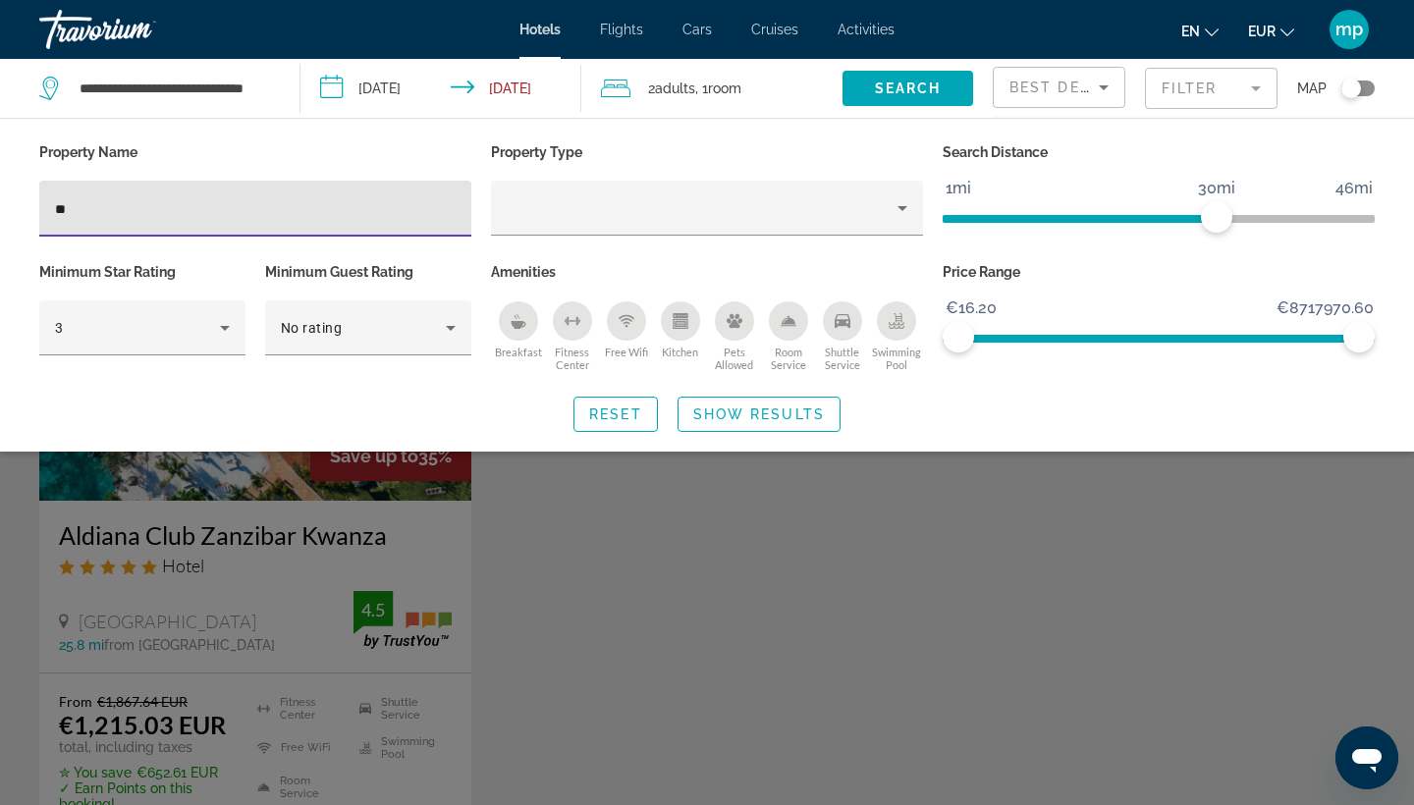
type input "*"
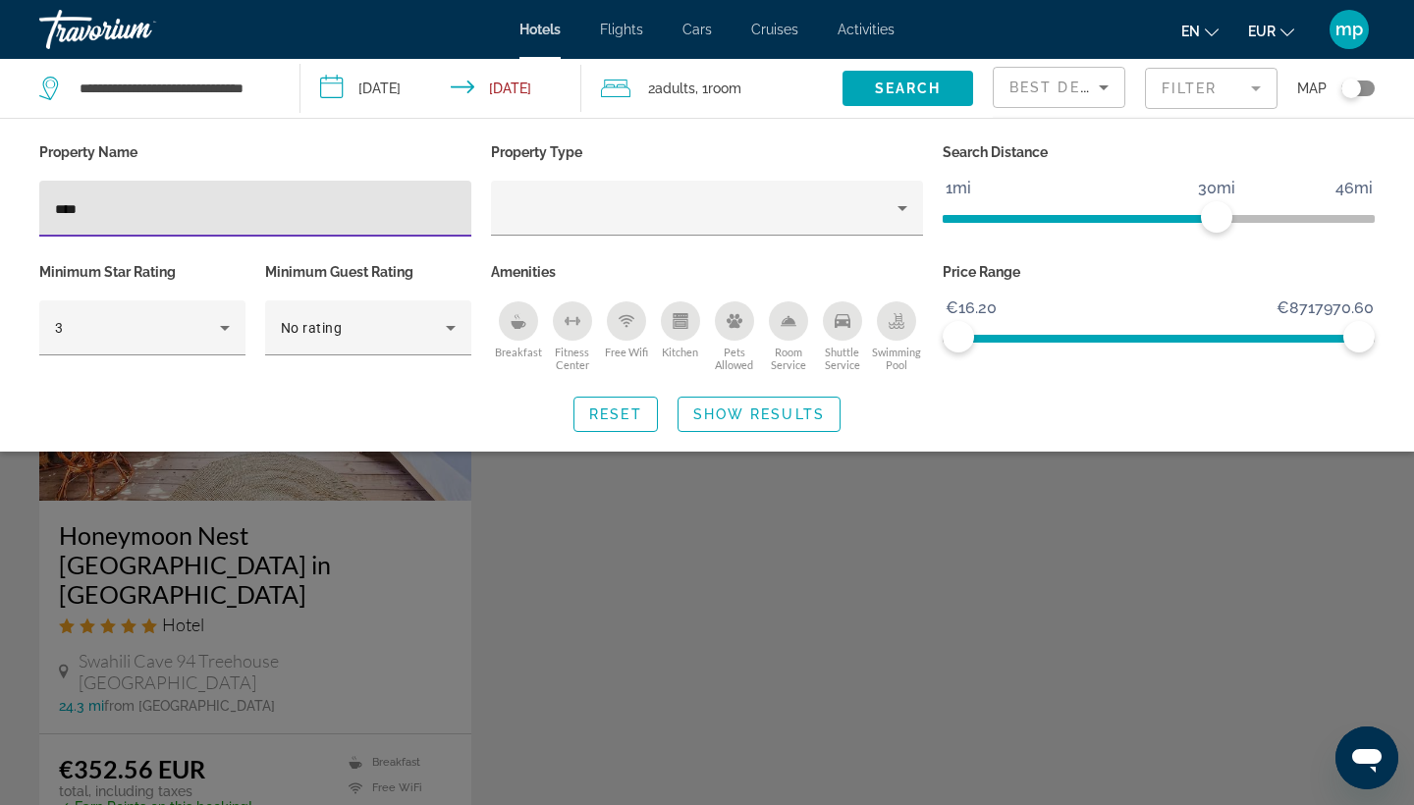
type input "****"
click at [567, 534] on div "Search widget" at bounding box center [707, 550] width 1414 height 511
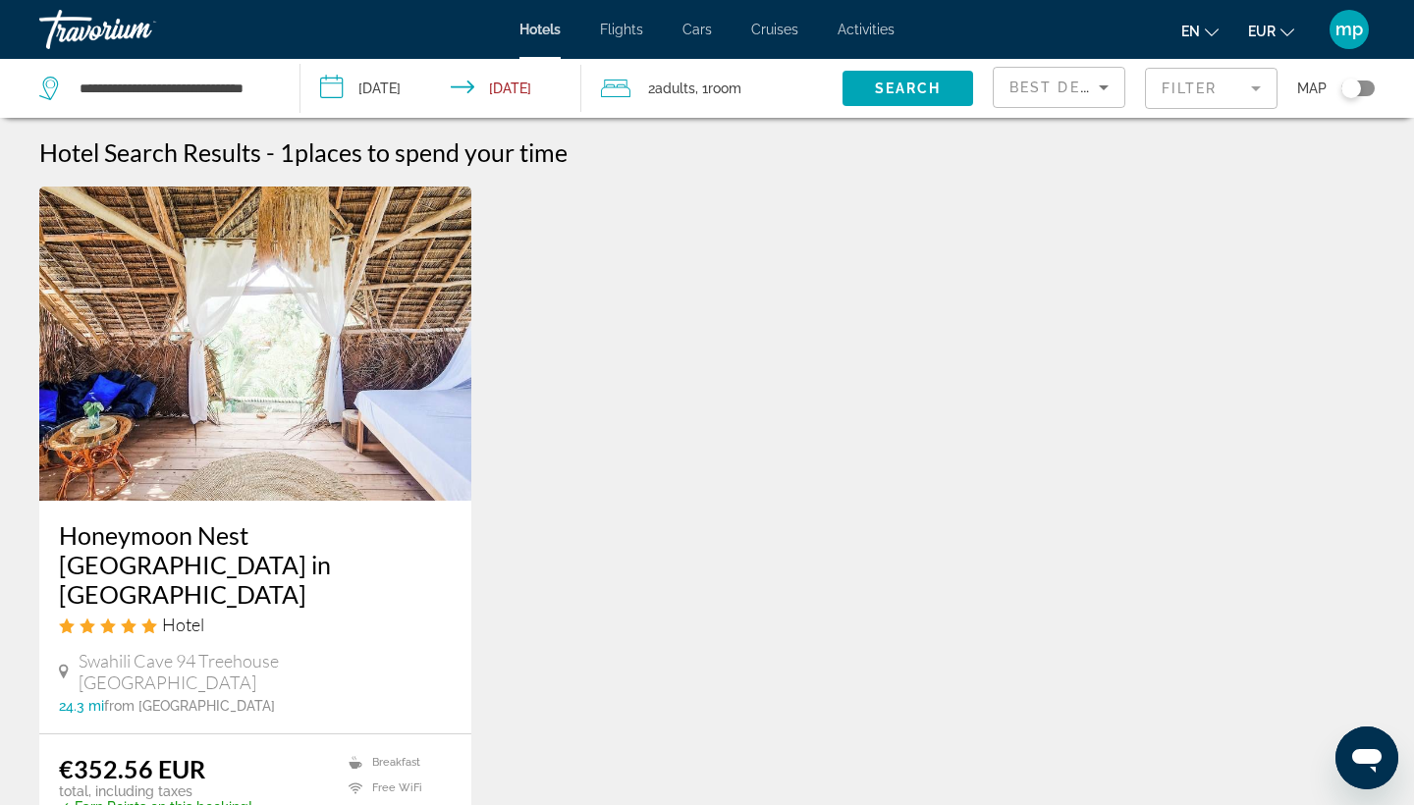
click at [1192, 90] on mat-form-field "Filter" at bounding box center [1211, 88] width 133 height 41
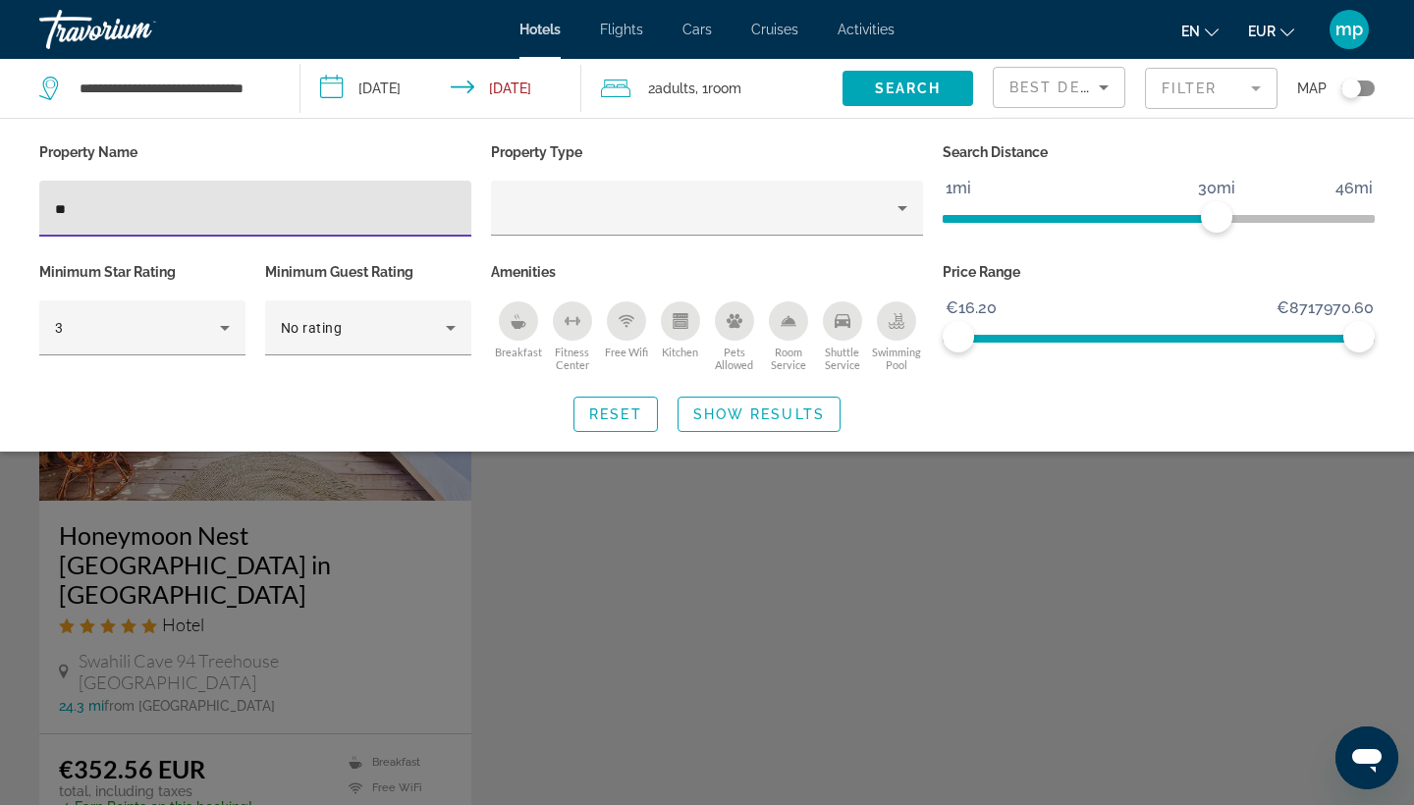
type input "*"
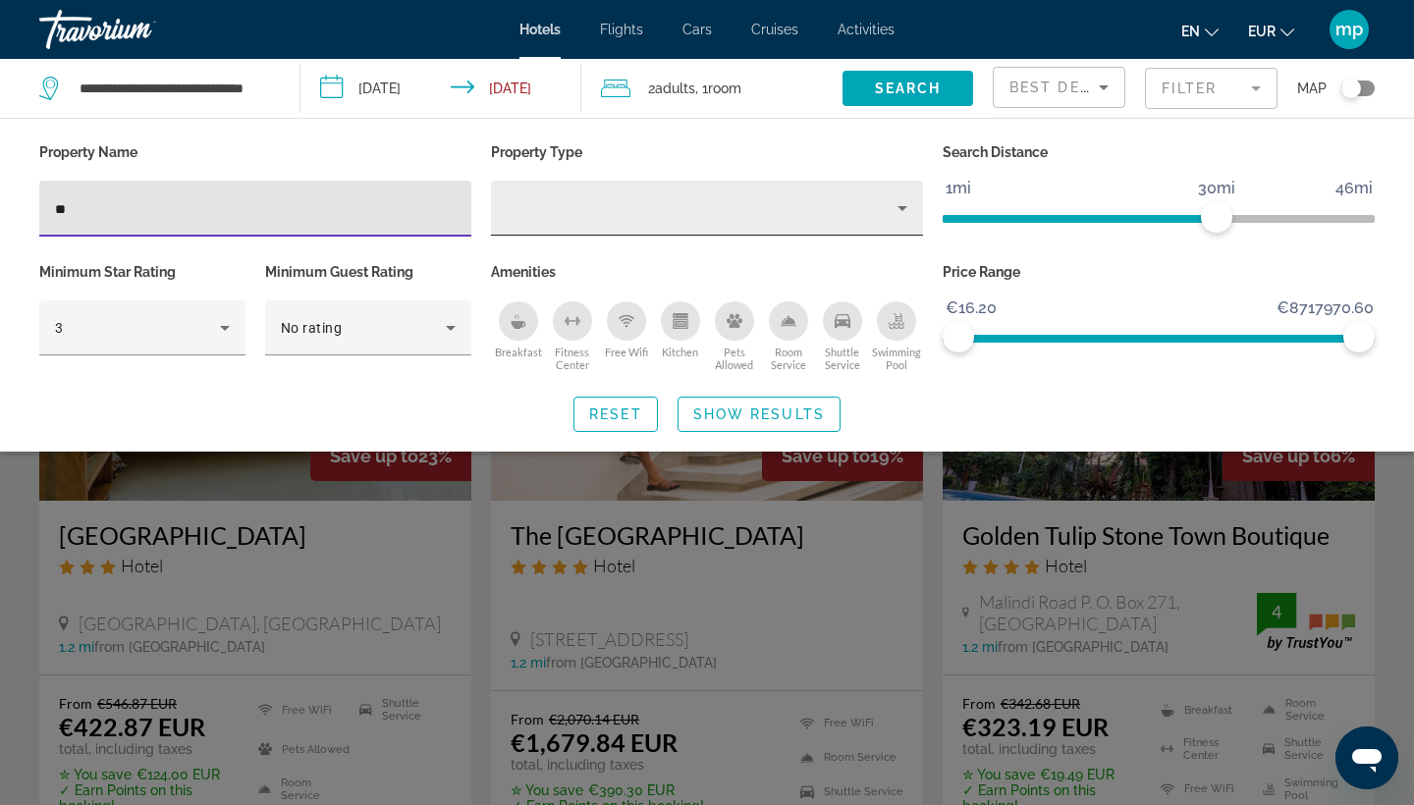
type input "*"
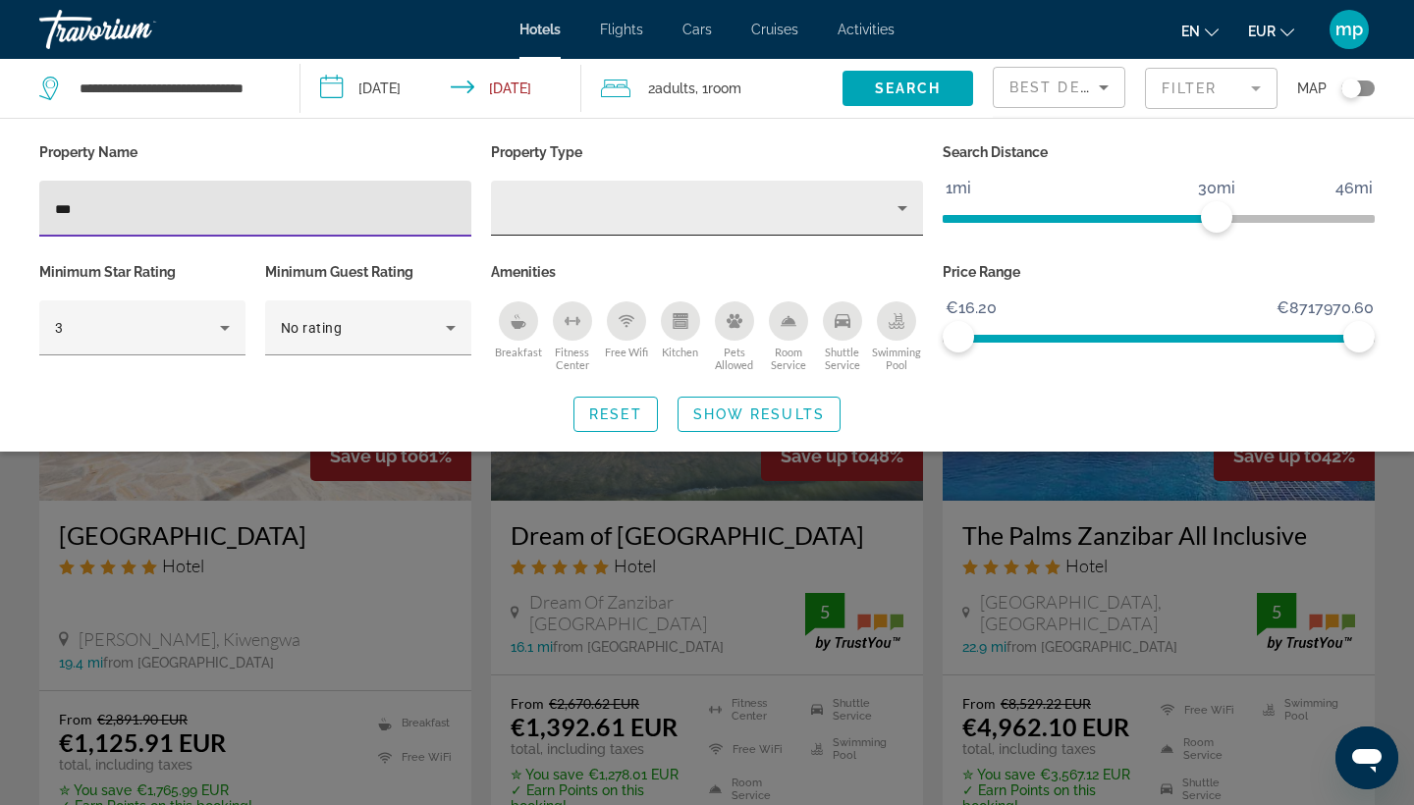
type input "****"
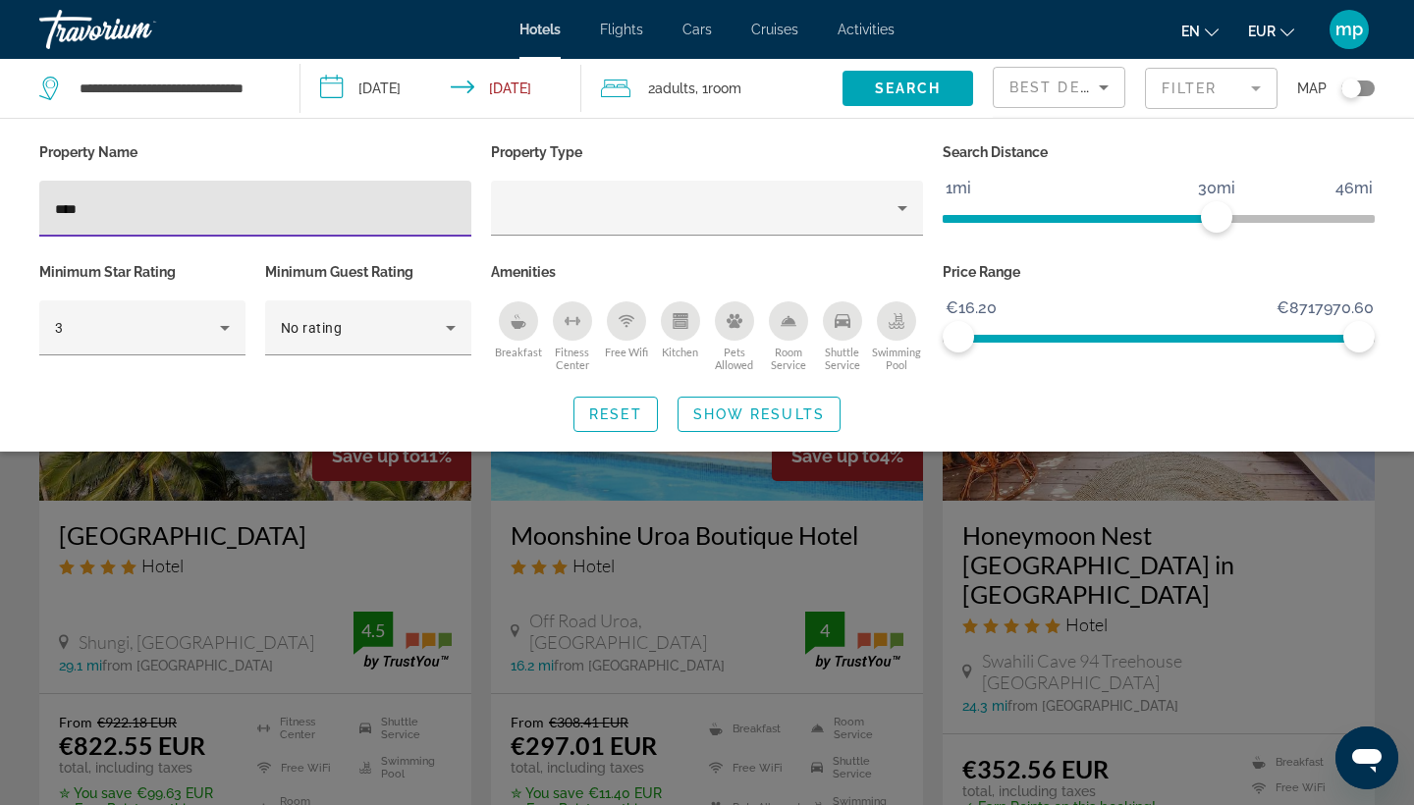
click at [0, 552] on div "Search widget" at bounding box center [707, 550] width 1414 height 511
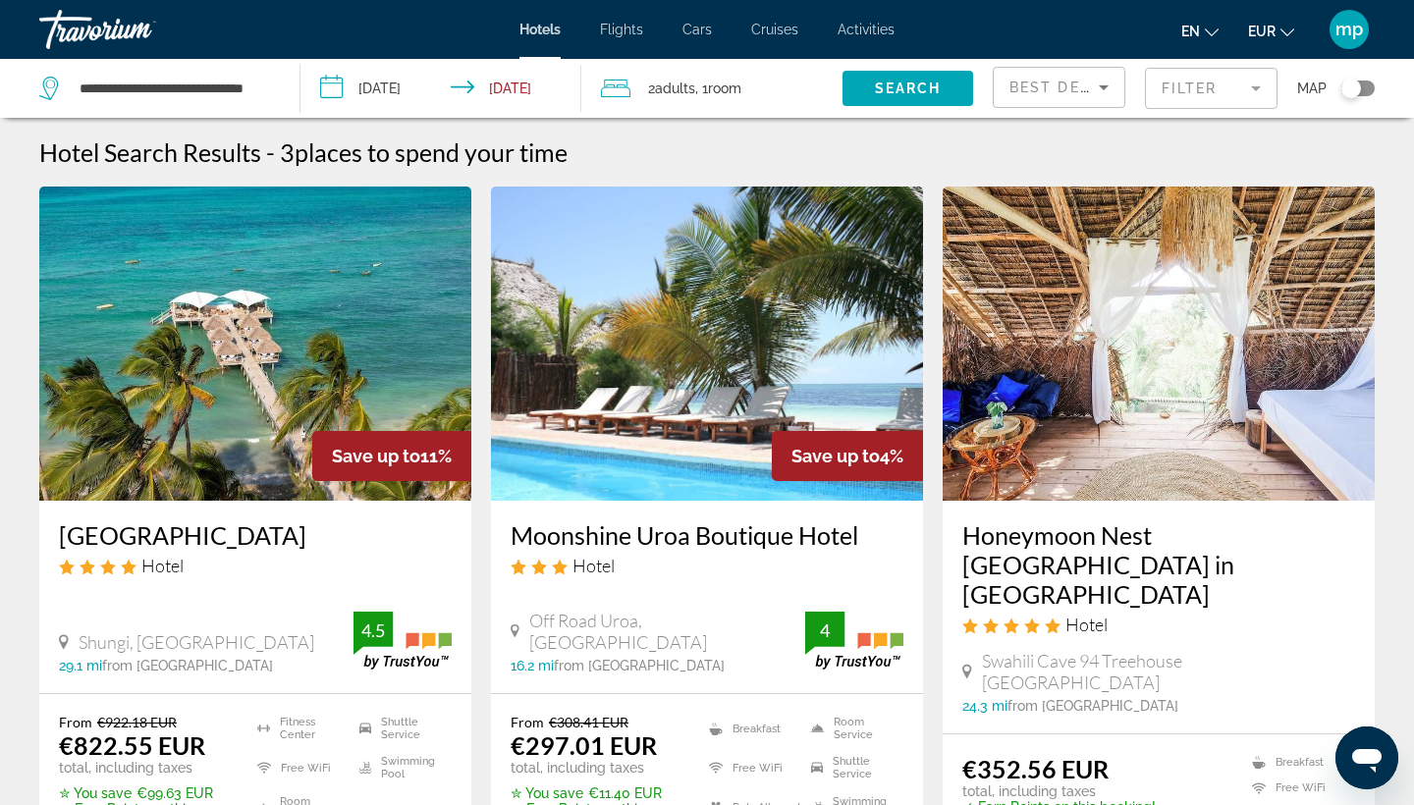
click at [172, 526] on h3 "[GEOGRAPHIC_DATA]" at bounding box center [255, 534] width 393 height 29
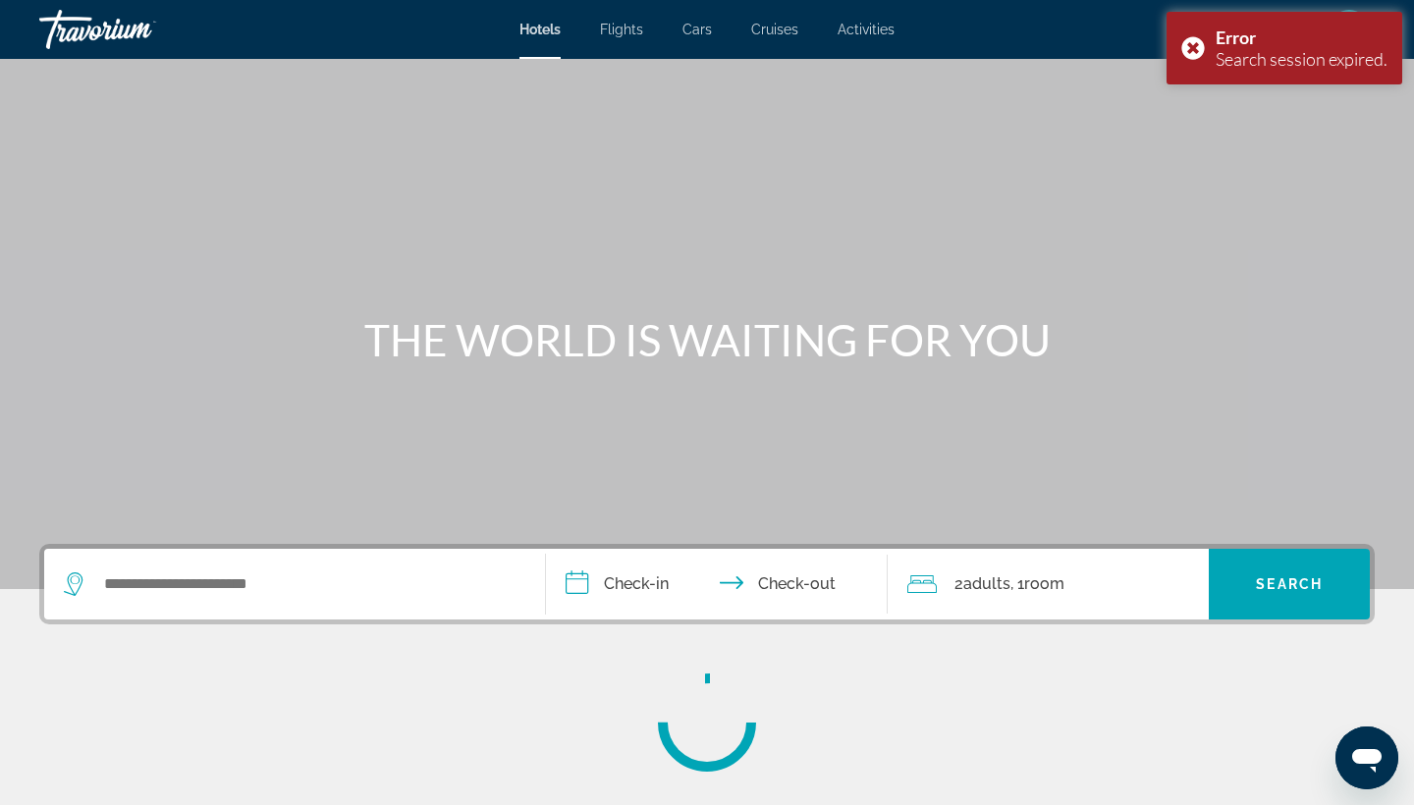
scroll to position [5, 0]
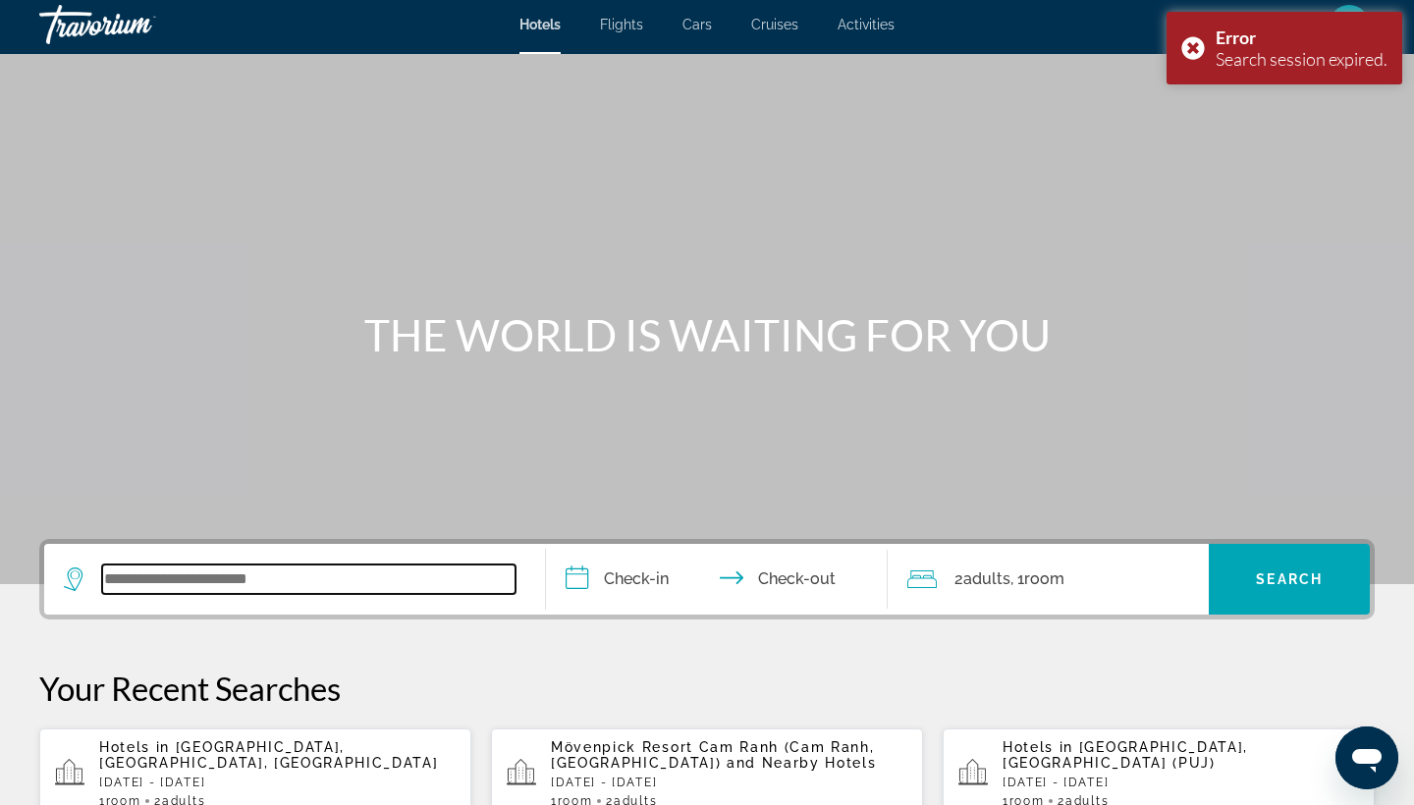
click at [299, 582] on input "Search widget" at bounding box center [308, 579] width 413 height 29
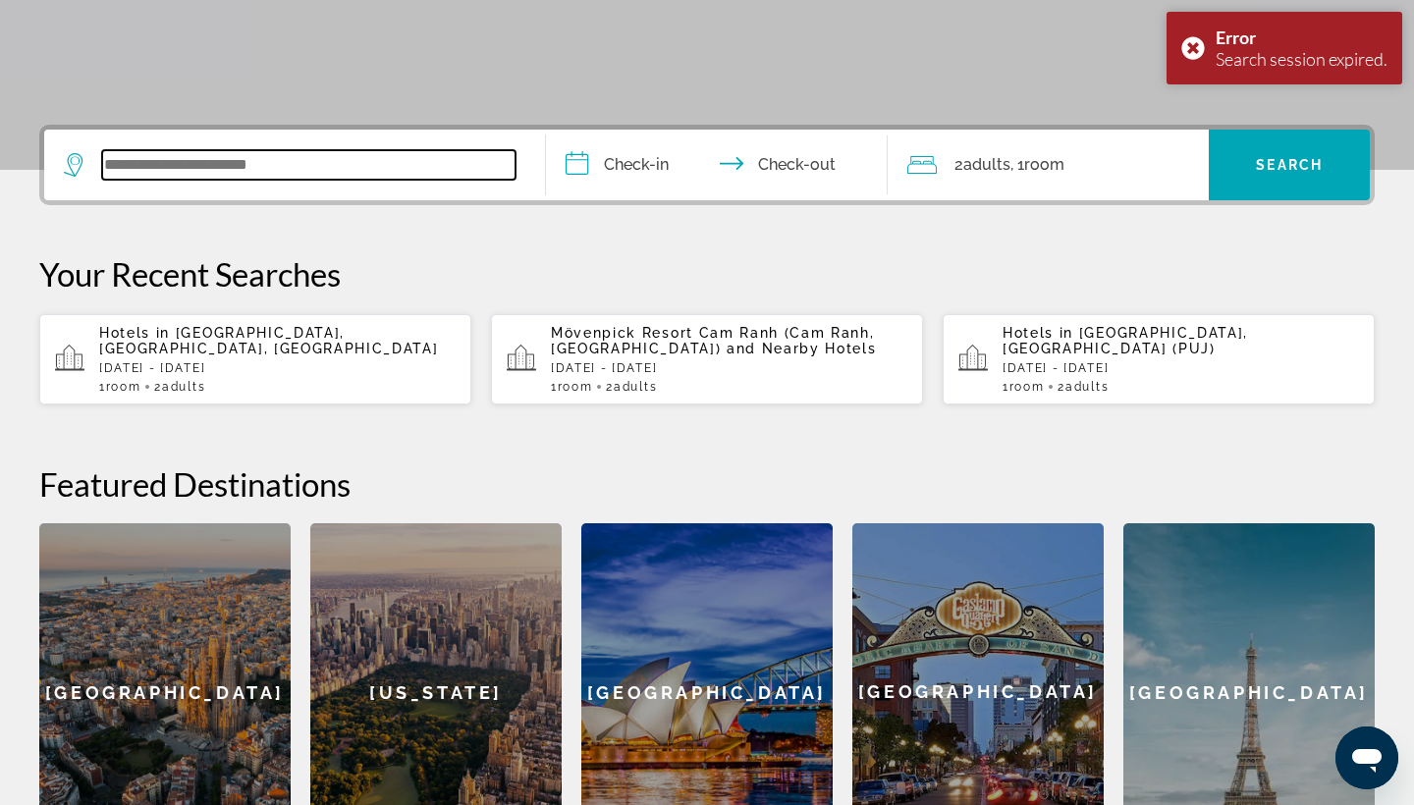
scroll to position [480, 0]
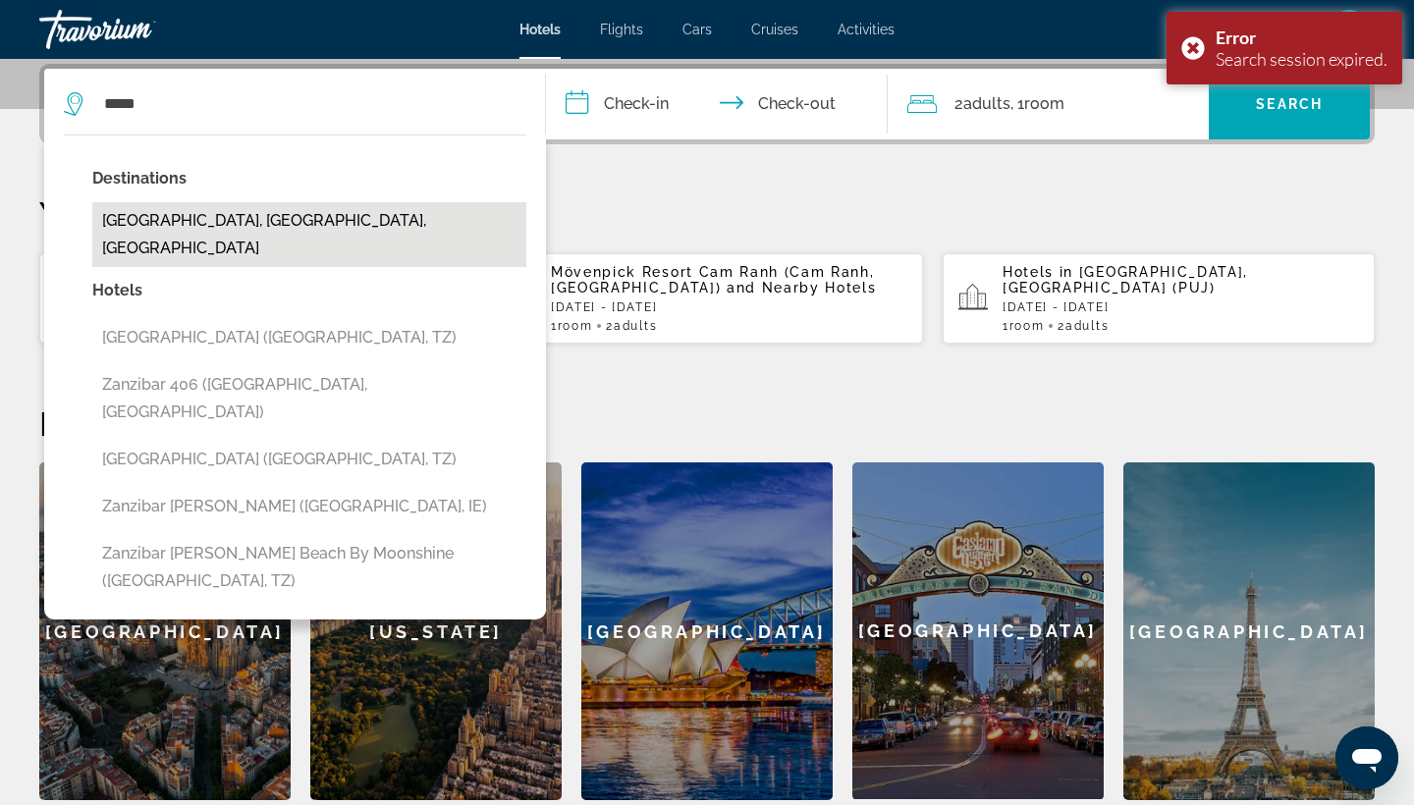
click at [172, 228] on button "[GEOGRAPHIC_DATA], [GEOGRAPHIC_DATA], [GEOGRAPHIC_DATA]" at bounding box center [309, 234] width 434 height 65
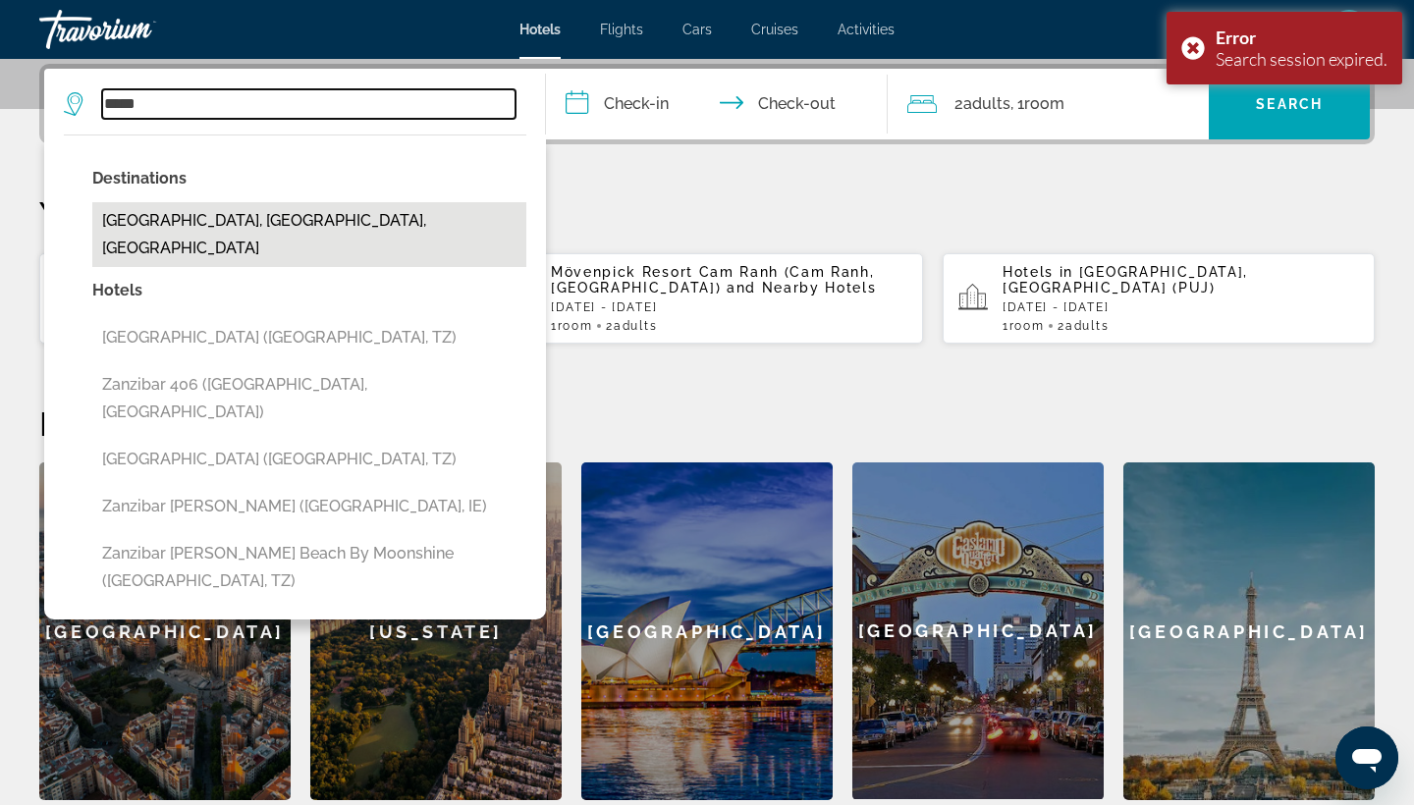
type input "**********"
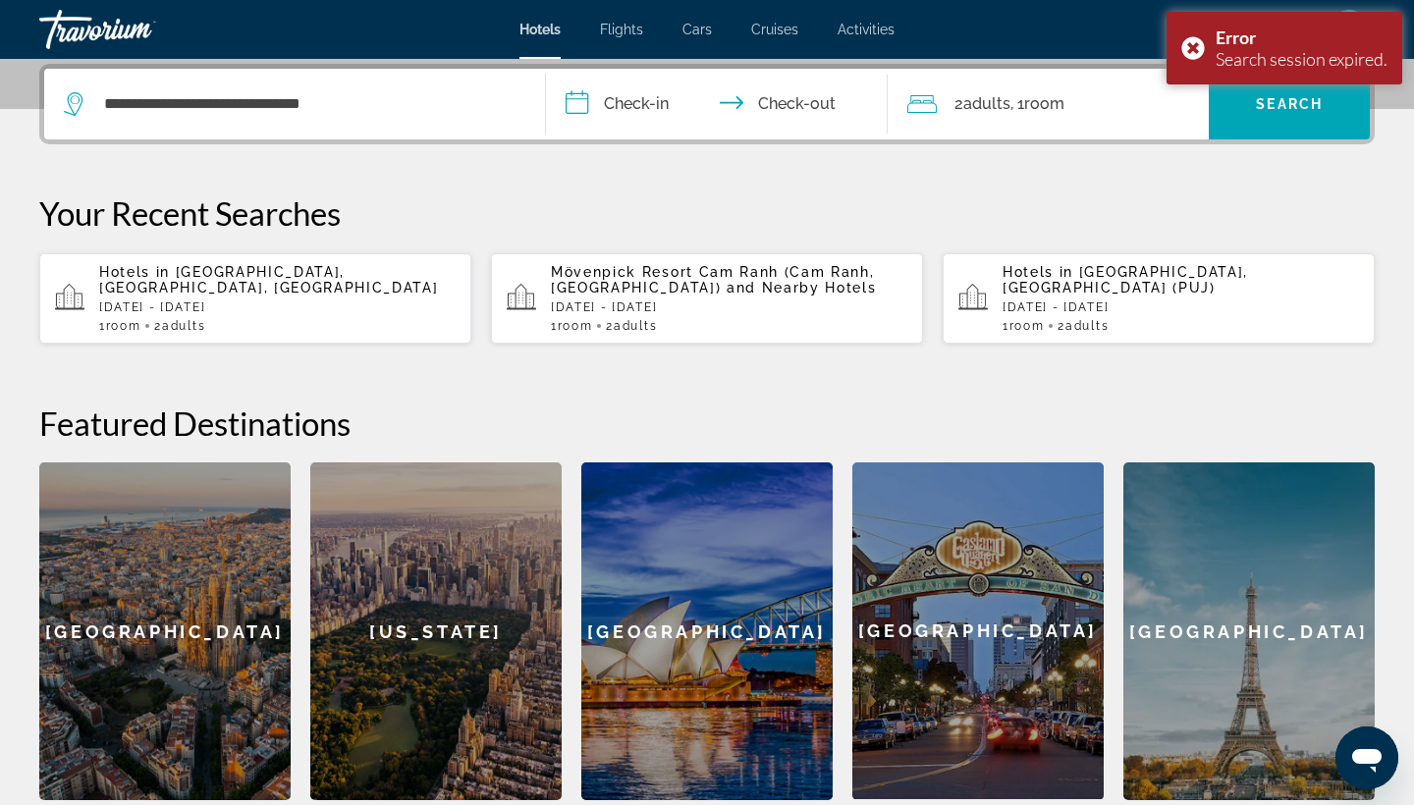
click at [650, 102] on input "**********" at bounding box center [721, 107] width 350 height 77
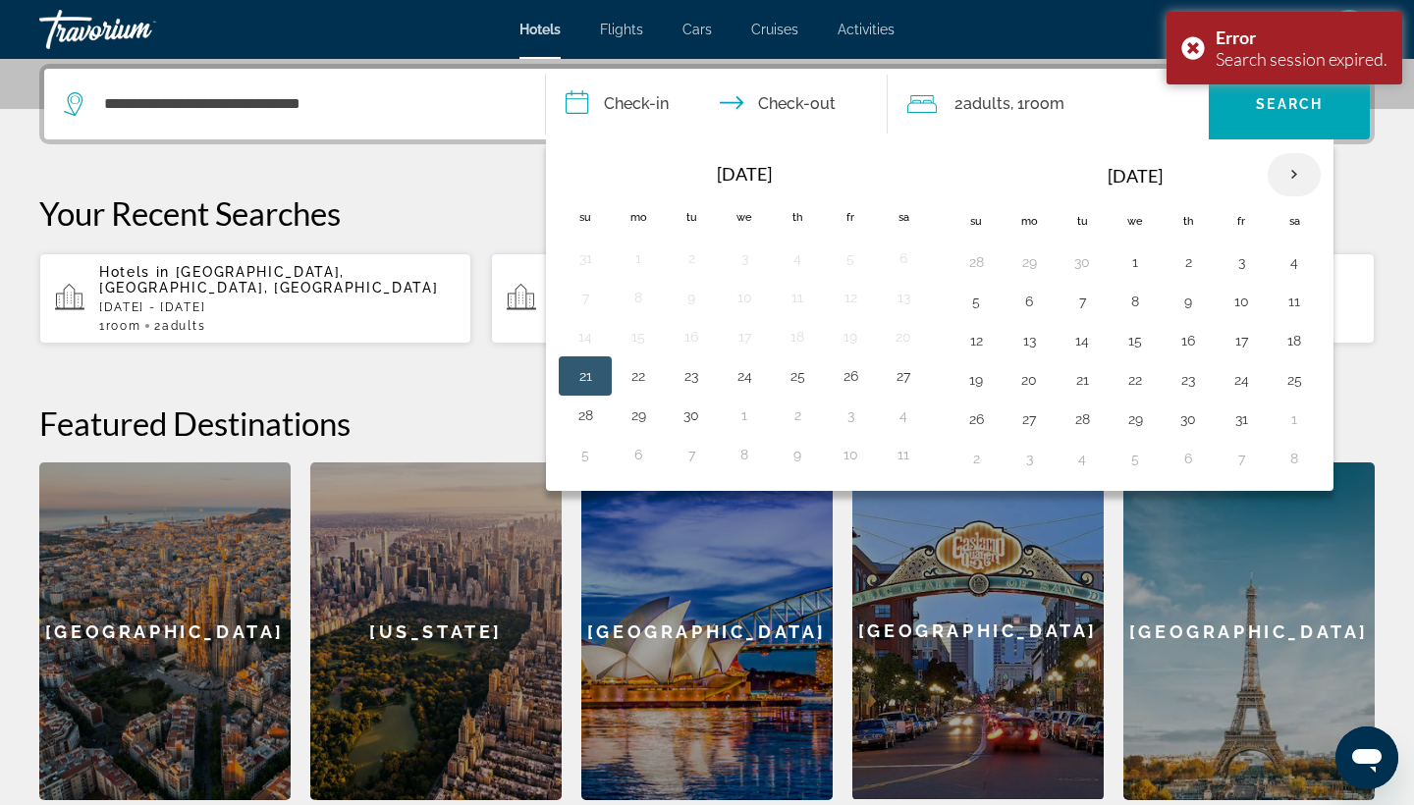
click at [1280, 184] on th "Next month" at bounding box center [1294, 174] width 53 height 43
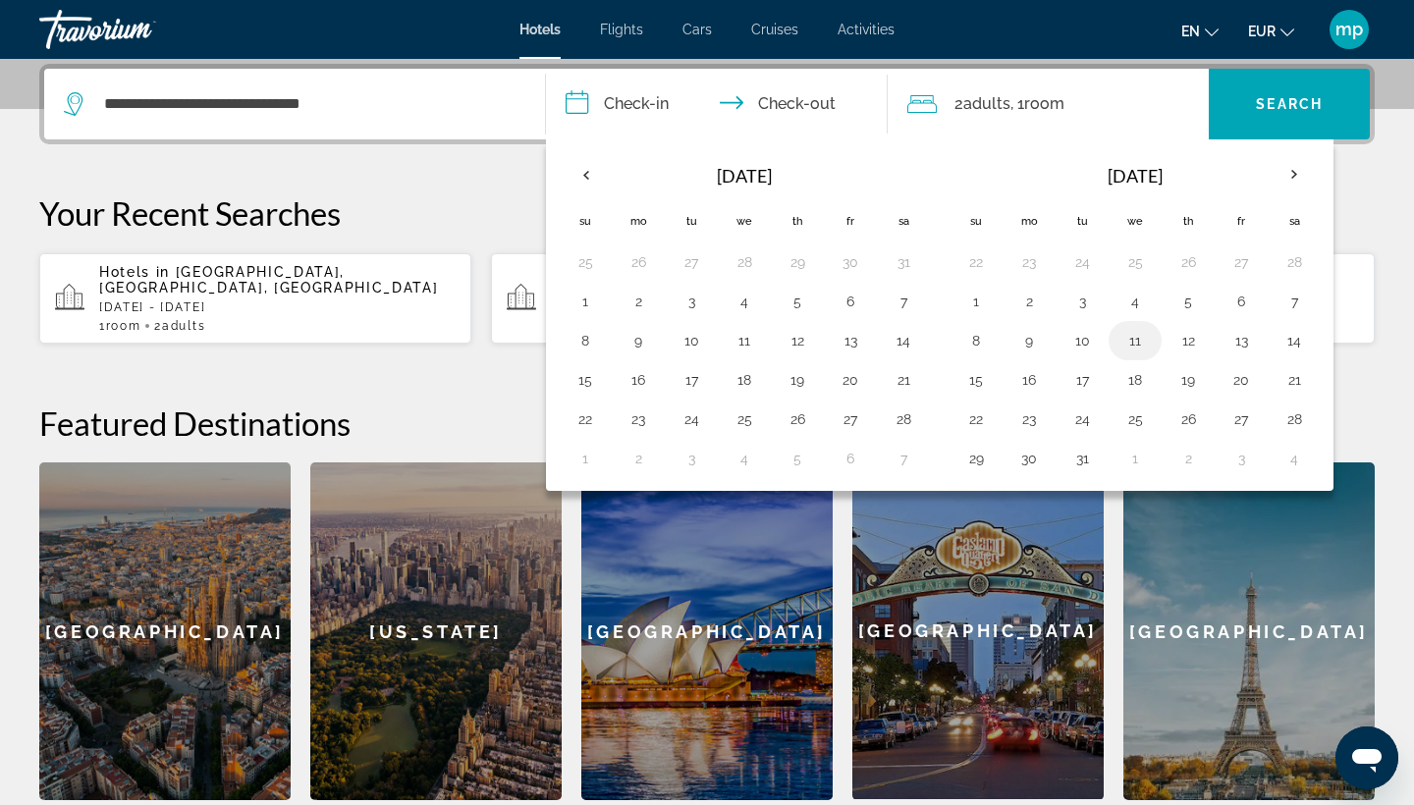
click at [1134, 338] on button "11" at bounding box center [1134, 340] width 31 height 27
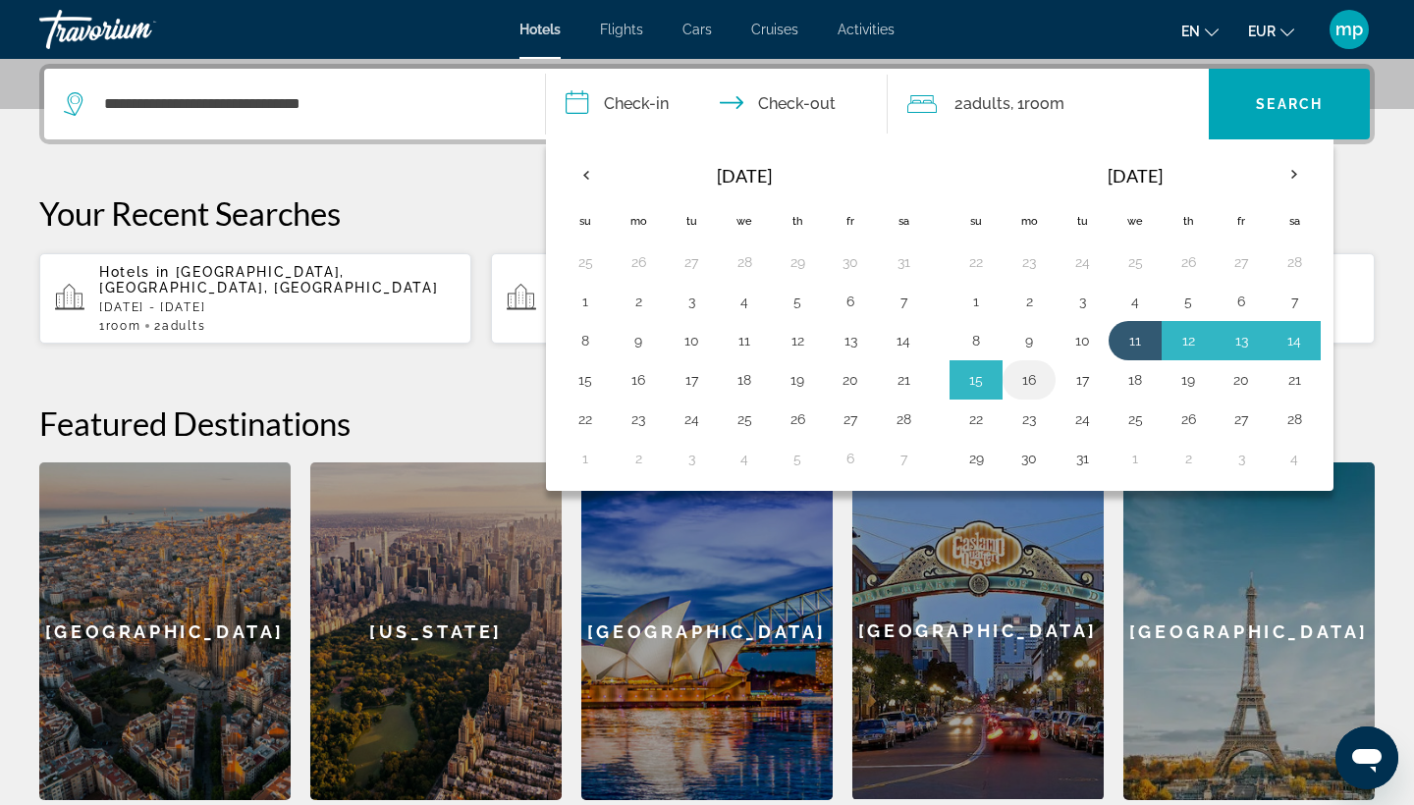
click at [1021, 379] on button "16" at bounding box center [1028, 379] width 31 height 27
type input "**********"
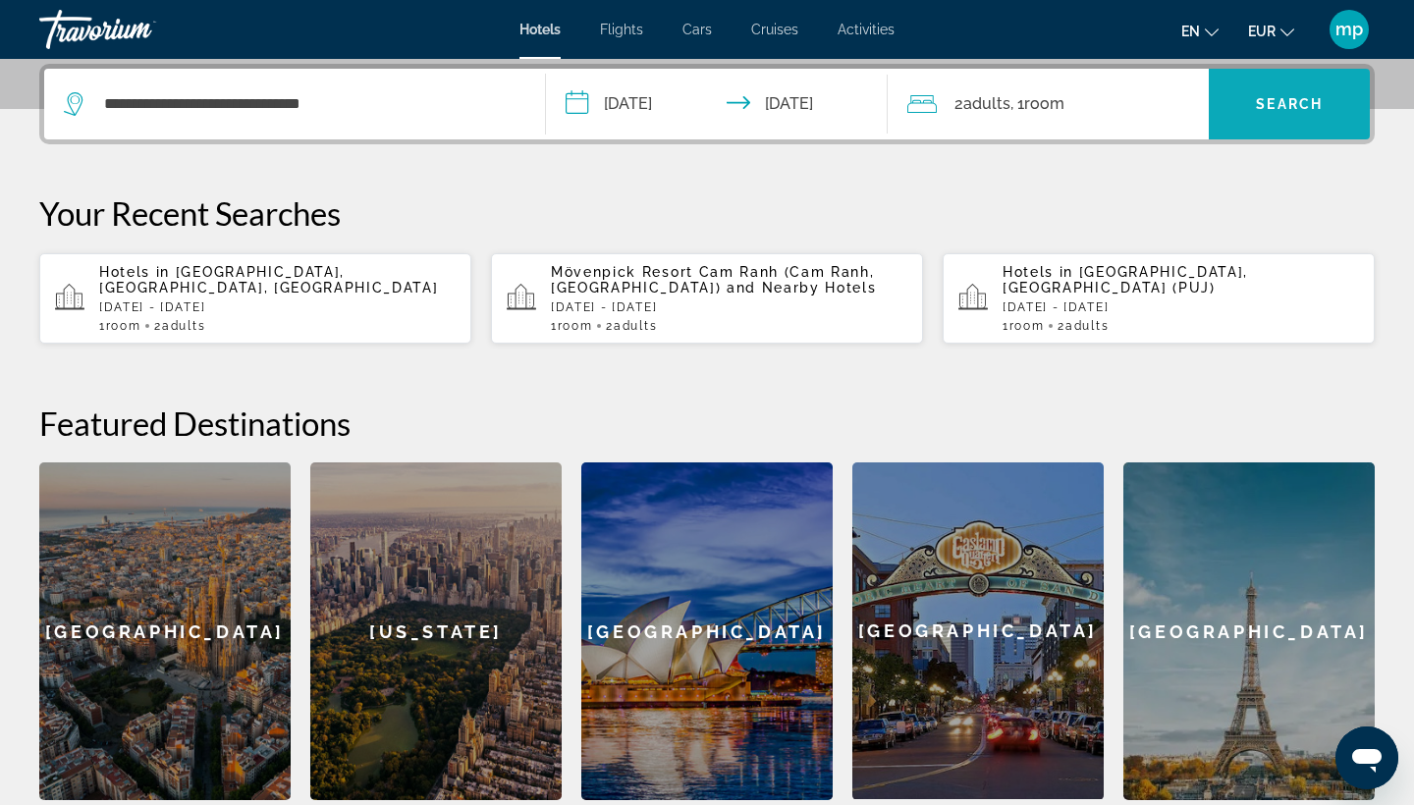
click at [1307, 115] on span "Search widget" at bounding box center [1289, 104] width 161 height 47
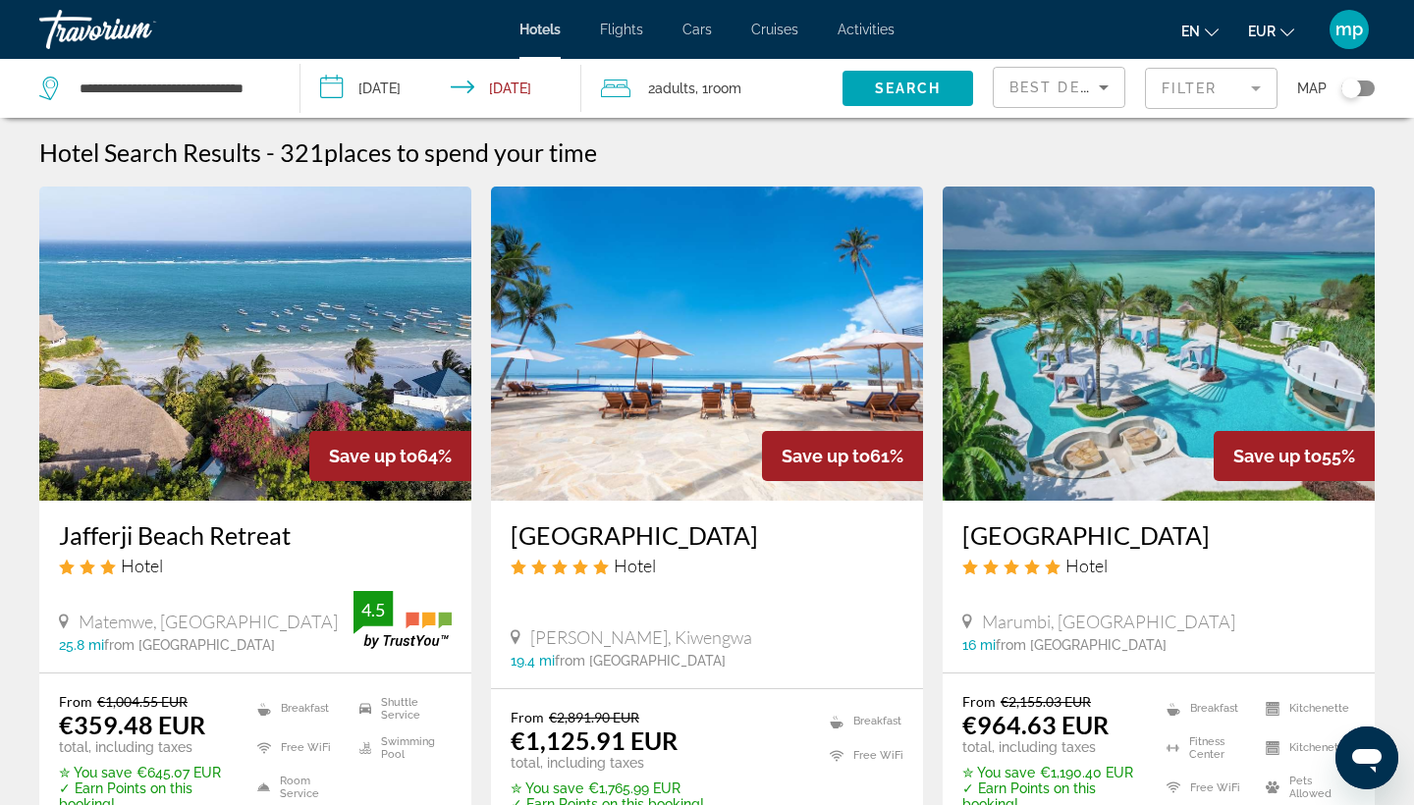
click at [1211, 94] on mat-form-field "Filter" at bounding box center [1211, 88] width 133 height 41
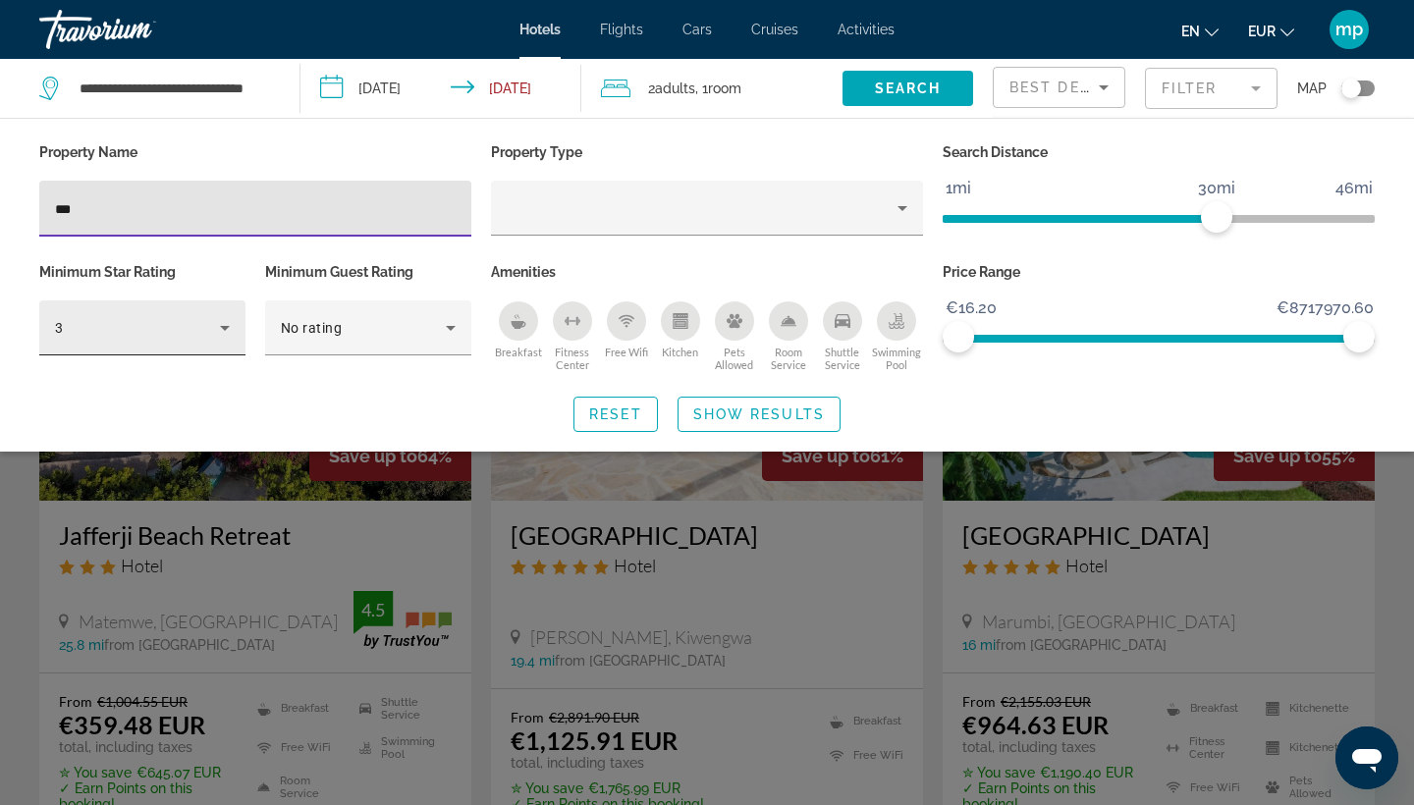
type input "****"
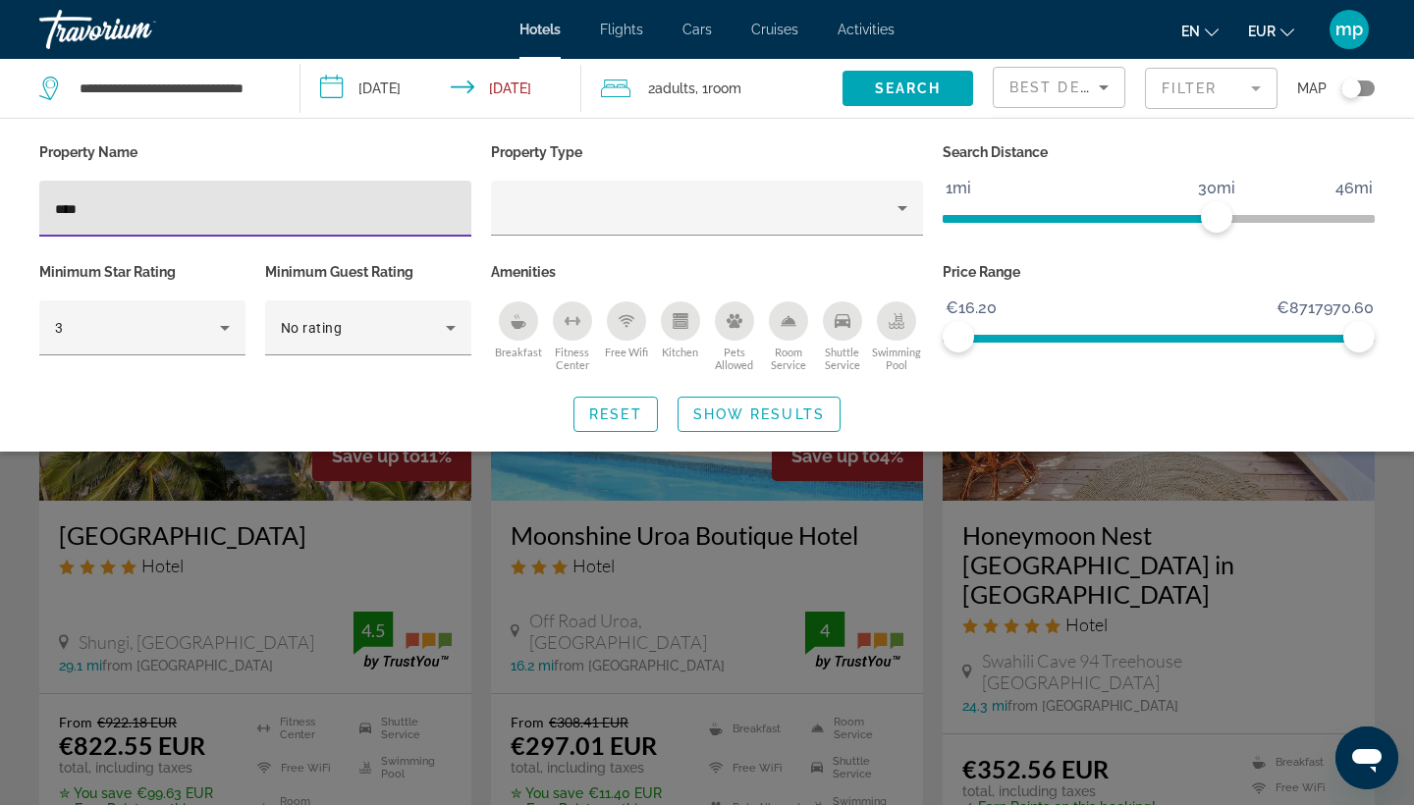
click at [83, 523] on div "Search widget" at bounding box center [707, 550] width 1414 height 511
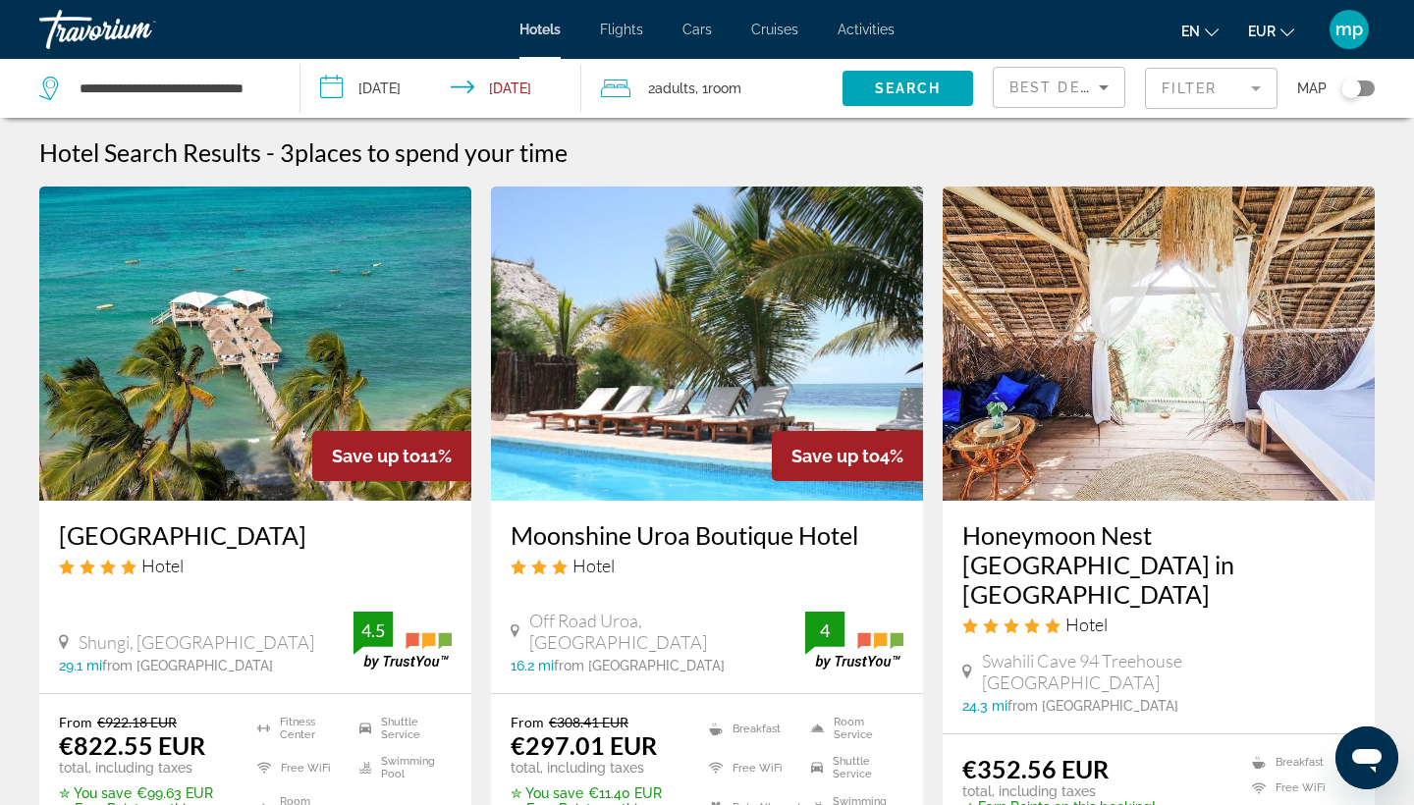
click at [106, 542] on h3 "[GEOGRAPHIC_DATA]" at bounding box center [255, 534] width 393 height 29
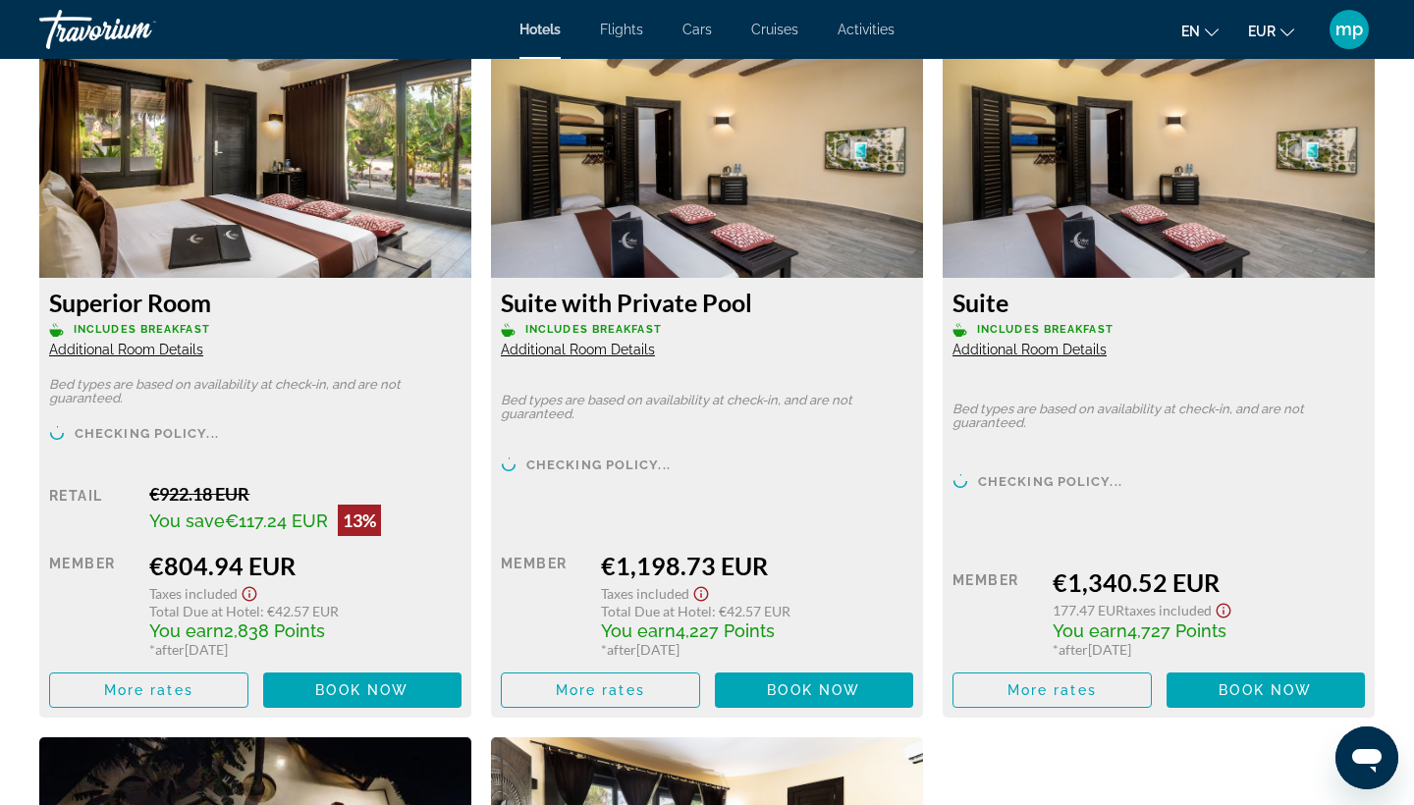
scroll to position [2756, 0]
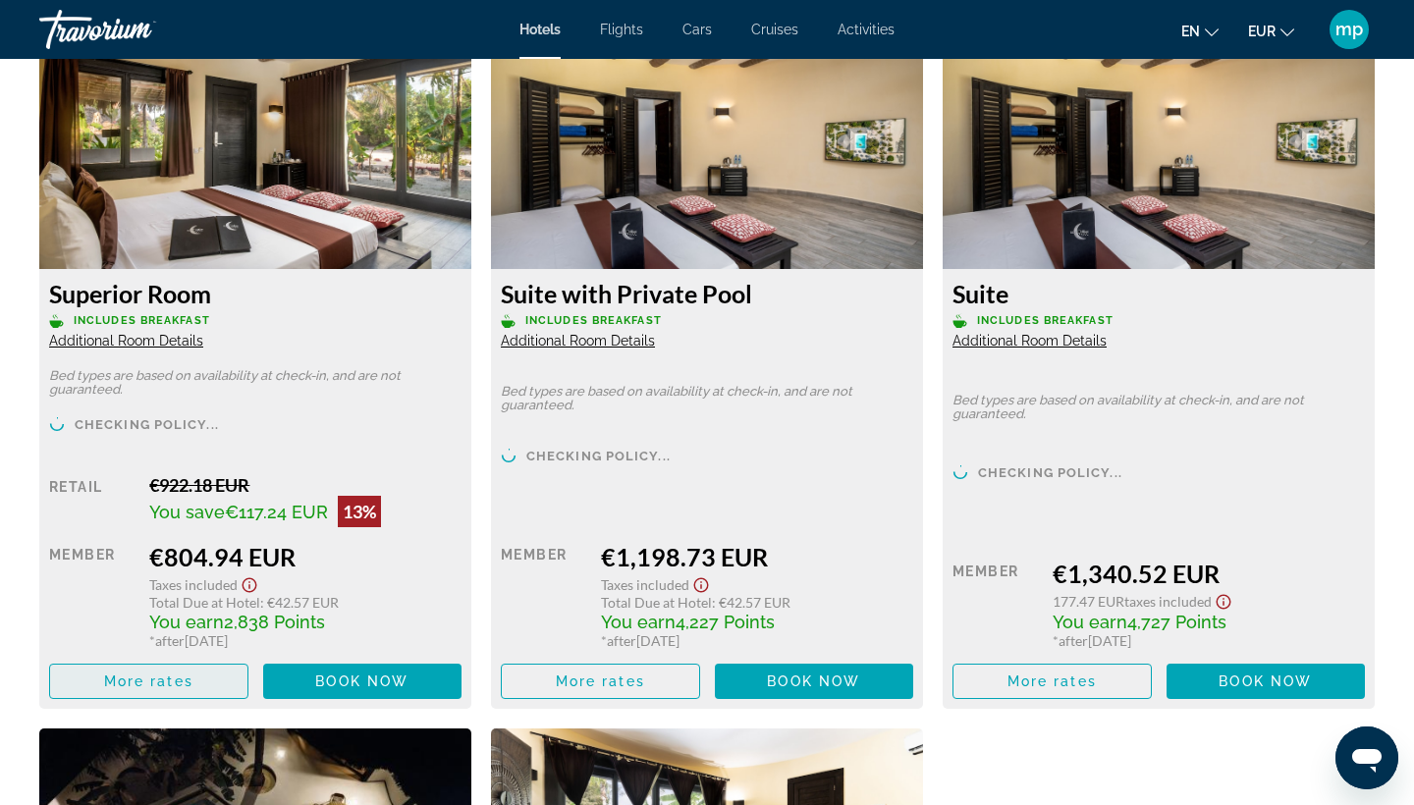
click at [216, 685] on span "Main content" at bounding box center [148, 681] width 197 height 47
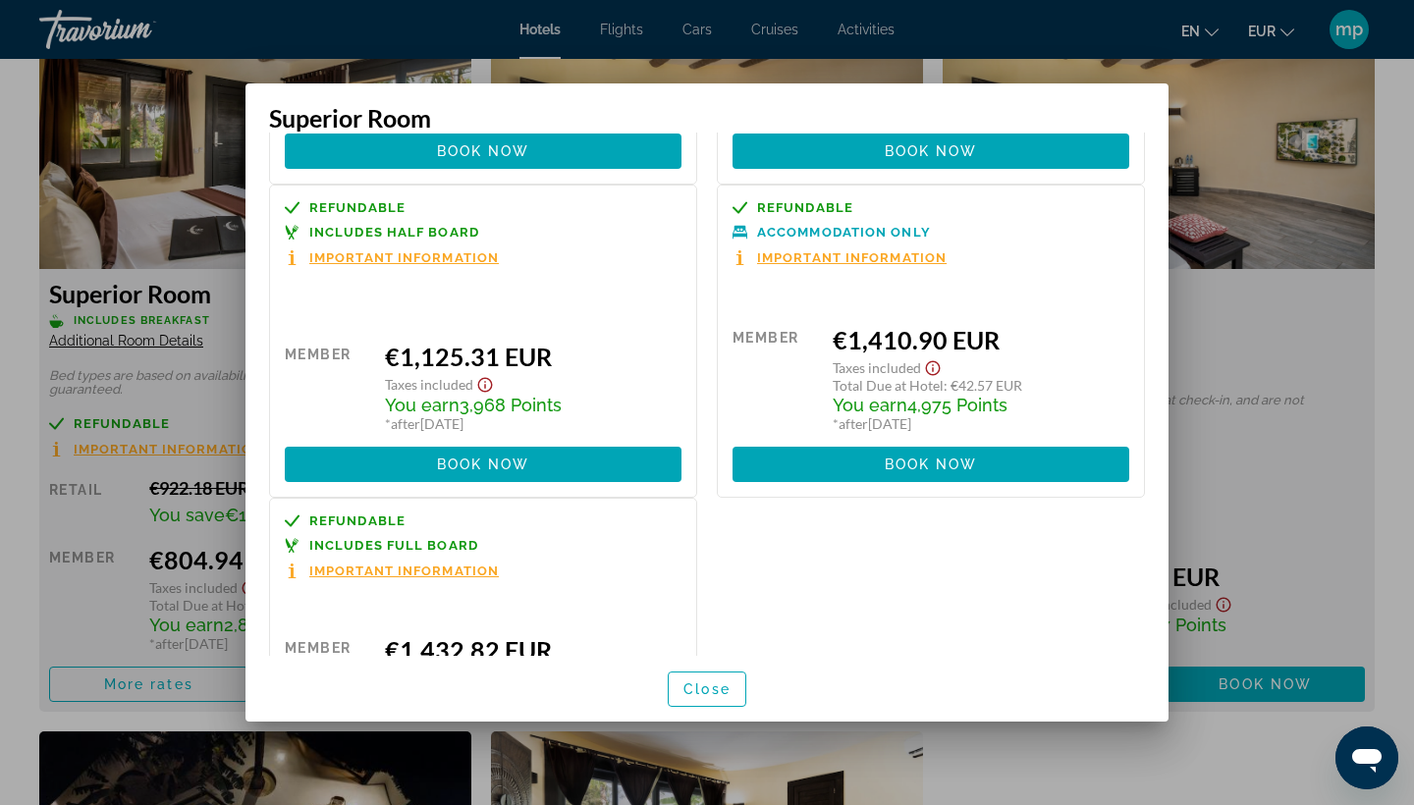
scroll to position [330, 0]
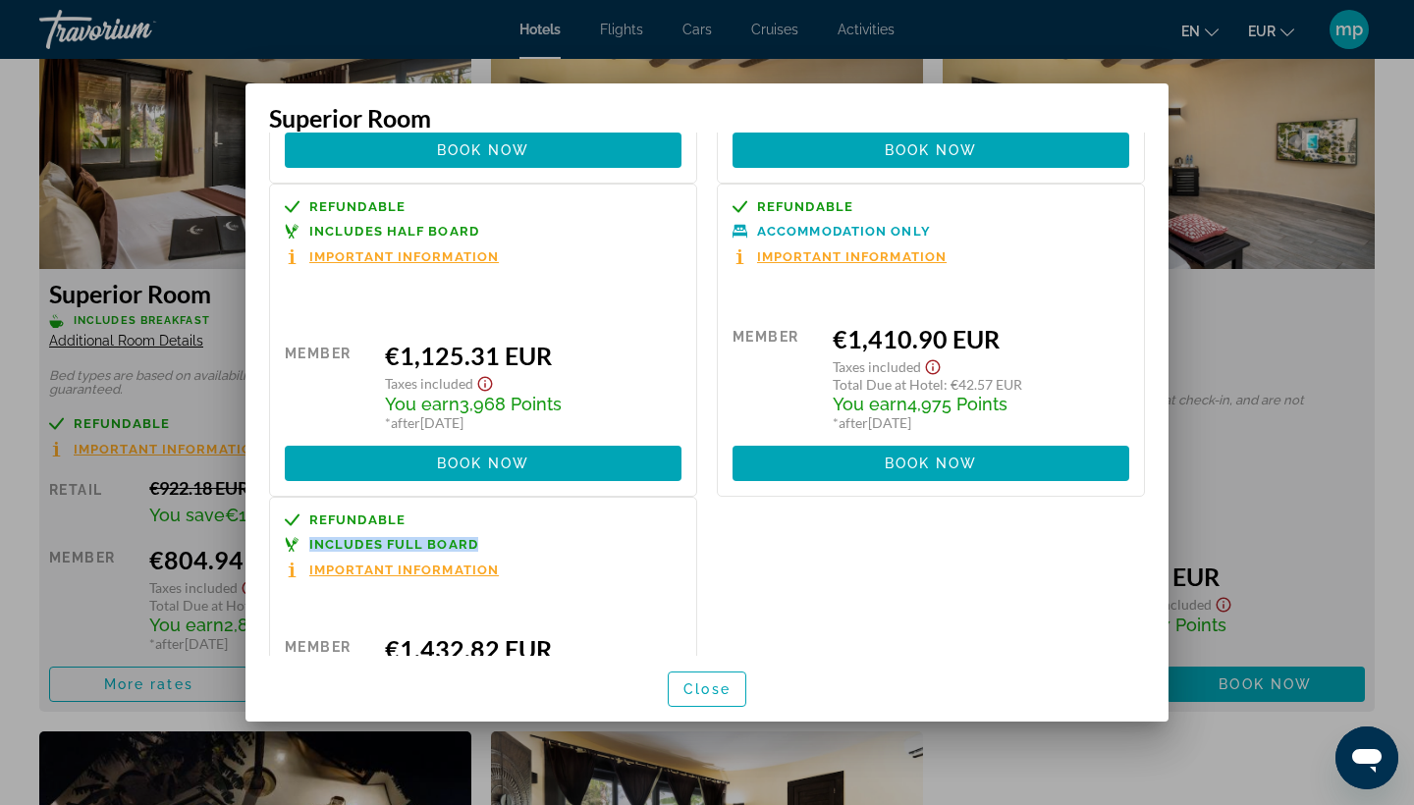
drag, startPoint x: 475, startPoint y: 555, endPoint x: 303, endPoint y: 550, distance: 171.9
click at [303, 550] on p "Includes Full Board" at bounding box center [483, 544] width 397 height 15
click at [487, 239] on p "Includes Half Board" at bounding box center [483, 231] width 397 height 15
drag, startPoint x: 472, startPoint y: 236, endPoint x: 321, endPoint y: 236, distance: 151.2
click at [321, 236] on span "Includes Half Board" at bounding box center [394, 231] width 170 height 13
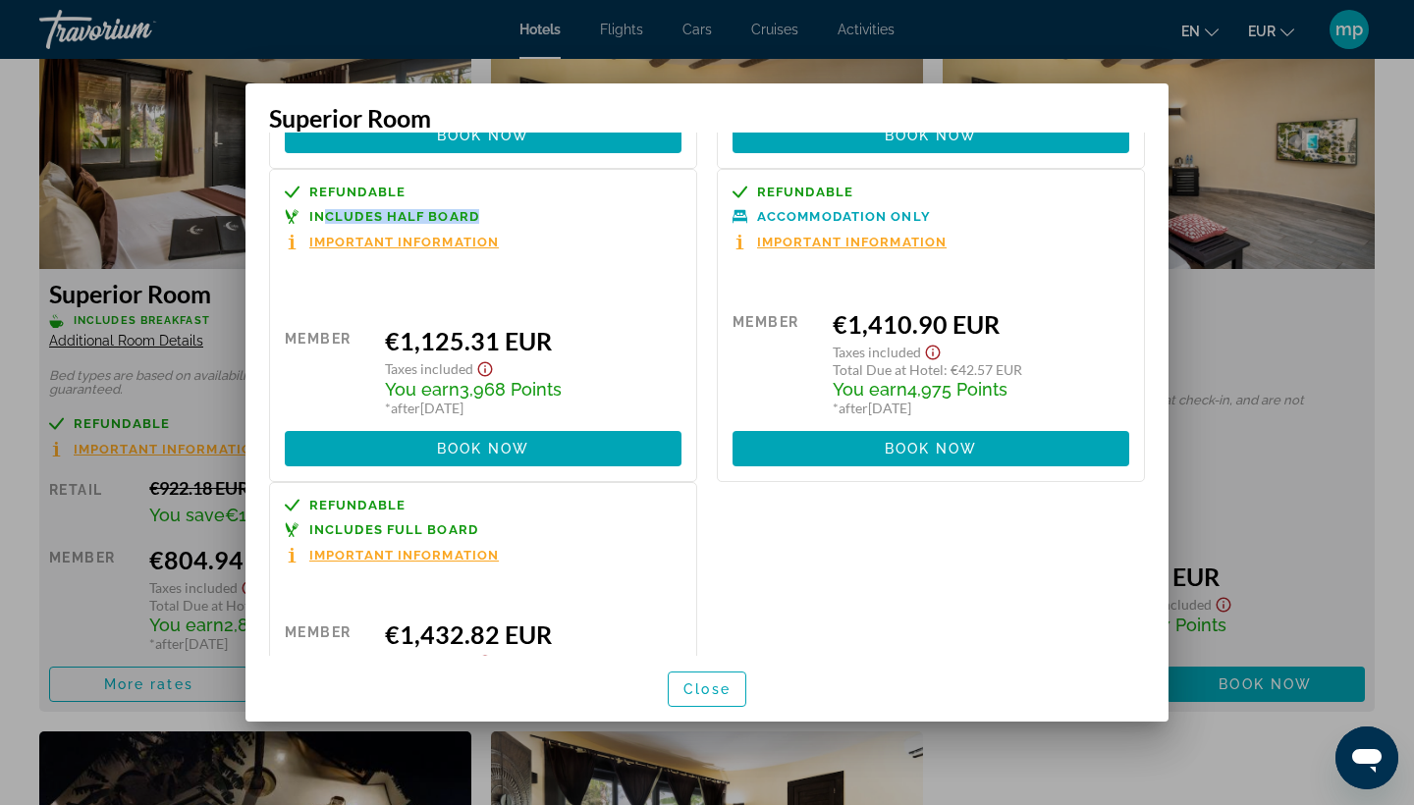
scroll to position [318, 0]
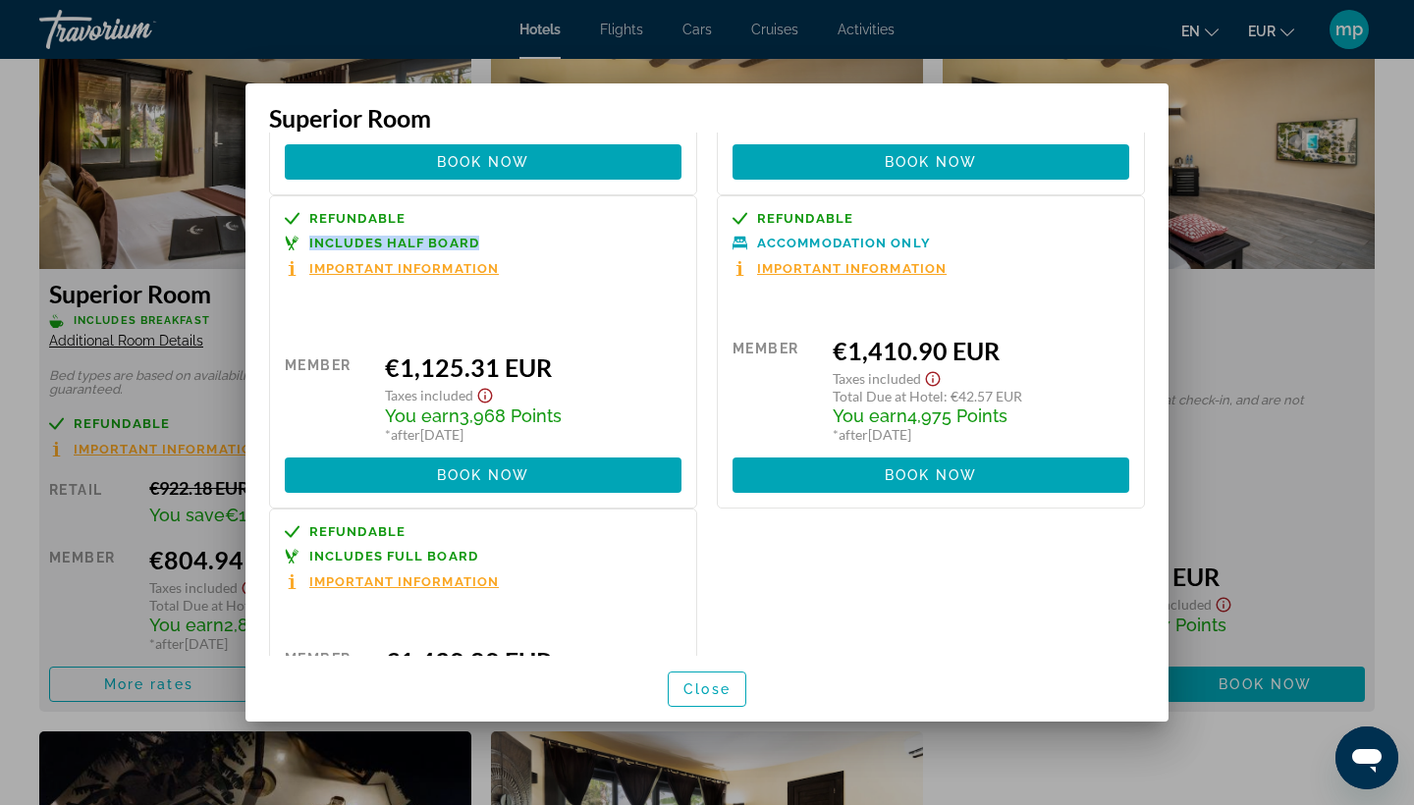
drag, startPoint x: 308, startPoint y: 249, endPoint x: 473, endPoint y: 248, distance: 165.0
click at [473, 248] on p "Includes Half Board" at bounding box center [483, 243] width 397 height 15
click at [714, 560] on div "Refundable Includes Breakfast Important Information Retail €922.18 EUR You save…" at bounding box center [707, 318] width 896 height 968
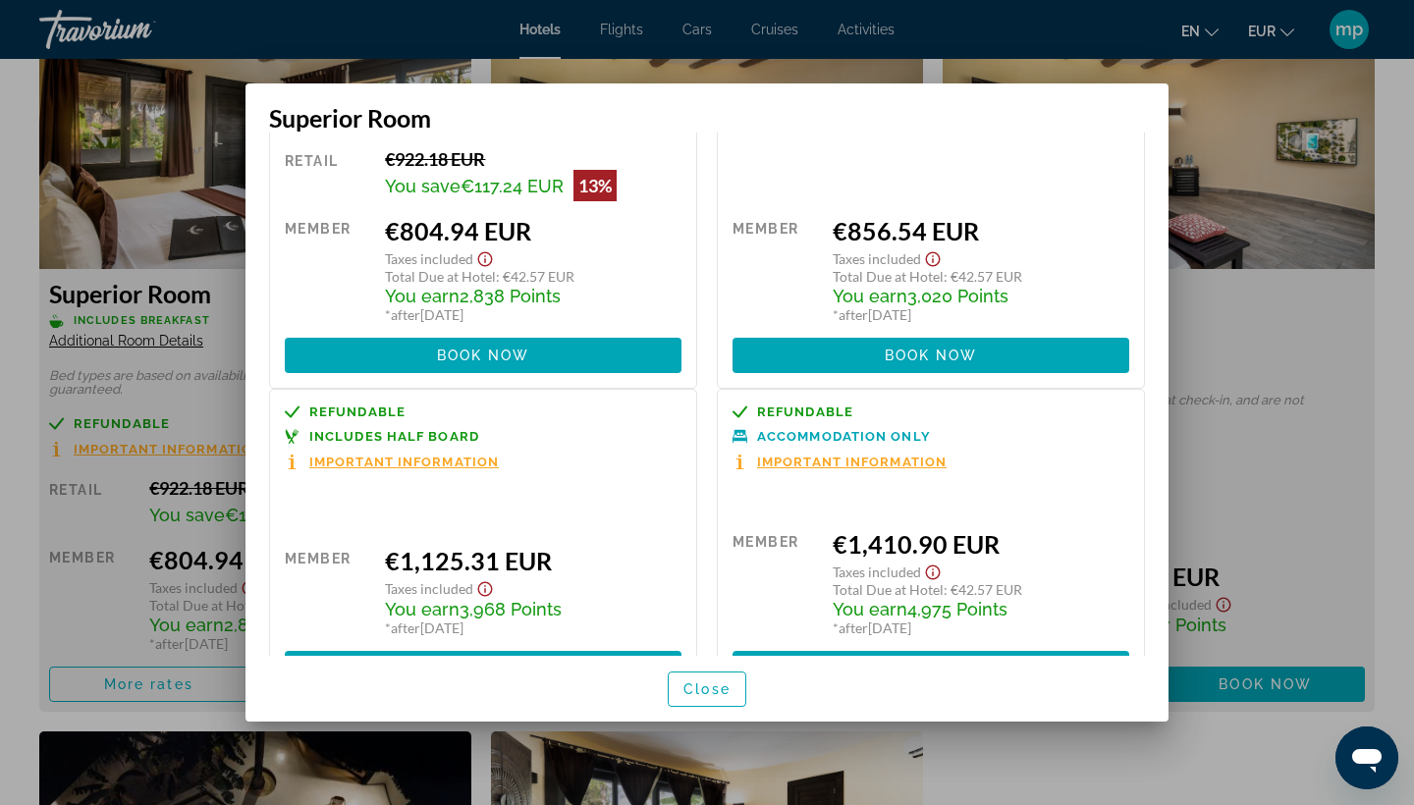
scroll to position [80, 0]
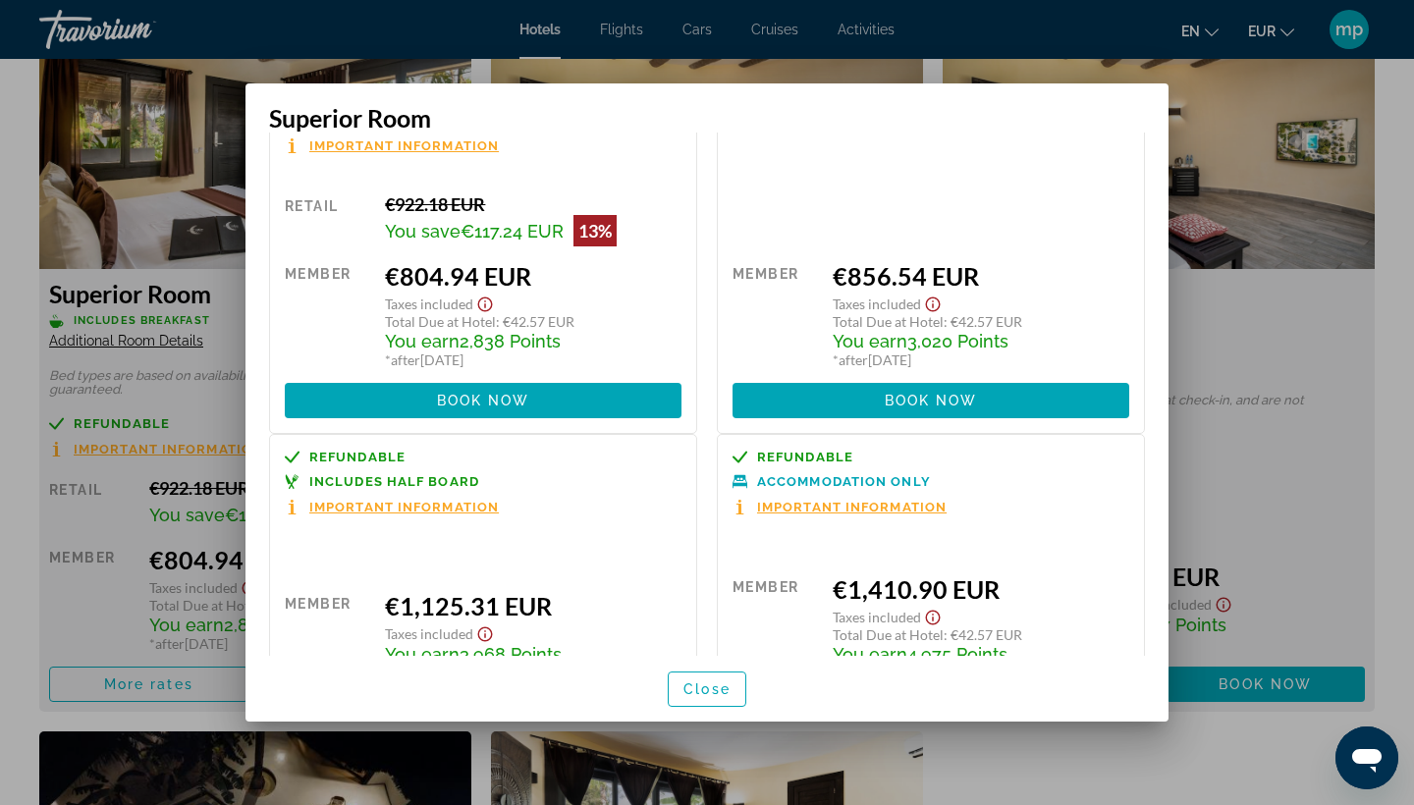
click at [1215, 330] on div at bounding box center [707, 402] width 1414 height 805
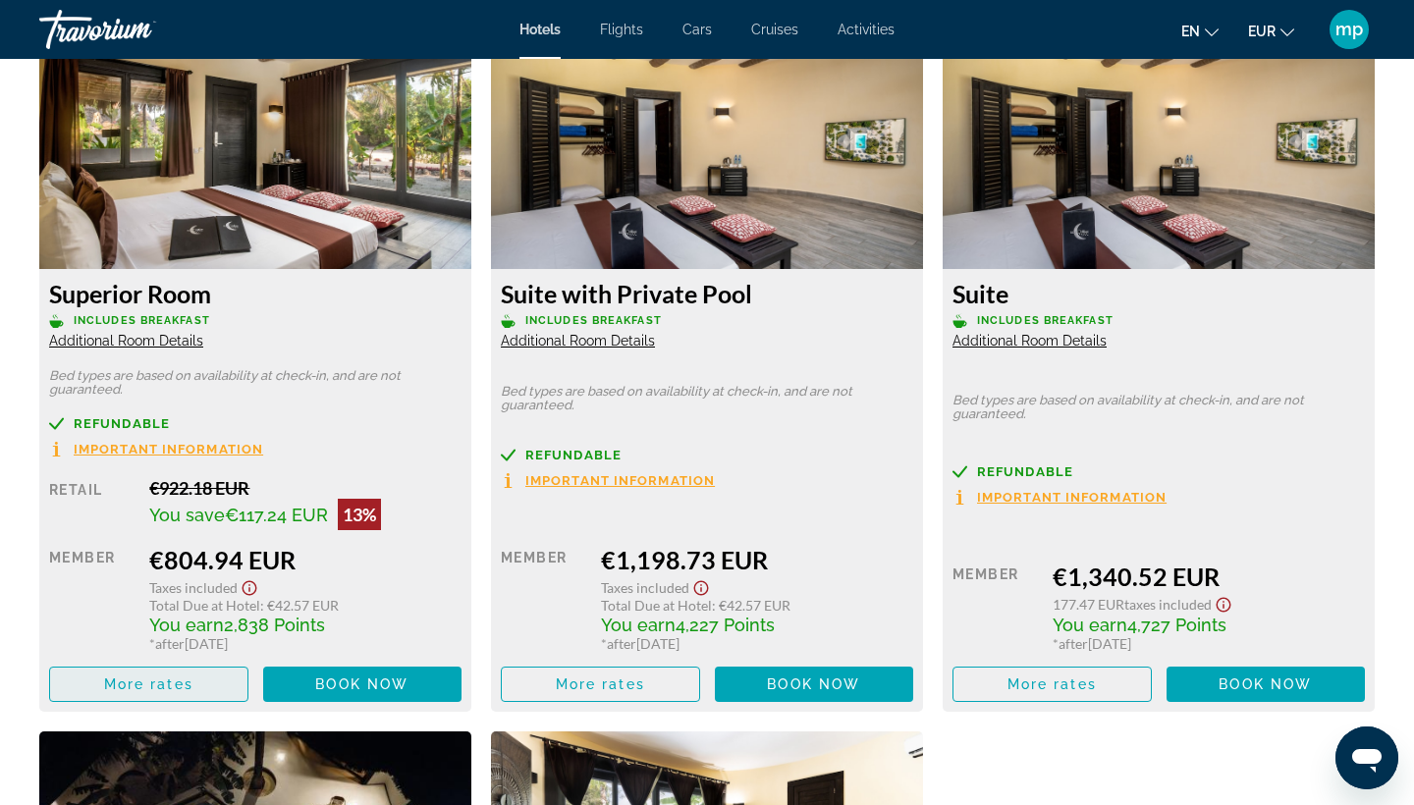
click at [216, 687] on span "Main content" at bounding box center [148, 684] width 197 height 47
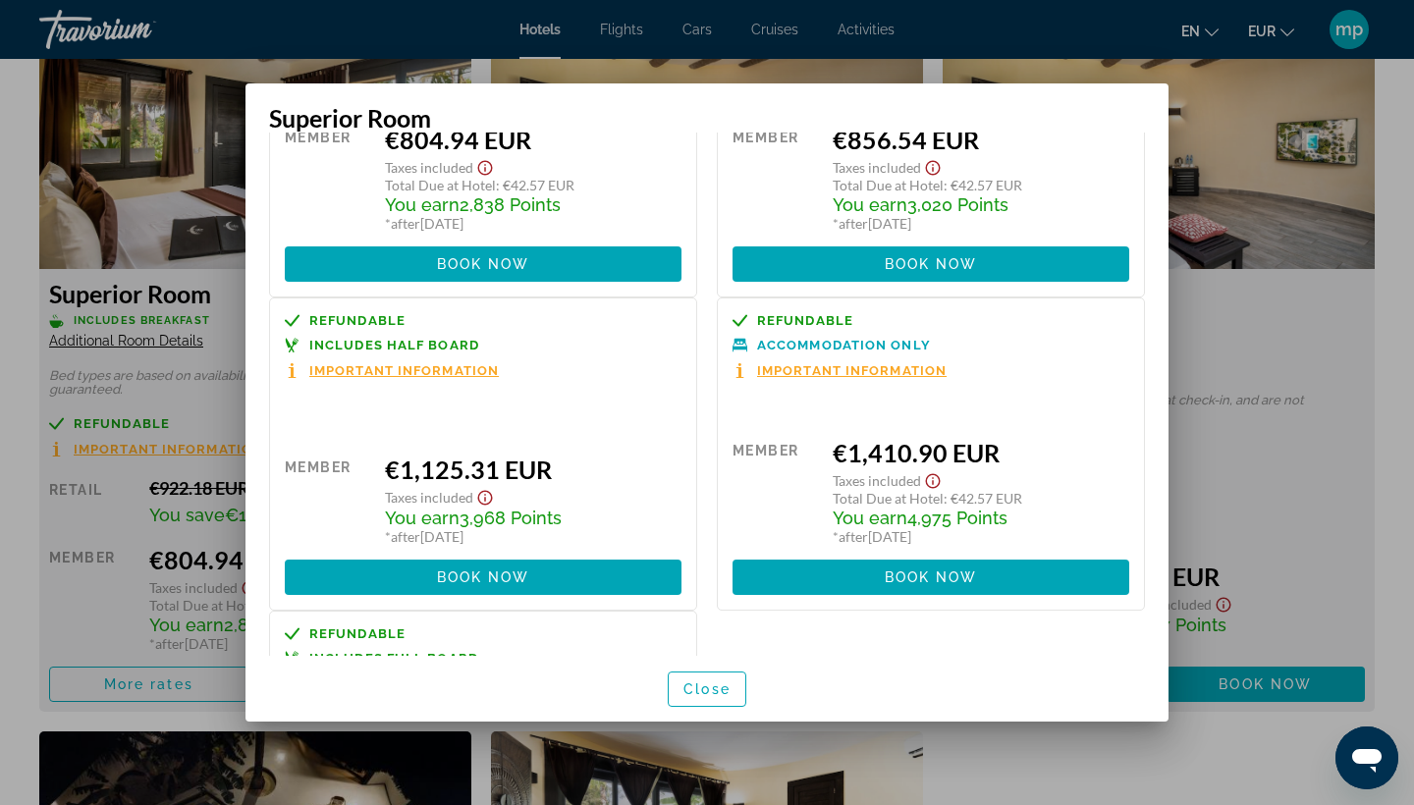
scroll to position [361, 0]
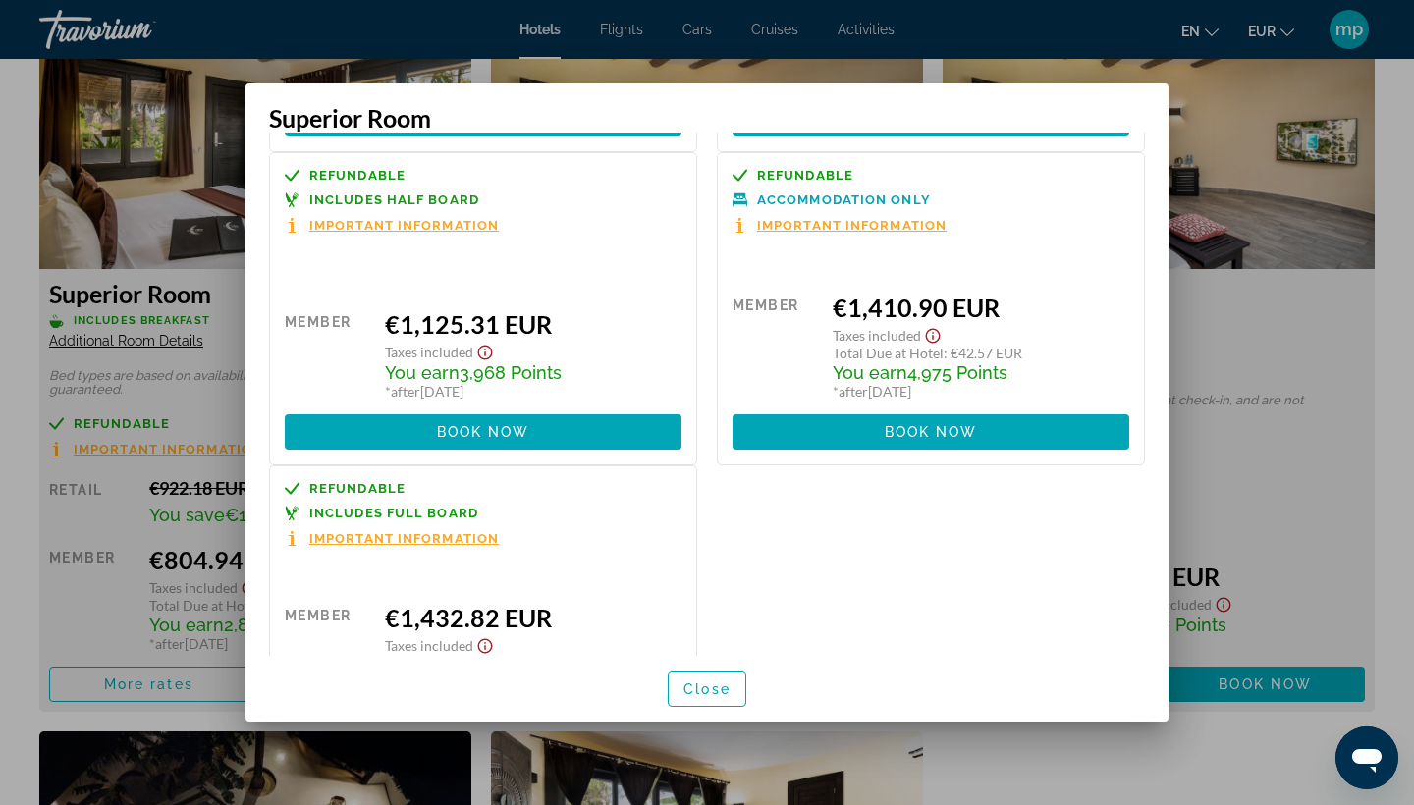
click at [1094, 56] on div at bounding box center [707, 402] width 1414 height 805
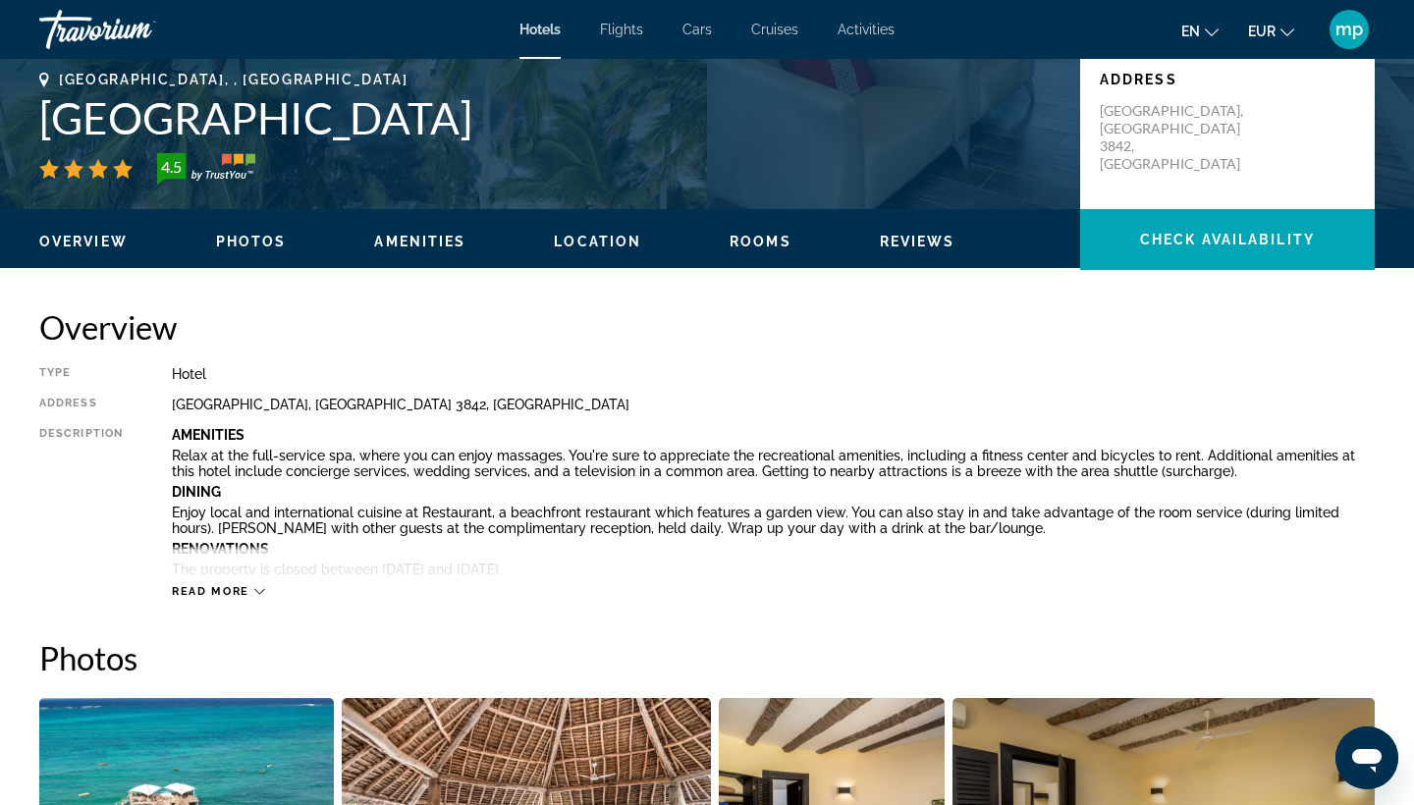
scroll to position [165, 0]
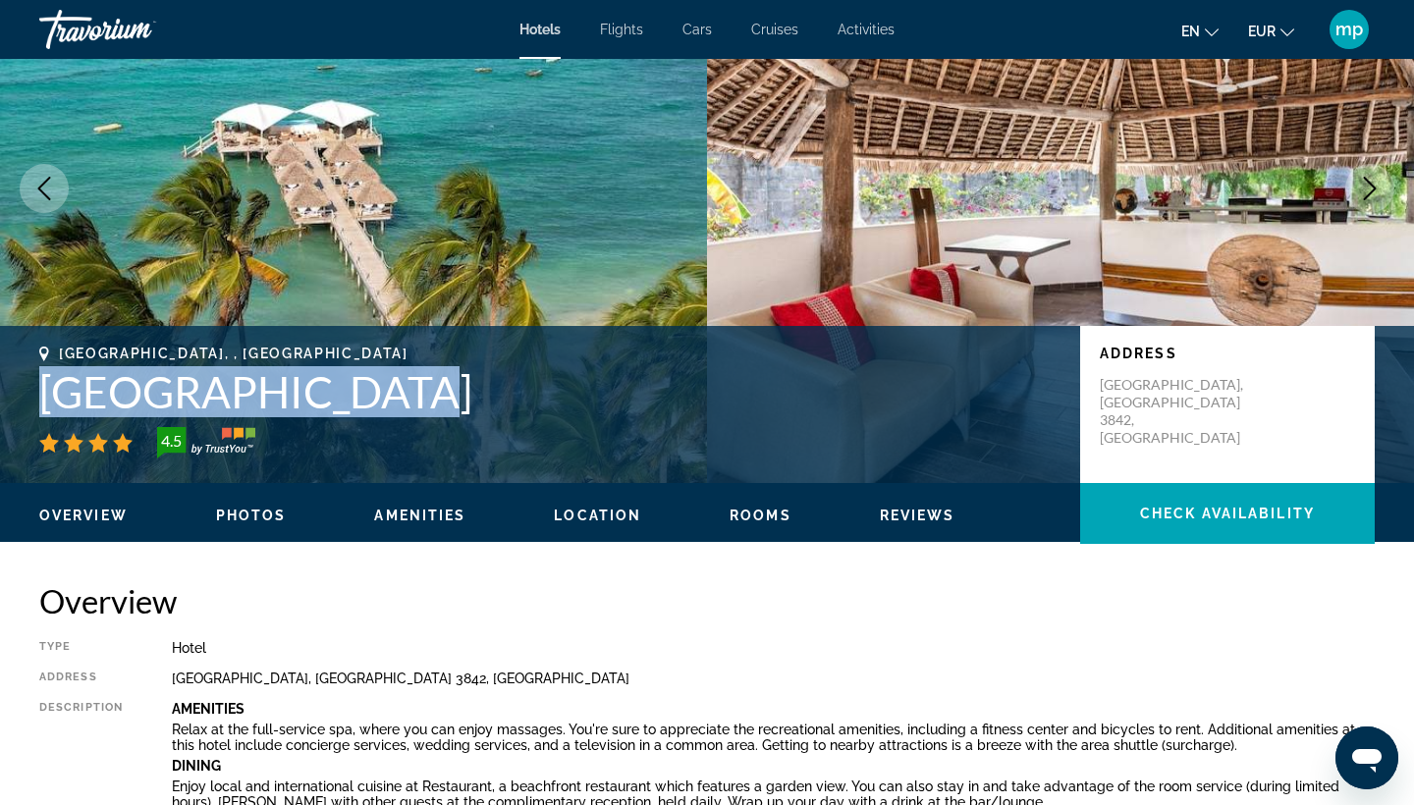
drag, startPoint x: 41, startPoint y: 371, endPoint x: 389, endPoint y: 391, distance: 348.2
click at [389, 391] on h1 "[GEOGRAPHIC_DATA]" at bounding box center [549, 391] width 1021 height 51
copy h1 "[GEOGRAPHIC_DATA]"
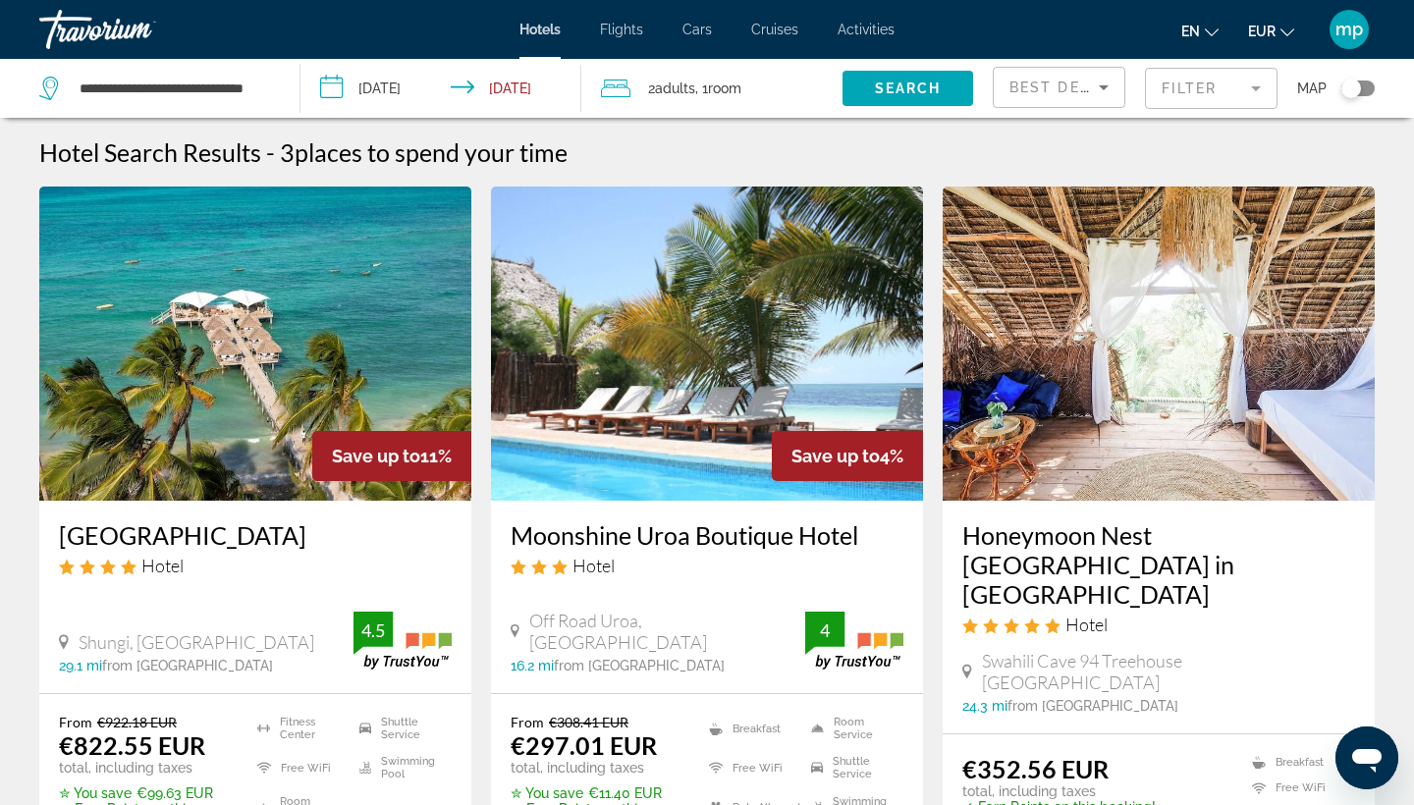
click at [1157, 85] on mat-form-field "Filter" at bounding box center [1211, 88] width 133 height 41
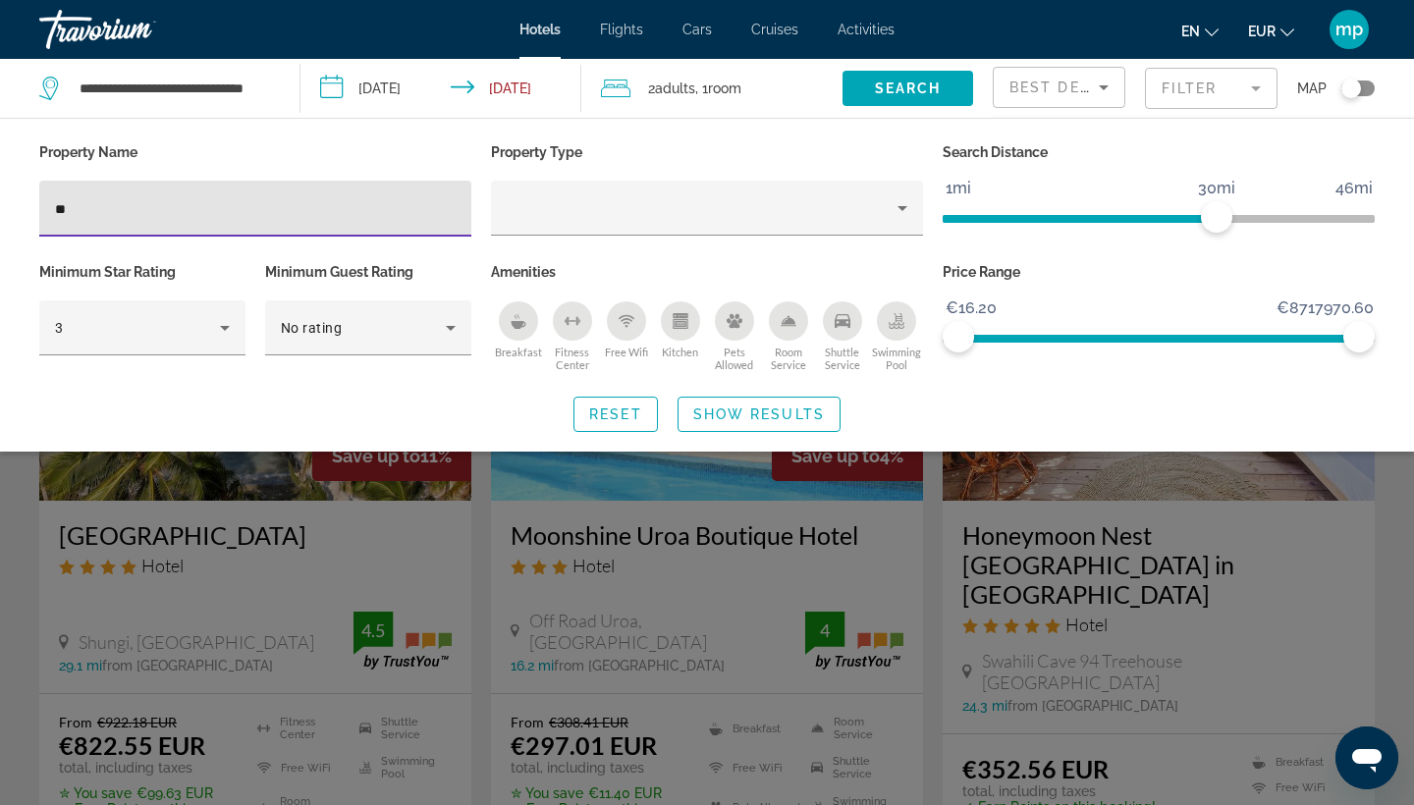
type input "*"
type input "***"
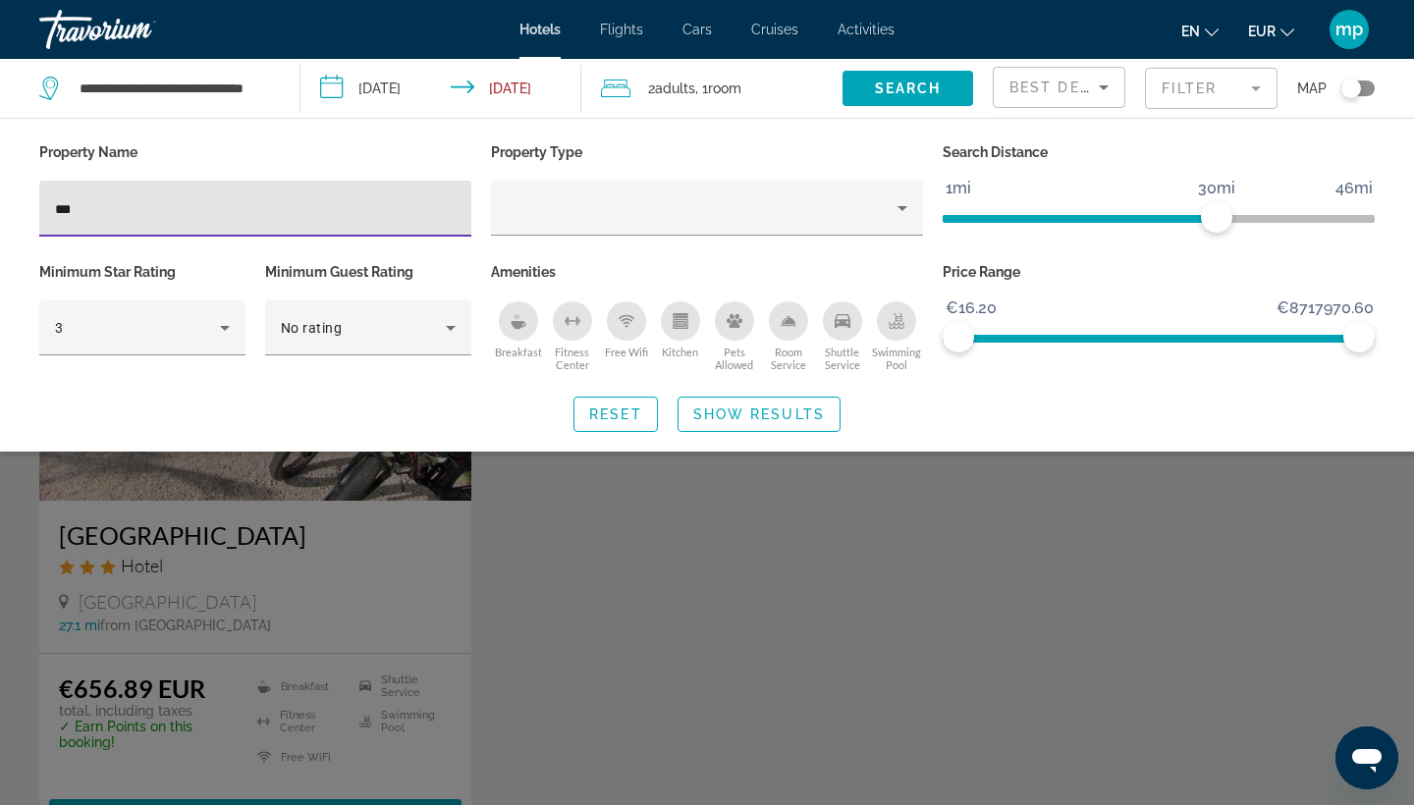
click at [84, 590] on div "Search widget" at bounding box center [707, 550] width 1414 height 511
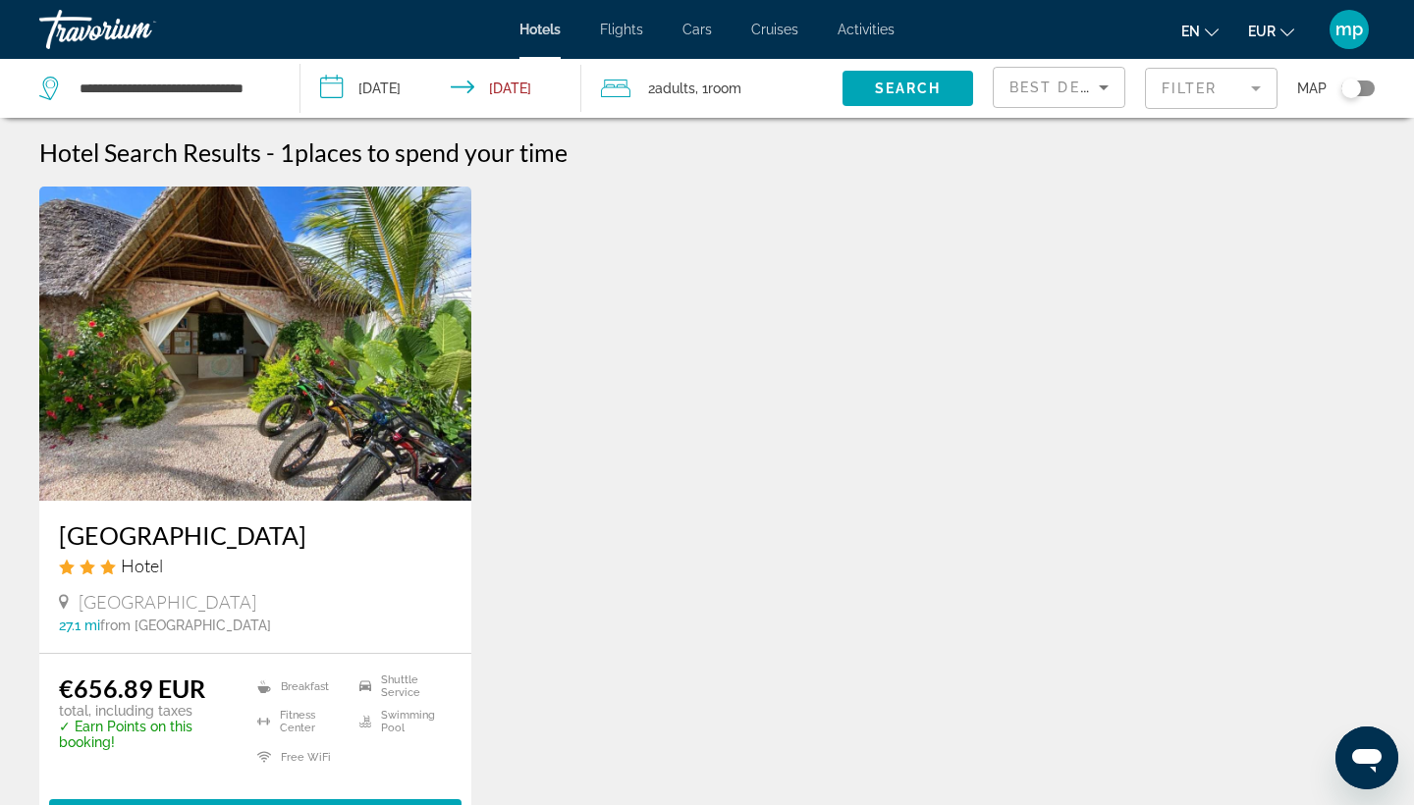
click at [190, 549] on h3 "[GEOGRAPHIC_DATA]" at bounding box center [255, 534] width 393 height 29
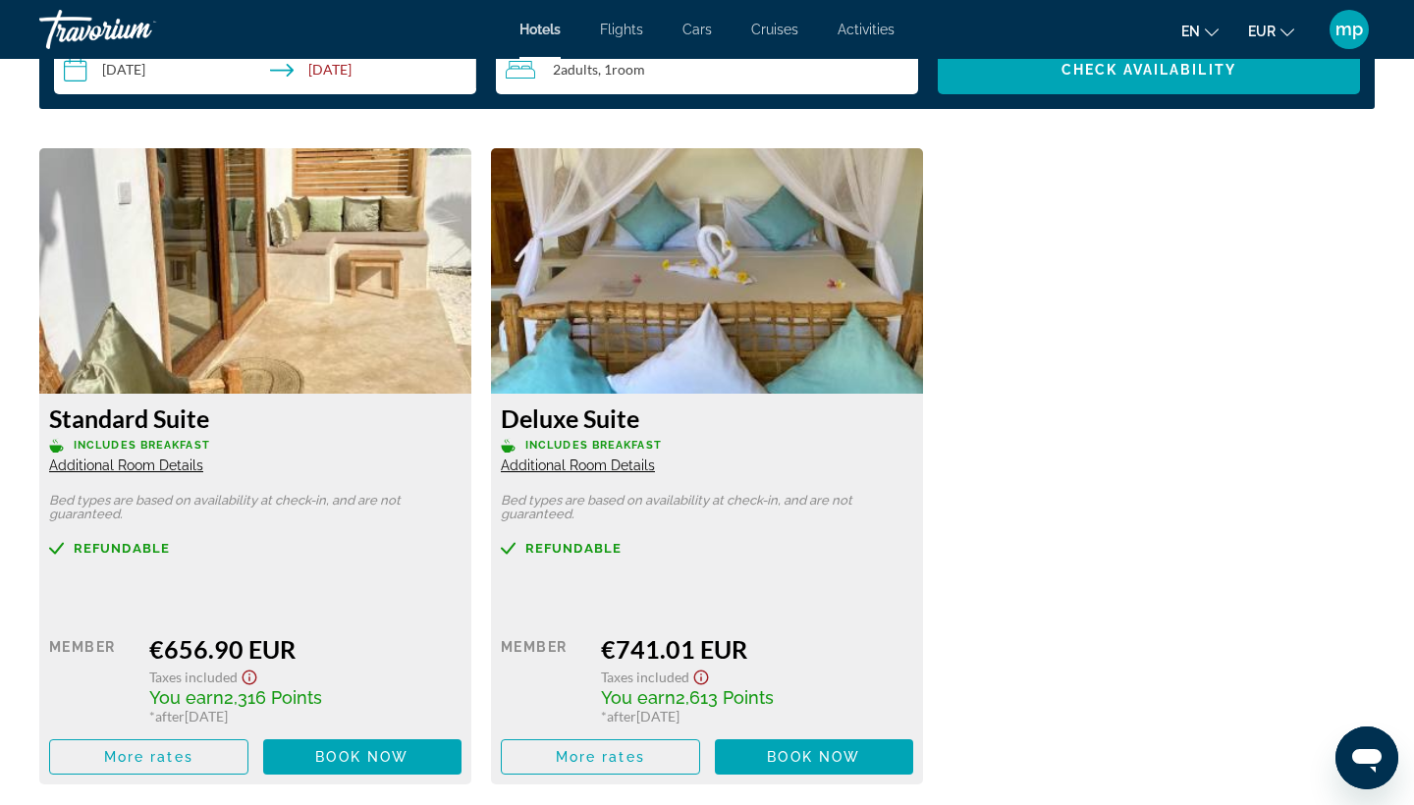
scroll to position [2641, 0]
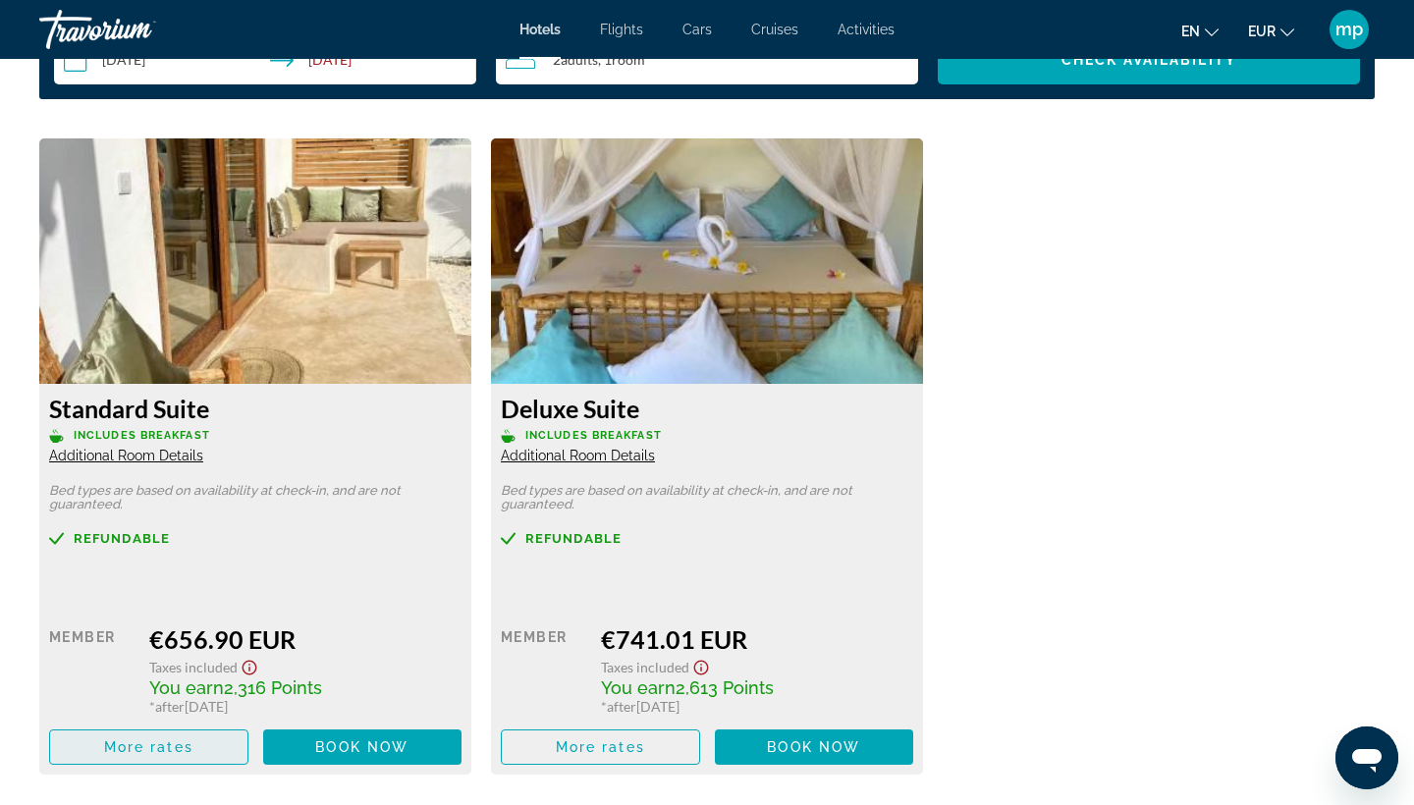
click at [155, 755] on span "More rates" at bounding box center [148, 747] width 89 height 16
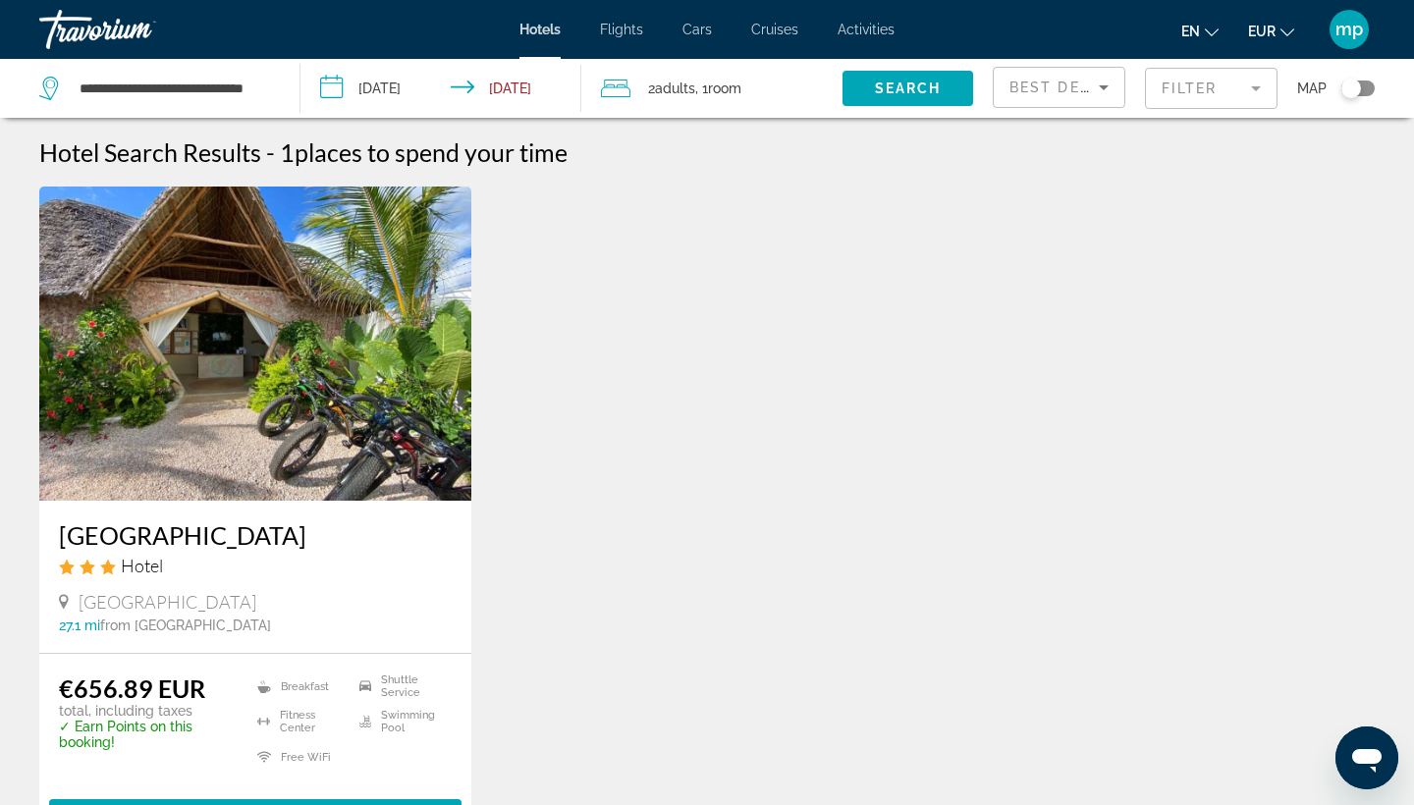
click at [1203, 94] on mat-form-field "Filter" at bounding box center [1211, 88] width 133 height 41
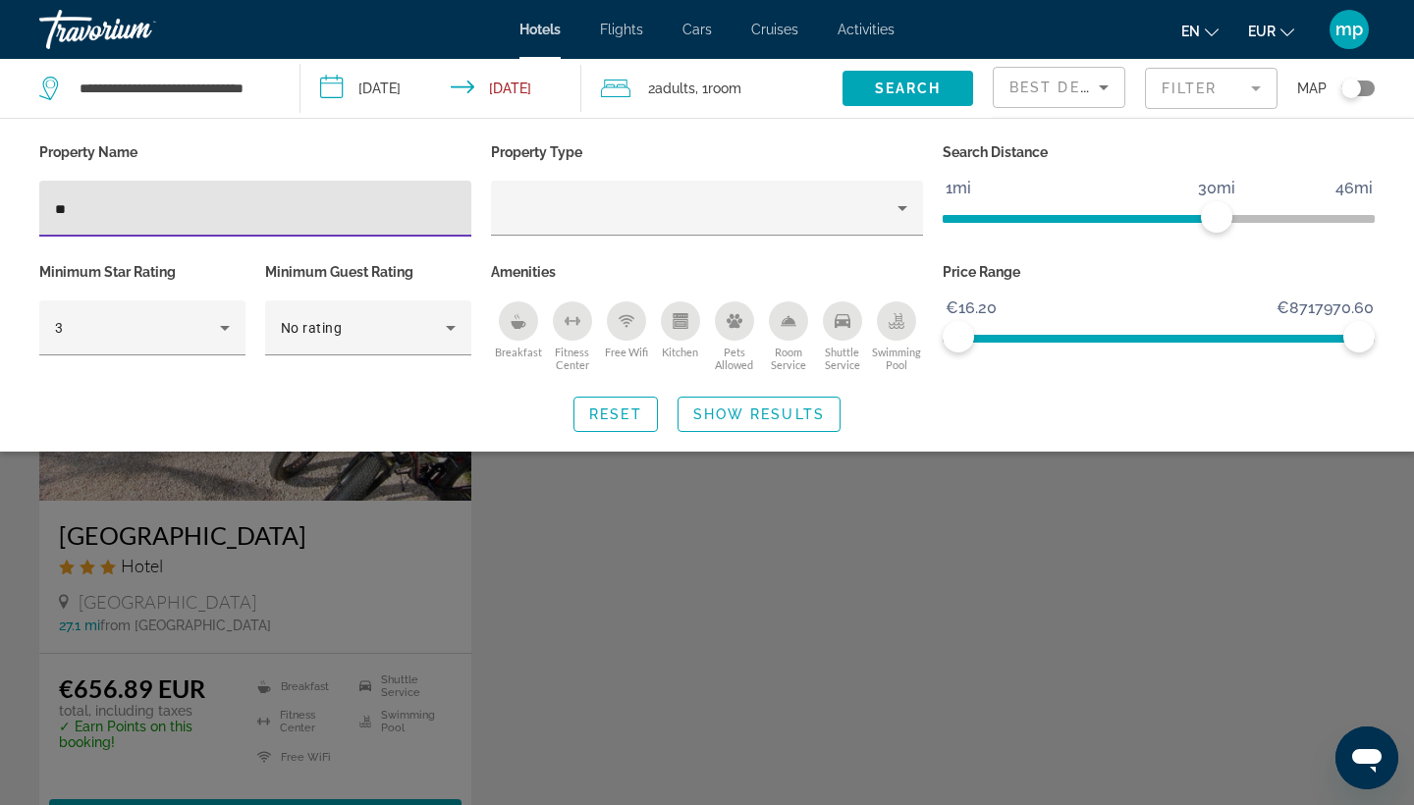
type input "*"
type input "***"
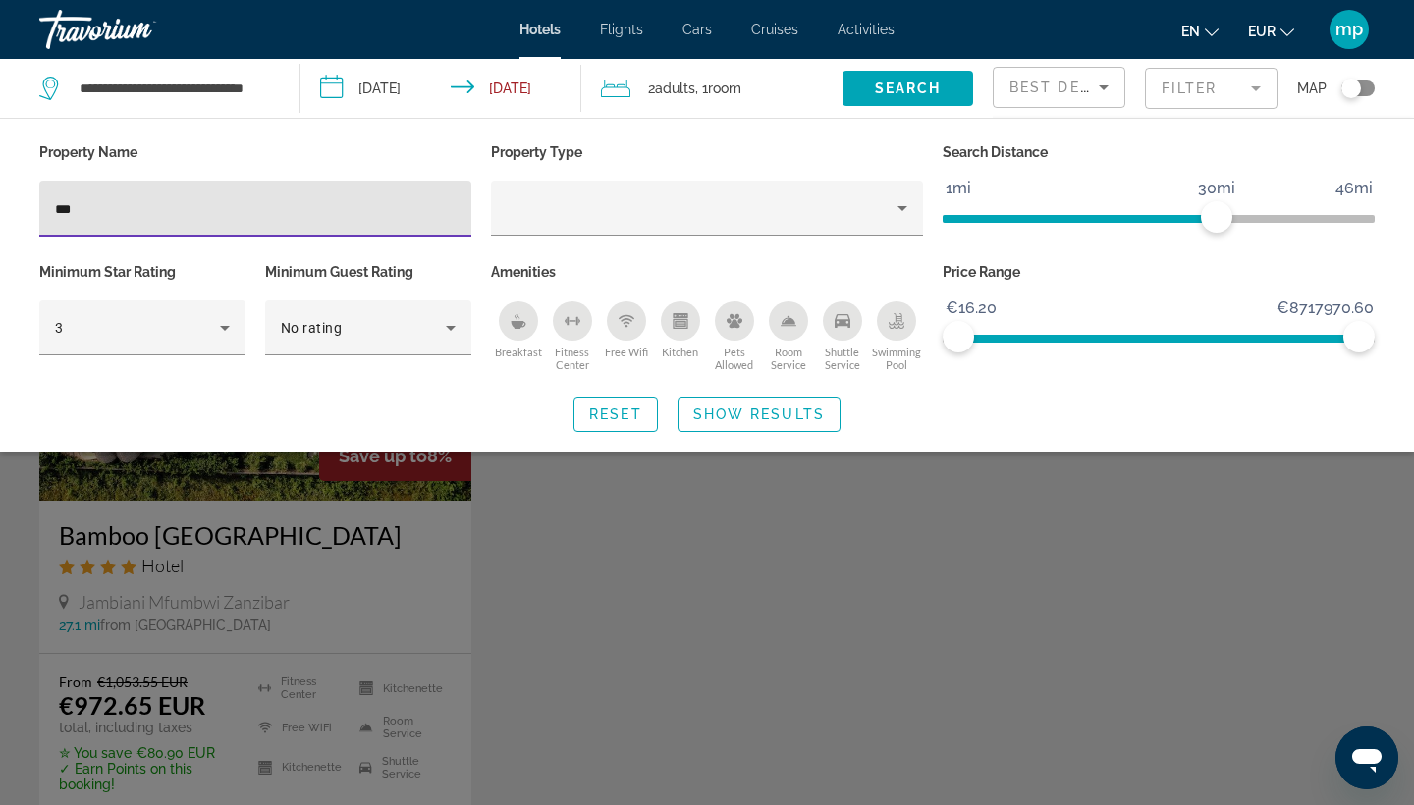
click at [321, 586] on div "Search widget" at bounding box center [707, 550] width 1414 height 511
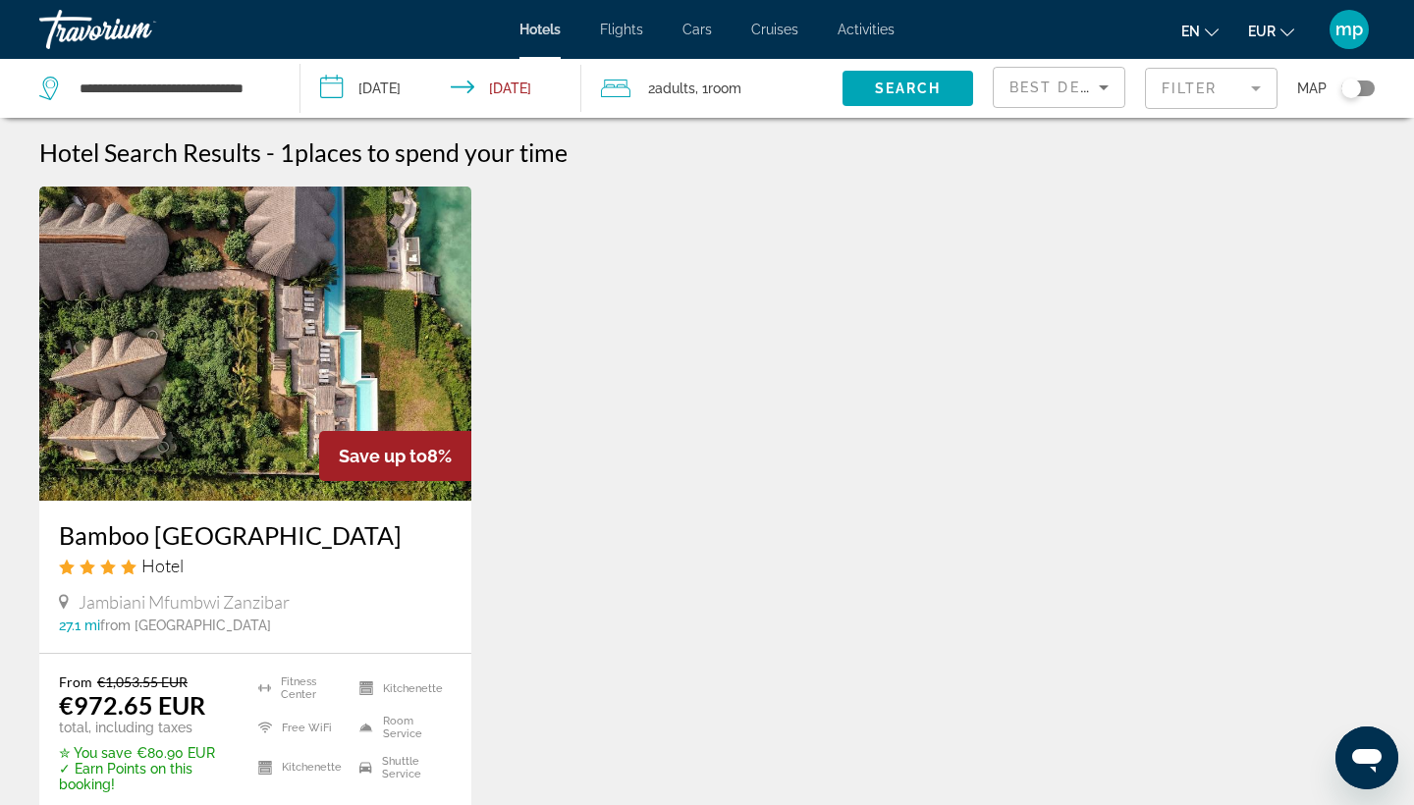
click at [229, 549] on h3 "Bamboo [GEOGRAPHIC_DATA]" at bounding box center [255, 534] width 393 height 29
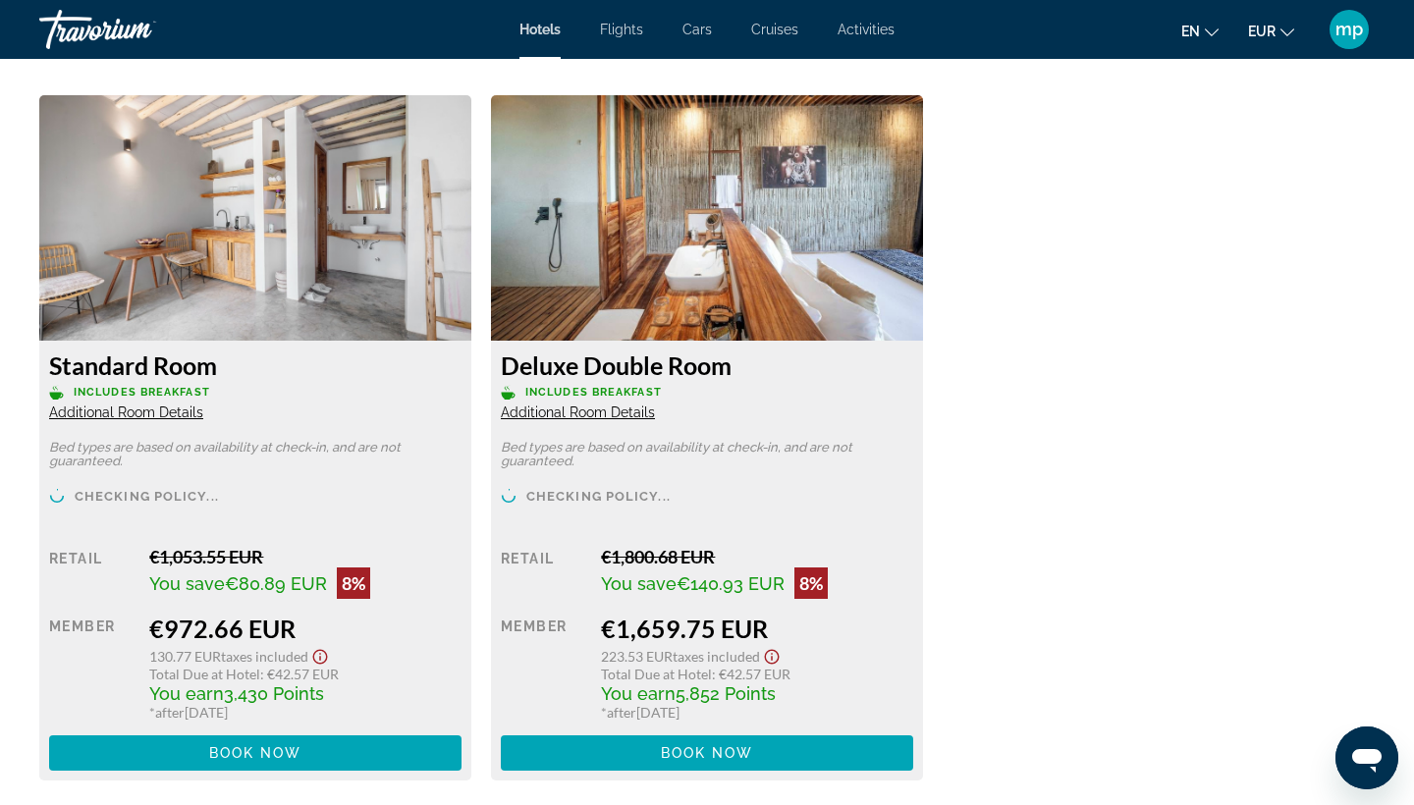
scroll to position [2640, 0]
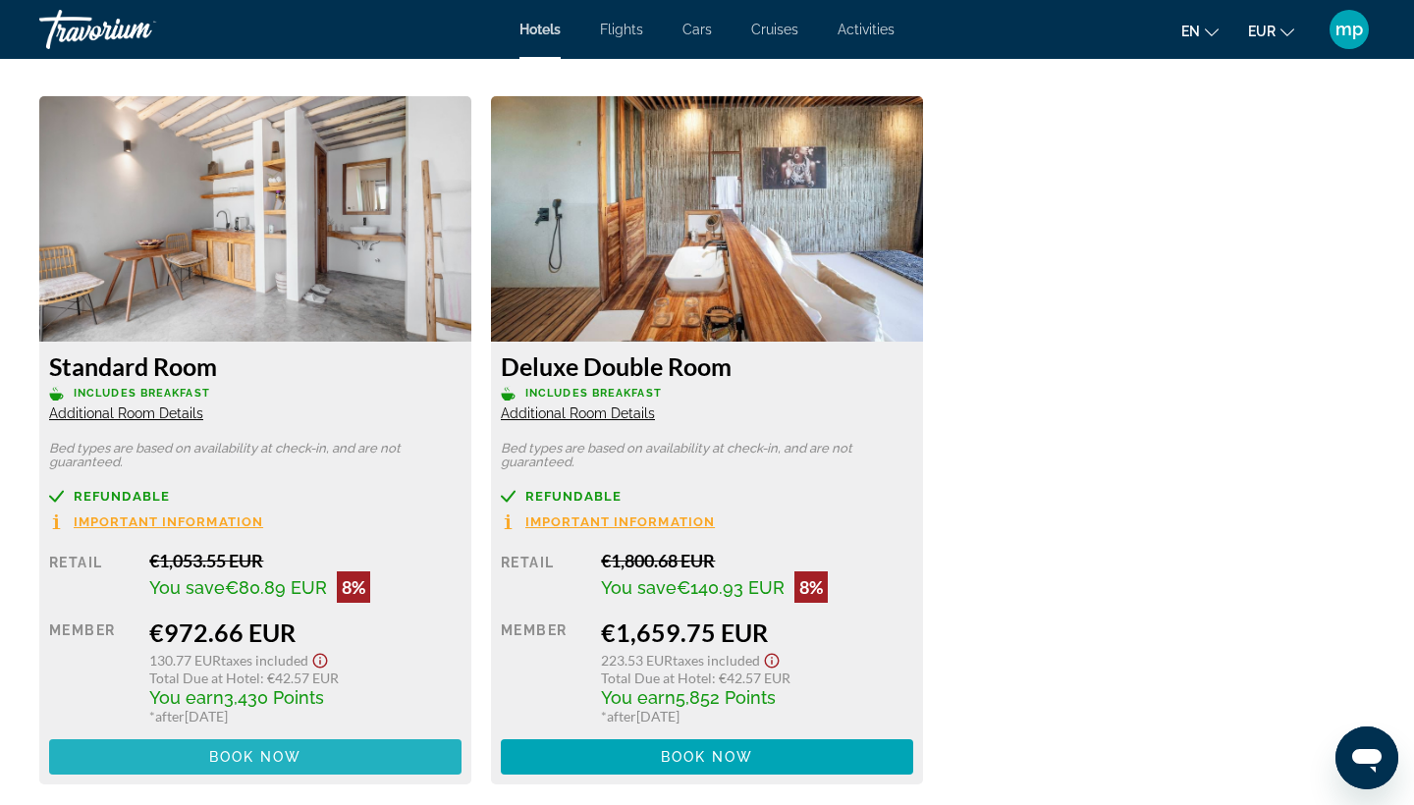
click at [287, 754] on span "Main content" at bounding box center [255, 757] width 412 height 47
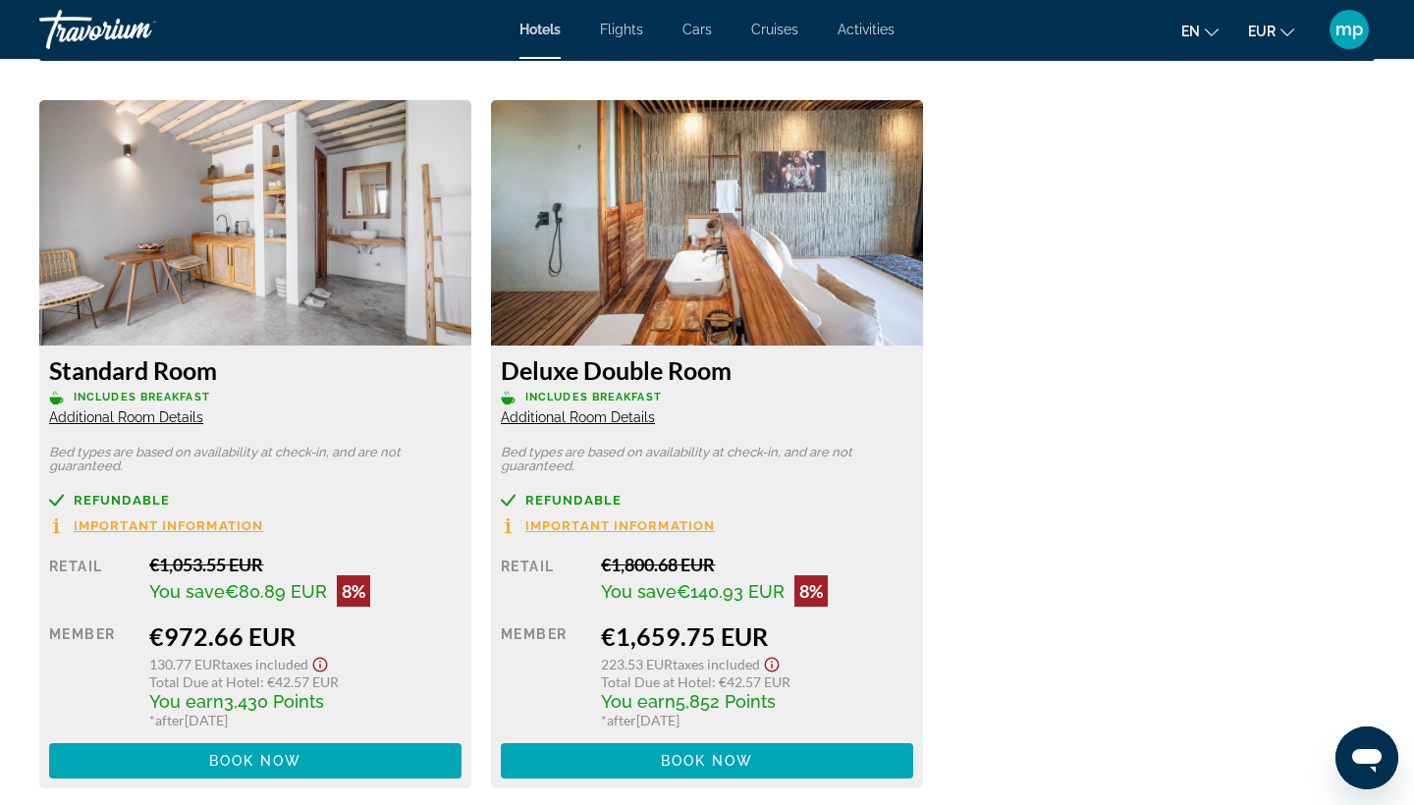
scroll to position [2569, 0]
